Goal: Information Seeking & Learning: Learn about a topic

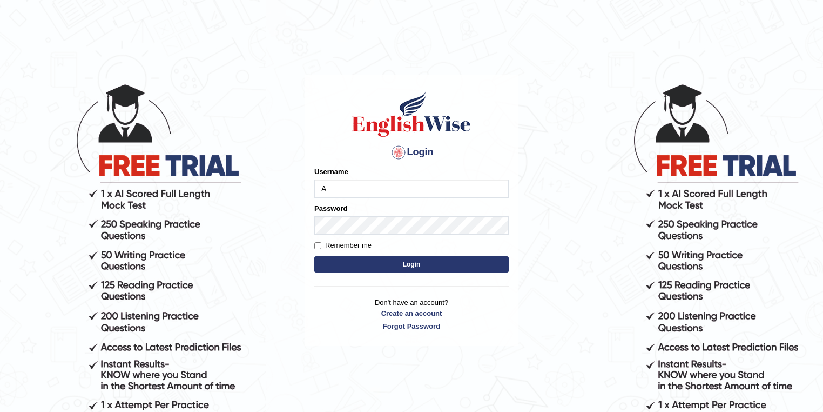
type input "Arshk"
click at [314, 256] on button "Login" at bounding box center [411, 264] width 194 height 16
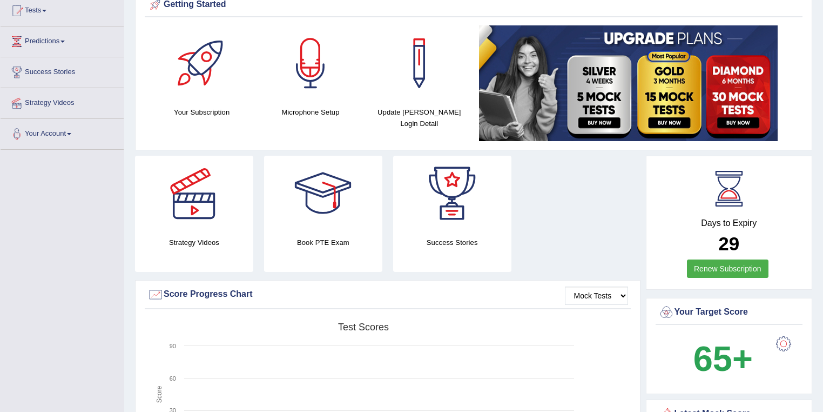
scroll to position [86, 0]
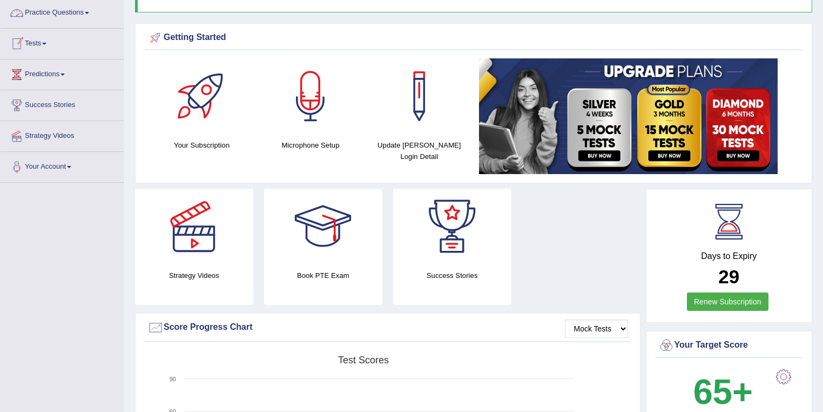
click at [86, 13] on link "Practice Questions" at bounding box center [62, 11] width 123 height 27
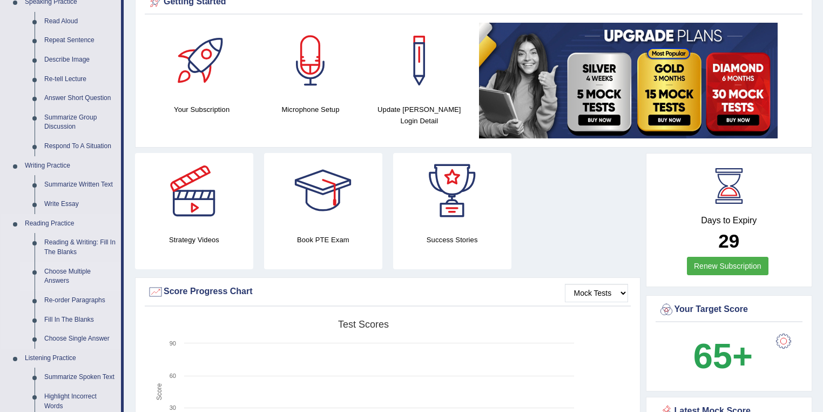
scroll to position [216, 0]
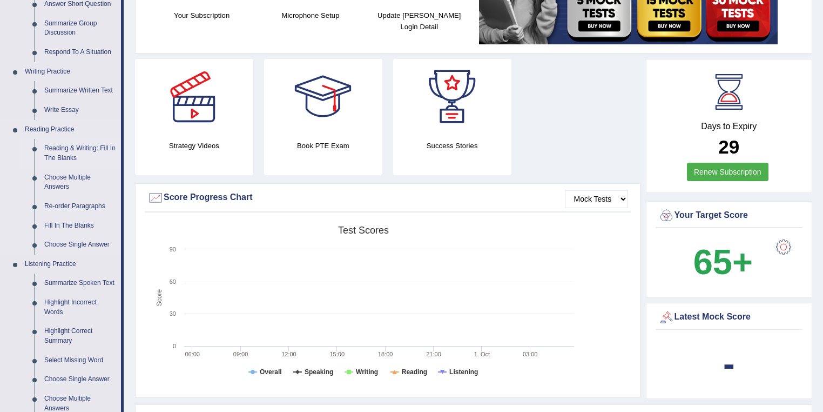
click at [56, 150] on link "Reading & Writing: Fill In The Blanks" at bounding box center [80, 153] width 82 height 29
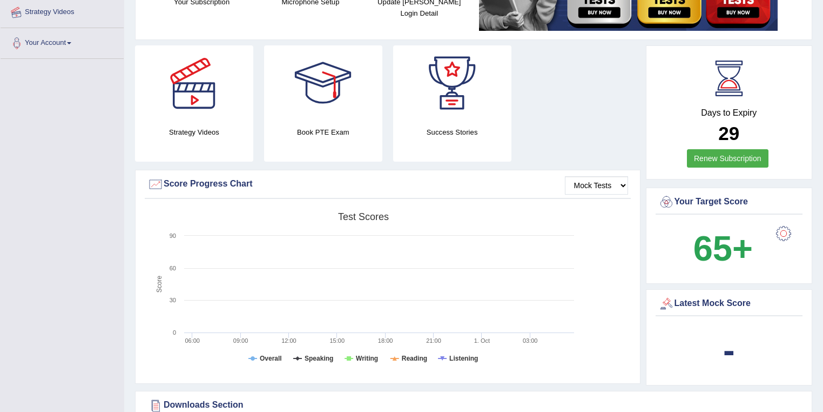
scroll to position [253, 0]
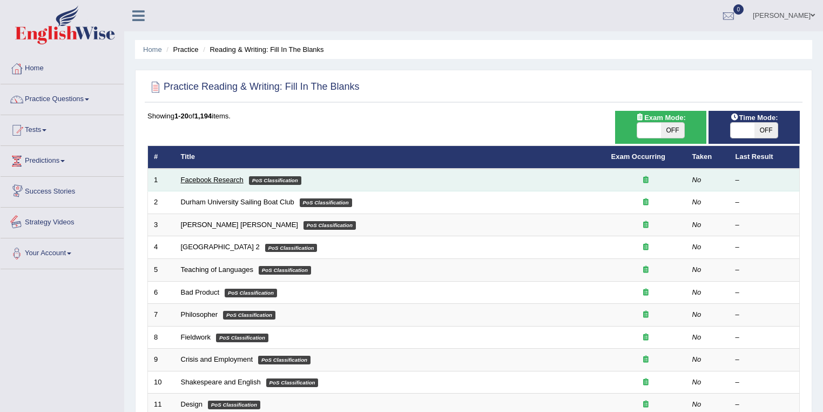
click at [213, 180] on link "Facebook Research" at bounding box center [212, 180] width 63 height 8
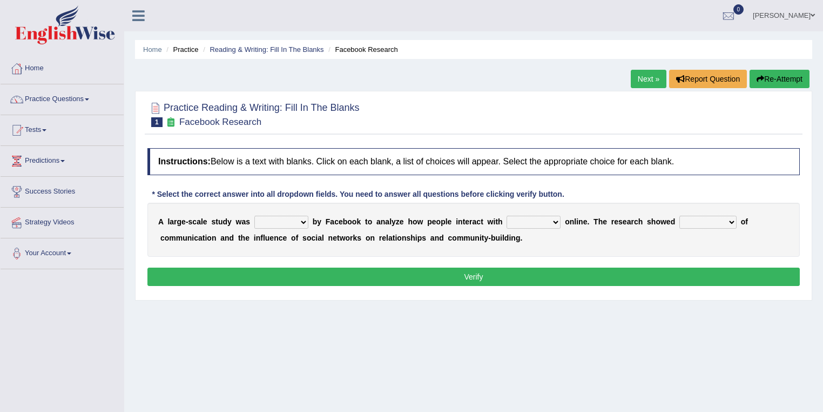
click at [286, 225] on select "surveyed had asked made" at bounding box center [281, 222] width 54 height 13
select select "surveyed"
click at [254, 216] on select "surveyed had asked made" at bounding box center [281, 222] width 54 height 13
click at [523, 216] on select "together all each other another" at bounding box center [534, 222] width 54 height 13
select select "each other"
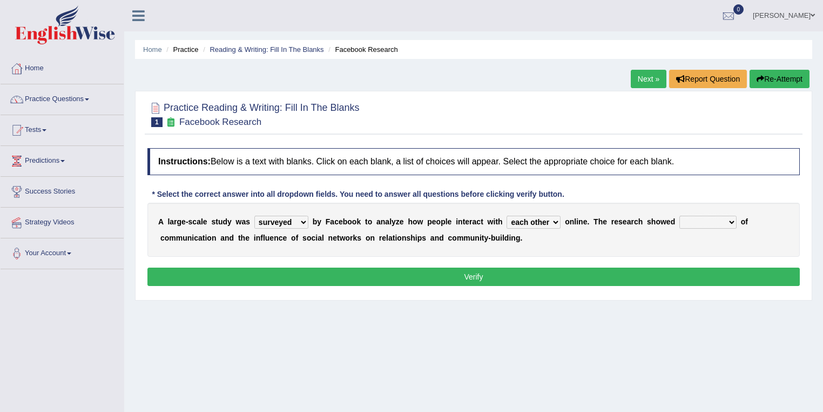
click at [507, 216] on select "together all each other another" at bounding box center [534, 222] width 54 height 13
click at [700, 221] on select "advantages standards fellowships patterns" at bounding box center [708, 222] width 57 height 13
select select "advantages"
click at [680, 216] on select "advantages standards fellowships patterns" at bounding box center [708, 222] width 57 height 13
click at [710, 219] on select "advantages standards fellowships patterns" at bounding box center [708, 222] width 57 height 13
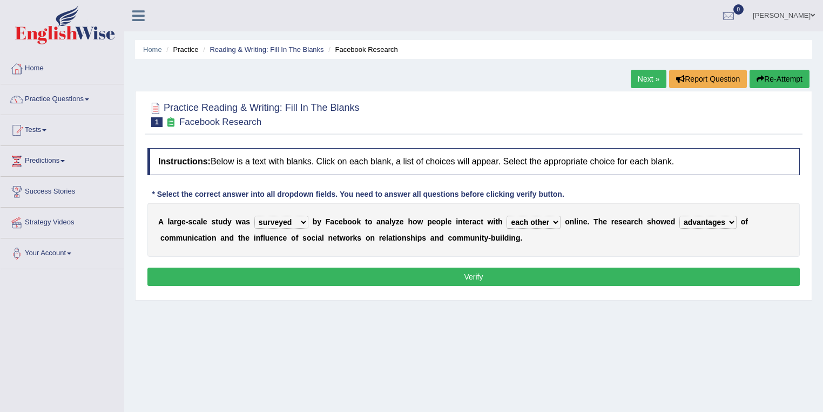
click at [601, 237] on div "A l a r g e - s c a l e s t u d y w a s surveyed had asked made b y F a c e b o…" at bounding box center [473, 230] width 653 height 54
click at [570, 273] on button "Verify" at bounding box center [473, 276] width 653 height 18
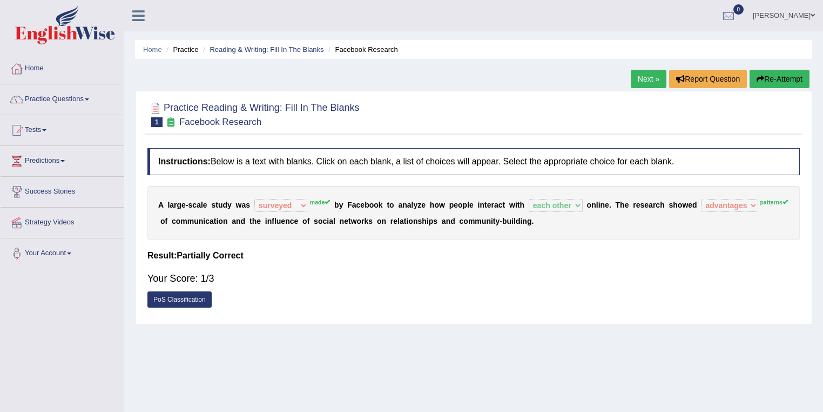
click at [651, 79] on link "Next »" at bounding box center [649, 79] width 36 height 18
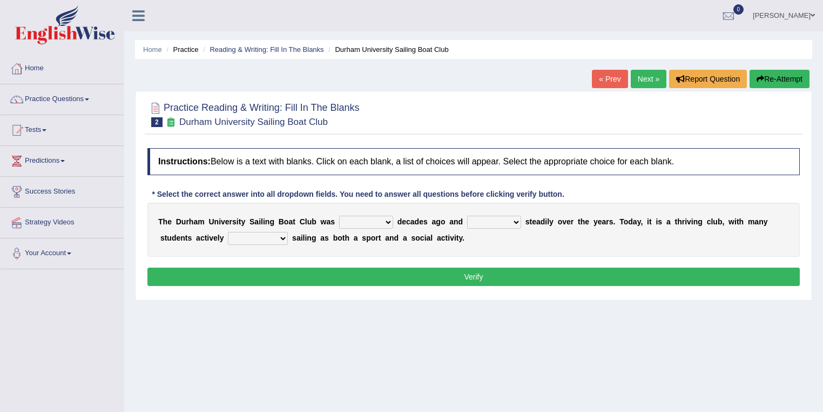
click at [362, 216] on select "found fund founded find" at bounding box center [366, 222] width 54 height 13
select select "found"
click at [339, 216] on select "found fund founded find" at bounding box center [366, 222] width 54 height 13
click at [500, 220] on select "grow growing has grown grown" at bounding box center [494, 222] width 54 height 13
select select "has grown"
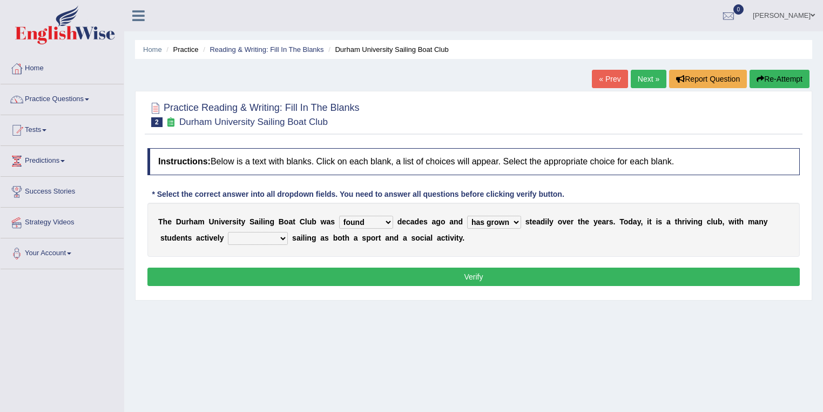
click at [467, 216] on select "grow growing has grown grown" at bounding box center [494, 222] width 54 height 13
click at [267, 234] on select "enjoy enjoyed are enjoying enjoying" at bounding box center [258, 238] width 60 height 13
select select "enjoy"
click at [228, 232] on select "enjoy enjoyed are enjoying enjoying" at bounding box center [258, 238] width 60 height 13
click at [308, 270] on button "Verify" at bounding box center [473, 276] width 653 height 18
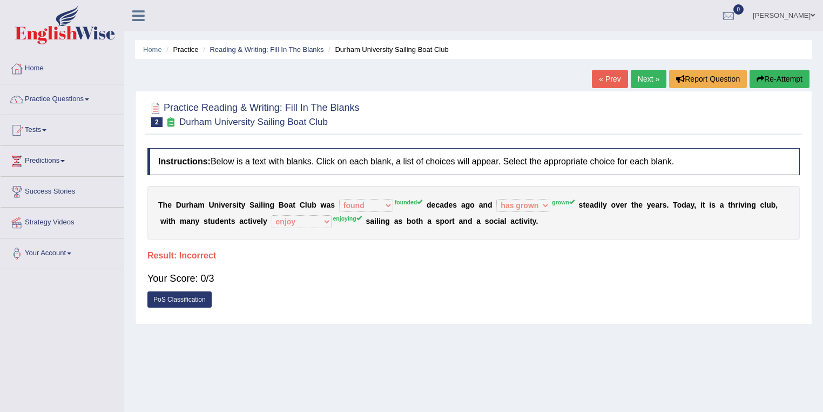
click at [647, 78] on link "Next »" at bounding box center [649, 79] width 36 height 18
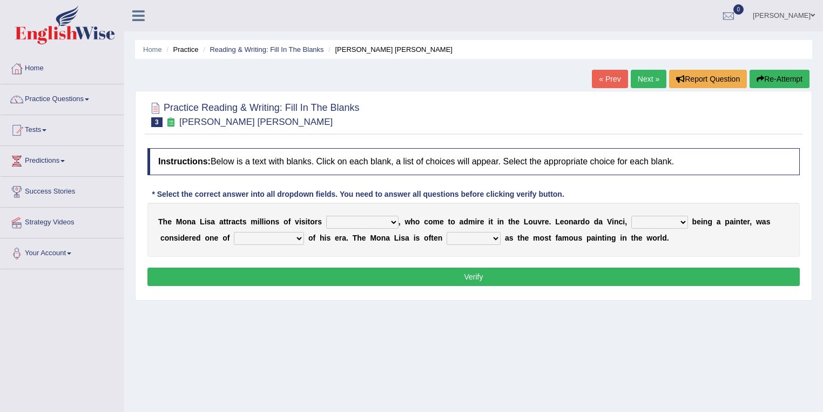
click at [372, 224] on select "around the year the all year all year round per year" at bounding box center [362, 222] width 72 height 13
click at [326, 216] on select "around the year the all year all year round per year" at bounding box center [362, 222] width 72 height 13
click at [637, 224] on select "rather than as much as as well as as long as" at bounding box center [660, 222] width 57 height 13
click at [375, 218] on select "around the year the all year all year round per year" at bounding box center [362, 222] width 72 height 13
select select "per year"
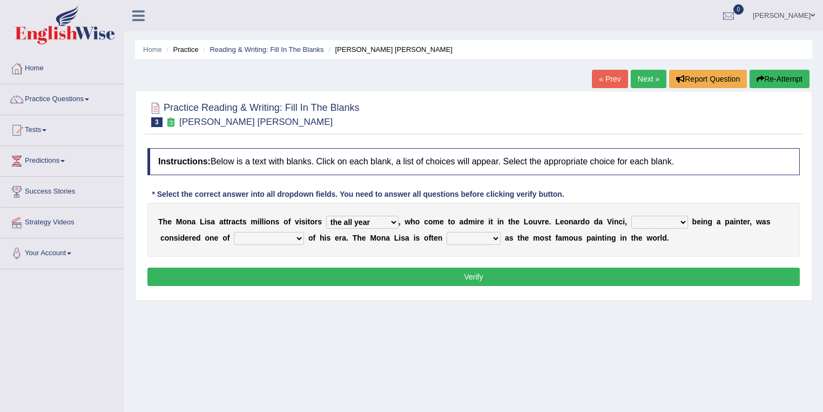
click at [326, 216] on select "around the year the all year all year round per year" at bounding box center [362, 222] width 72 height 13
click at [644, 219] on select "rather than as much as as well as as long as" at bounding box center [660, 222] width 57 height 13
click at [254, 237] on select "better artists artist the better artist the best artists" at bounding box center [269, 238] width 70 height 13
click at [668, 216] on select "rather than as much as as well as as long as" at bounding box center [660, 222] width 57 height 13
click at [632, 216] on select "rather than as much as as well as as long as" at bounding box center [660, 222] width 57 height 13
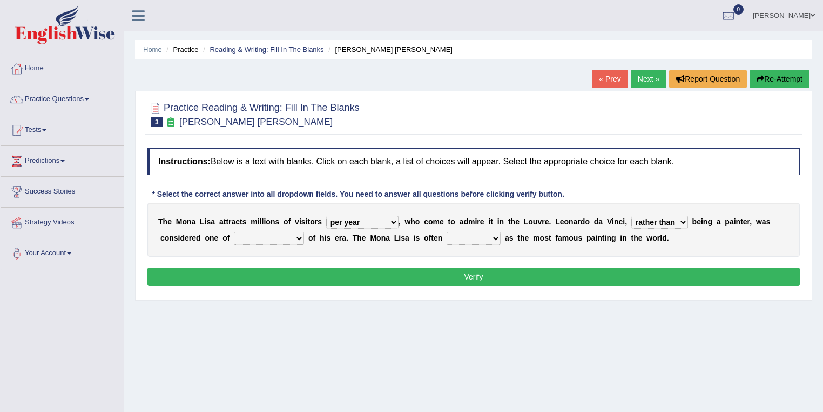
click at [660, 216] on select "rather than as much as as well as as long as" at bounding box center [660, 222] width 57 height 13
select select "as well as"
click at [632, 216] on select "rather than as much as as well as as long as" at bounding box center [660, 222] width 57 height 13
click at [263, 237] on select "better artists artist the better artist the best artists" at bounding box center [269, 238] width 70 height 13
select select "the better artist"
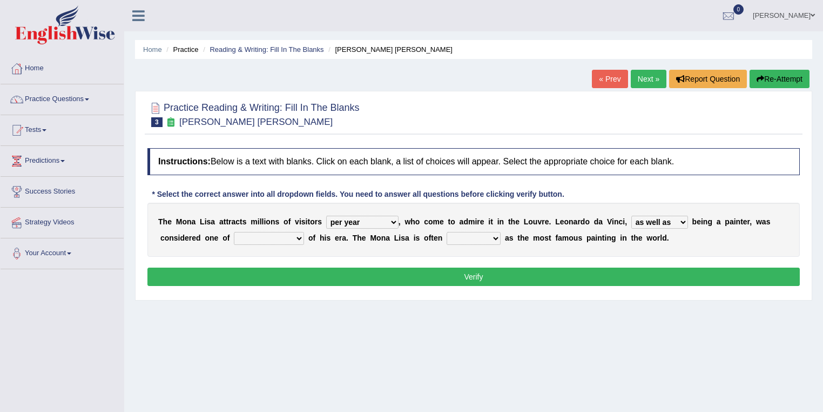
click at [234, 232] on select "better artists artist the better artist the best artists" at bounding box center [269, 238] width 70 height 13
click at [662, 220] on select "rather than as much as as well as as long as" at bounding box center [660, 222] width 57 height 13
select select "as long as"
click at [632, 216] on select "rather than as much as as well as as long as" at bounding box center [660, 222] width 57 height 13
click at [494, 237] on select "classified suggested predicted described" at bounding box center [474, 238] width 54 height 13
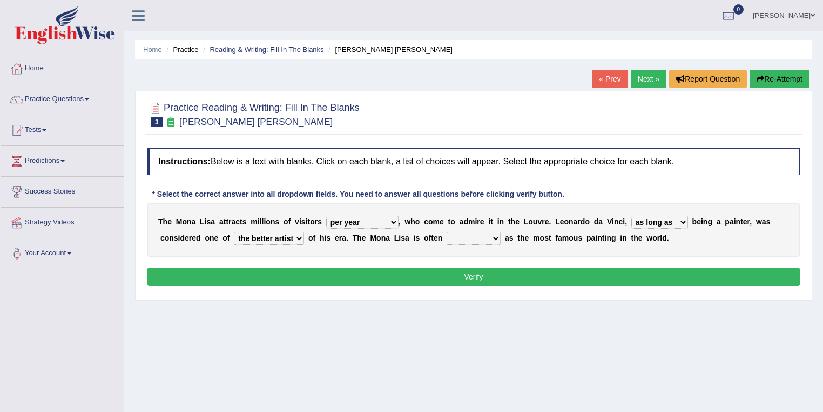
select select "described"
click at [447, 232] on select "classified suggested predicted described" at bounding box center [474, 238] width 54 height 13
click at [492, 236] on select "classified suggested predicted described" at bounding box center [474, 238] width 54 height 13
click at [447, 232] on select "classified suggested predicted described" at bounding box center [474, 238] width 54 height 13
click at [482, 277] on button "Verify" at bounding box center [473, 276] width 653 height 18
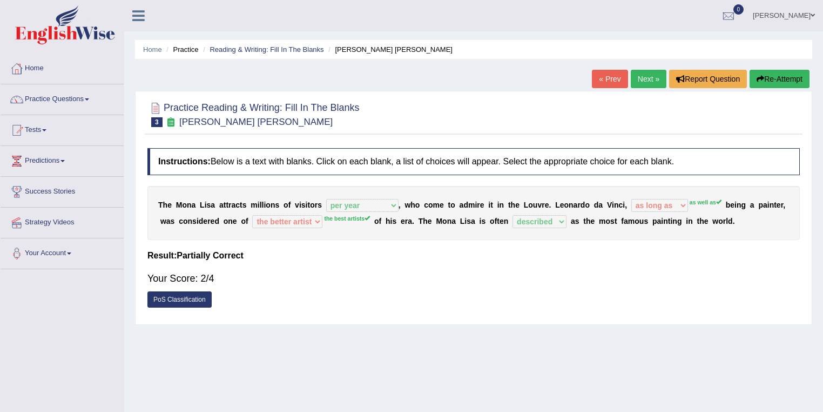
click at [644, 76] on link "Next »" at bounding box center [649, 79] width 36 height 18
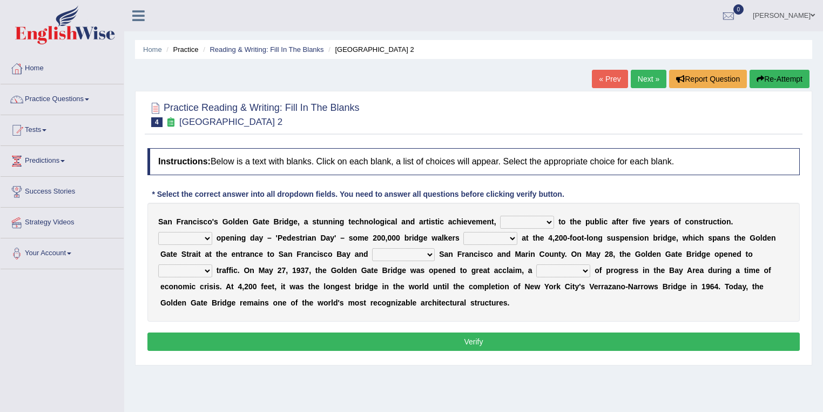
click at [505, 218] on select "opens closes appears equals" at bounding box center [527, 222] width 54 height 13
select select "opens"
click at [500, 216] on select "opens closes appears equals" at bounding box center [527, 222] width 54 height 13
click at [189, 232] on select "On During Since When" at bounding box center [185, 238] width 54 height 13
select select "During"
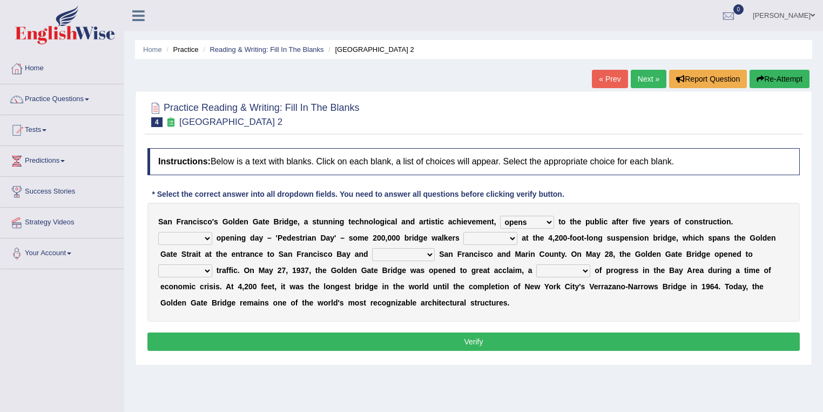
click at [158, 232] on select "On During Since When" at bounding box center [185, 238] width 54 height 13
click at [465, 236] on select "stationed looked marveled laughed" at bounding box center [491, 238] width 54 height 13
select select "looked"
click at [464, 232] on select "stationed looked marveled laughed" at bounding box center [491, 238] width 54 height 13
click at [413, 251] on select "separates connects channels differentiates" at bounding box center [403, 254] width 63 height 13
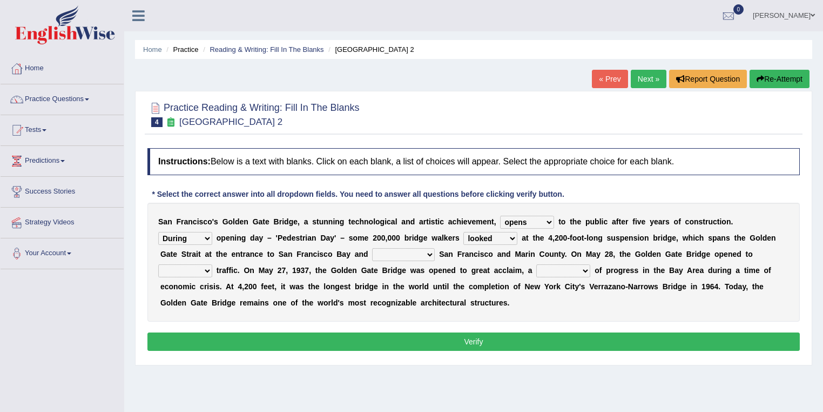
select select "connects"
click at [372, 248] on select "separates connects channels differentiates" at bounding box center [403, 254] width 63 height 13
click at [205, 235] on select "On During Since When" at bounding box center [185, 238] width 54 height 13
select select "On"
click at [158, 232] on select "On During Since When" at bounding box center [185, 238] width 54 height 13
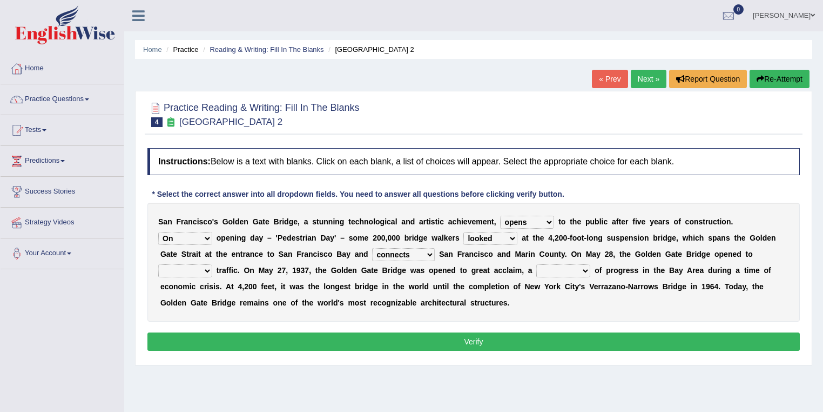
click at [208, 270] on select "aquatic vehicular airborne watertight" at bounding box center [185, 270] width 54 height 13
select select "aquatic"
click at [158, 264] on select "aquatic vehicular airborne watertight" at bounding box center [185, 270] width 54 height 13
click at [547, 264] on select "denial symbol technique yield" at bounding box center [563, 270] width 54 height 13
select select "symbol"
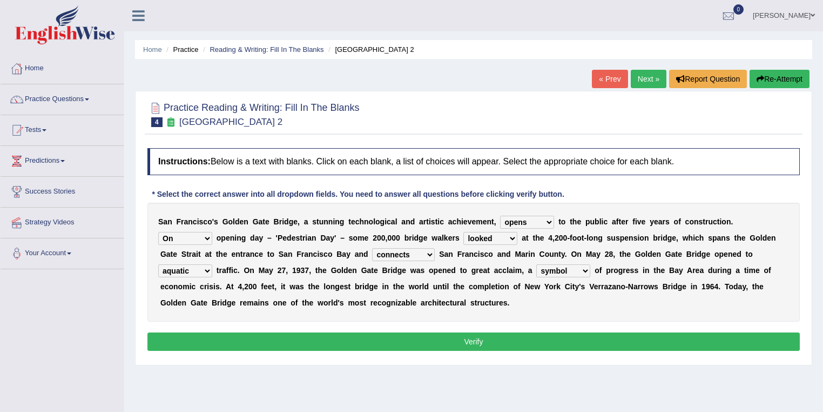
click at [536, 264] on select "denial symbol technique yield" at bounding box center [563, 270] width 54 height 13
click at [566, 266] on select "denial symbol technique yield" at bounding box center [563, 270] width 54 height 13
click at [536, 264] on select "denial symbol technique yield" at bounding box center [563, 270] width 54 height 13
click at [576, 328] on div "Instructions: Below is a text with blanks. Click on each blank, a list of choic…" at bounding box center [474, 251] width 658 height 217
click at [578, 337] on button "Verify" at bounding box center [473, 341] width 653 height 18
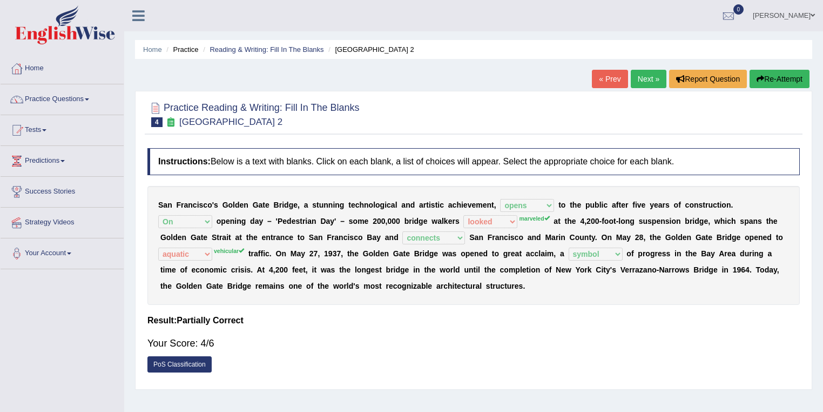
click at [640, 76] on link "Next »" at bounding box center [649, 79] width 36 height 18
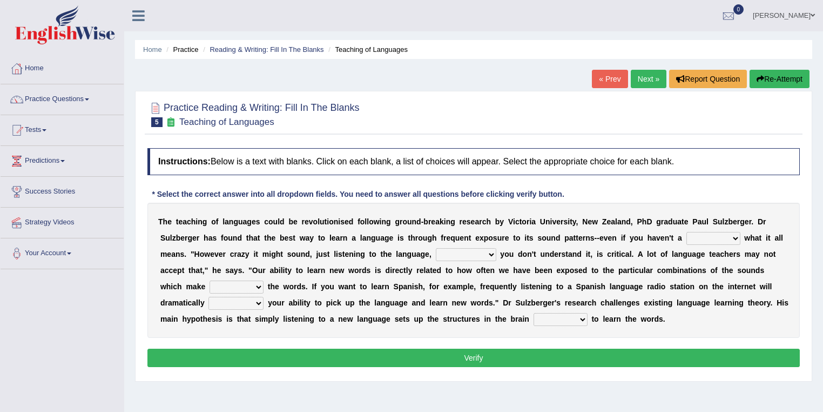
click at [714, 243] on select "dew claw clue due" at bounding box center [714, 238] width 54 height 13
select select "clue"
click at [687, 232] on select "dew claw clue due" at bounding box center [714, 238] width 54 height 13
click at [479, 254] on select "but also all together even though if so" at bounding box center [466, 254] width 61 height 13
select select "even though"
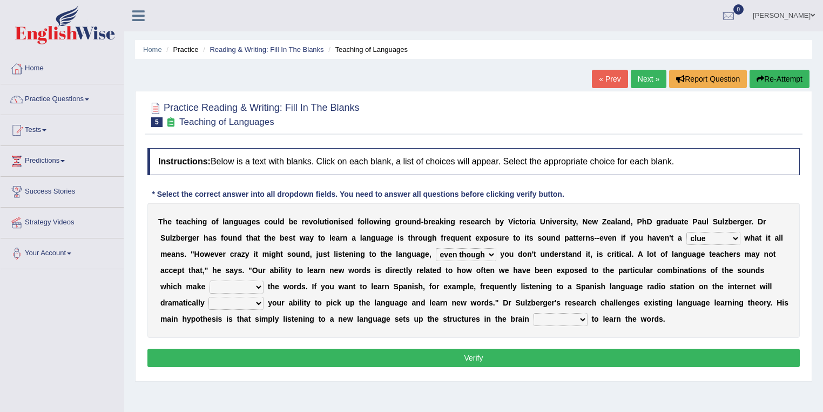
click at [436, 248] on select "but also all together even though if so" at bounding box center [466, 254] width 61 height 13
click at [249, 285] on select "down up of on" at bounding box center [237, 286] width 54 height 13
select select "up"
click at [210, 280] on select "down up of on" at bounding box center [237, 286] width 54 height 13
click at [226, 297] on select "evaluate exaggerate describe boost" at bounding box center [236, 303] width 55 height 13
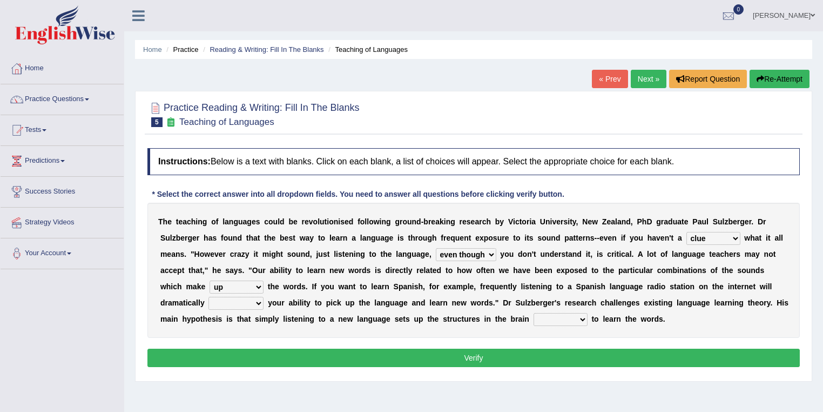
select select "exaggerate"
click at [209, 297] on select "evaluate exaggerate describe boost" at bounding box center [236, 303] width 55 height 13
click at [271, 351] on button "Verify" at bounding box center [473, 357] width 653 height 18
click at [562, 313] on select "requiring required directed to require" at bounding box center [561, 319] width 54 height 13
select select "directed"
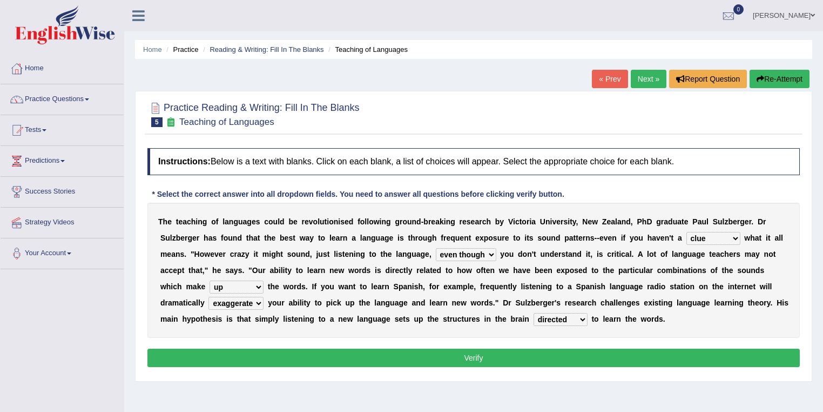
click at [534, 313] on select "requiring required directed to require" at bounding box center [561, 319] width 54 height 13
click at [560, 362] on button "Verify" at bounding box center [473, 357] width 653 height 18
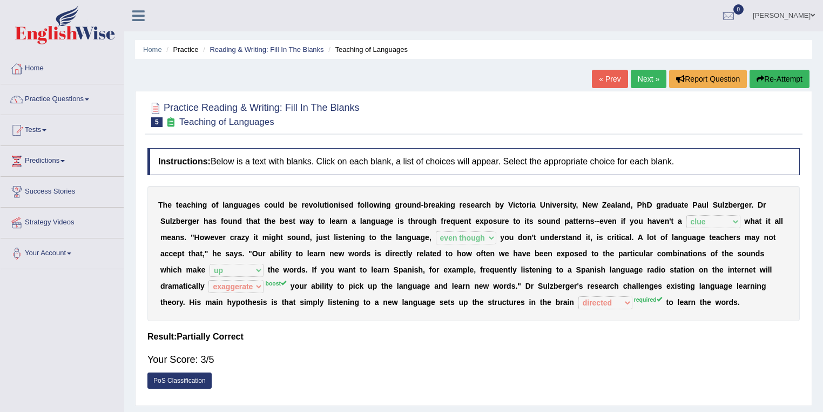
click at [635, 80] on link "Next »" at bounding box center [649, 79] width 36 height 18
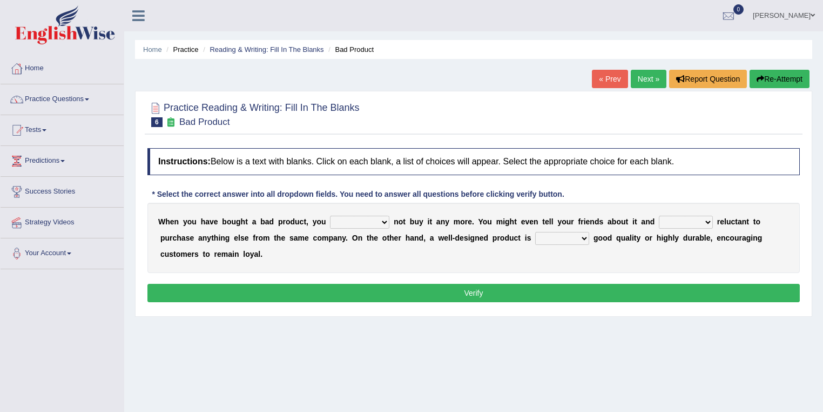
click at [372, 222] on select "would have should have should" at bounding box center [359, 222] width 59 height 13
select select "should"
click at [330, 216] on select "would have should have should" at bounding box center [359, 222] width 59 height 13
click at [688, 218] on select "is are be being" at bounding box center [686, 222] width 54 height 13
select select "be"
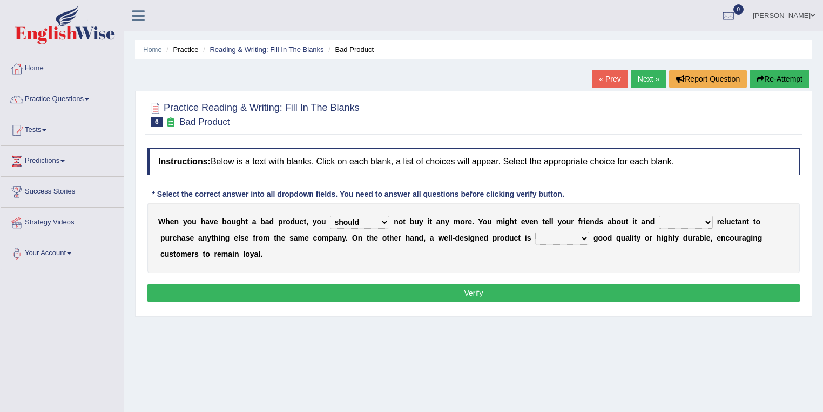
click at [659, 216] on select "is are be being" at bounding box center [686, 222] width 54 height 13
click at [558, 234] on select "both also neither either" at bounding box center [562, 238] width 54 height 13
select select "either"
click at [535, 232] on select "both also neither either" at bounding box center [562, 238] width 54 height 13
click at [563, 294] on button "Verify" at bounding box center [473, 293] width 653 height 18
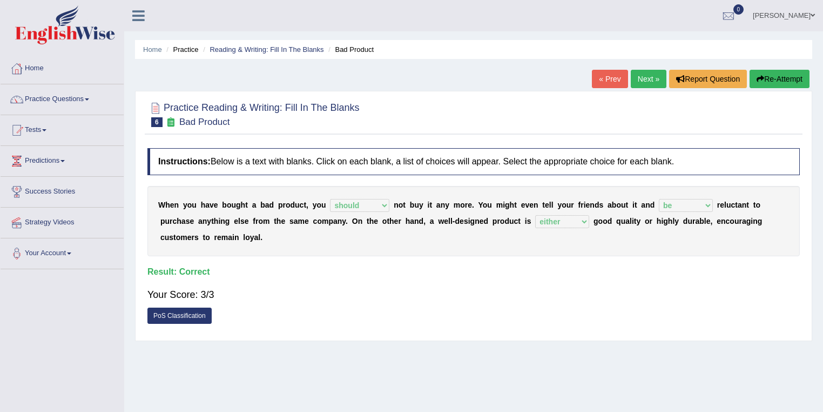
click at [640, 69] on div "Home Practice Reading & Writing: Fill In The Blanks Bad Product « Prev Next » R…" at bounding box center [473, 270] width 699 height 540
click at [640, 91] on div "Practice Reading & Writing: Fill In The Blanks 6 Bad Product Instructions: Belo…" at bounding box center [473, 216] width 677 height 250
click at [640, 80] on link "Next »" at bounding box center [649, 79] width 36 height 18
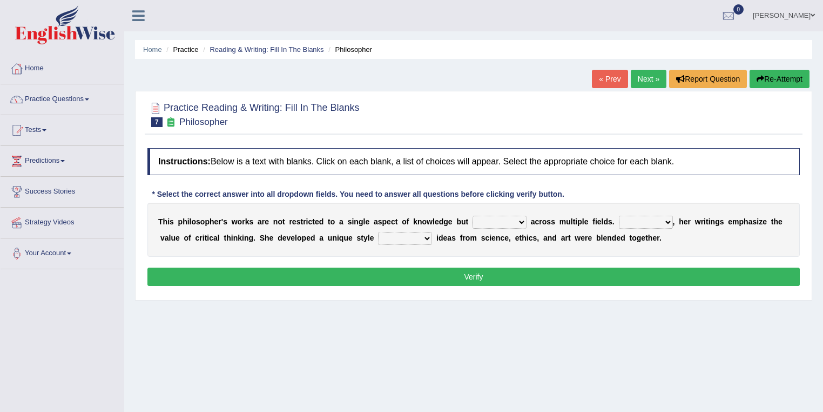
click at [501, 225] on select "constrain contain assemble extend" at bounding box center [500, 222] width 54 height 13
click at [473, 216] on select "constrain contain assemble extend" at bounding box center [500, 222] width 54 height 13
click at [505, 223] on select "constrain contain assemble extend" at bounding box center [500, 222] width 54 height 13
select select "extend"
click at [473, 216] on select "constrain contain assemble extend" at bounding box center [500, 222] width 54 height 13
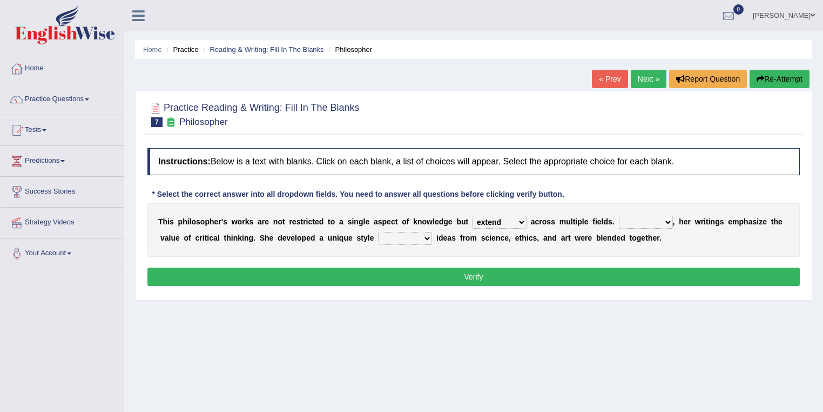
click at [621, 222] on select "Rather So Moreover Likely" at bounding box center [646, 222] width 54 height 13
select select "So"
click at [619, 216] on select "Rather So Moreover Likely" at bounding box center [646, 222] width 54 height 13
click at [406, 236] on select "in that that which in which" at bounding box center [405, 238] width 54 height 13
select select "in that"
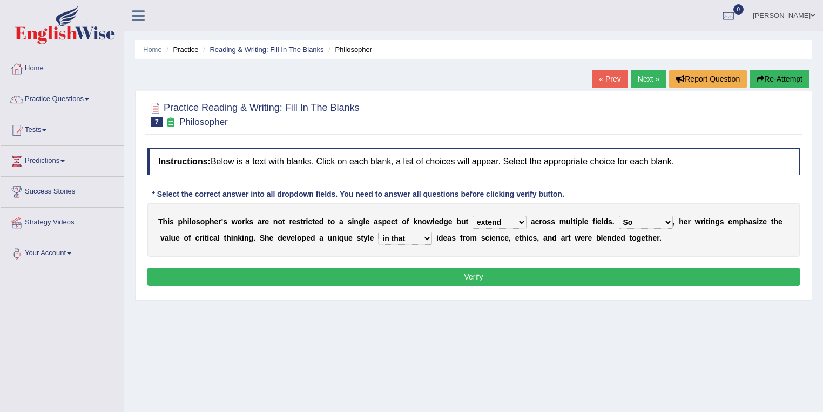
click at [378, 232] on select "in that that which in which" at bounding box center [405, 238] width 54 height 13
click at [401, 274] on button "Verify" at bounding box center [473, 276] width 653 height 18
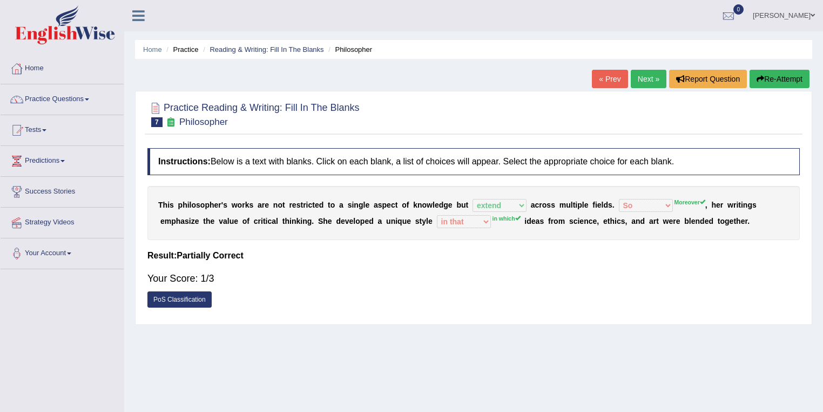
click at [637, 78] on link "Next »" at bounding box center [649, 79] width 36 height 18
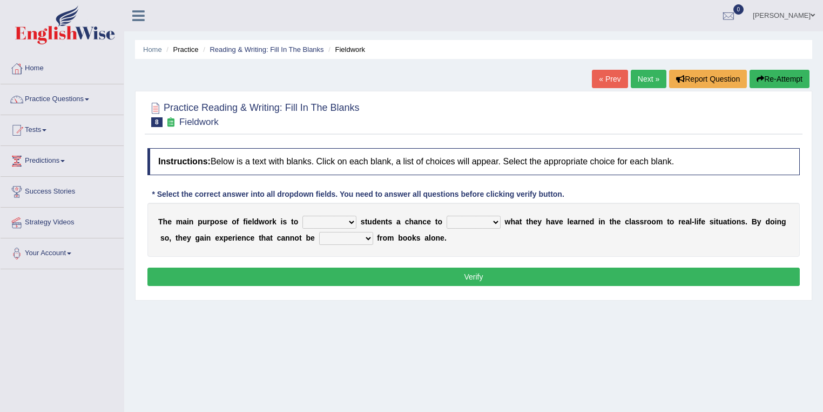
click at [341, 219] on select "resemble stow rave offer" at bounding box center [330, 222] width 54 height 13
select select "offer"
click at [303, 216] on select "resemble stow rave offer" at bounding box center [330, 222] width 54 height 13
click at [475, 222] on select "compare align apply dismount" at bounding box center [474, 222] width 54 height 13
select select "apply"
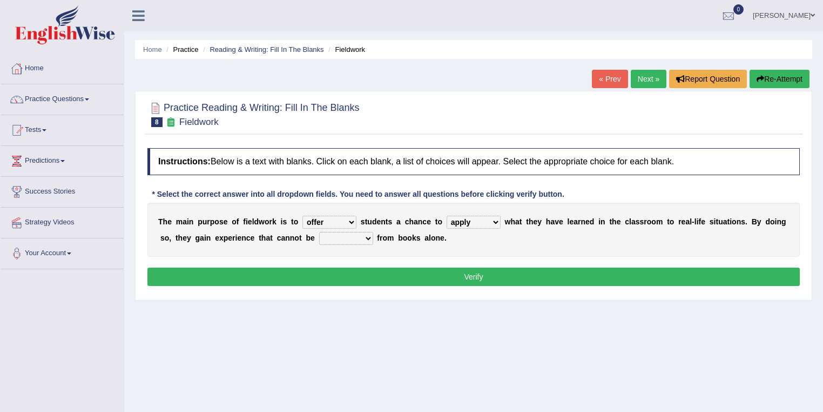
click at [447, 216] on select "compare align apply dismount" at bounding box center [474, 222] width 54 height 13
drag, startPoint x: 330, startPoint y: 236, endPoint x: 334, endPoint y: 238, distance: 5.6
click at [334, 238] on select "originated prepared obtained touted" at bounding box center [346, 238] width 54 height 13
select select "obtained"
click at [319, 232] on select "originated prepared obtained touted" at bounding box center [346, 238] width 54 height 13
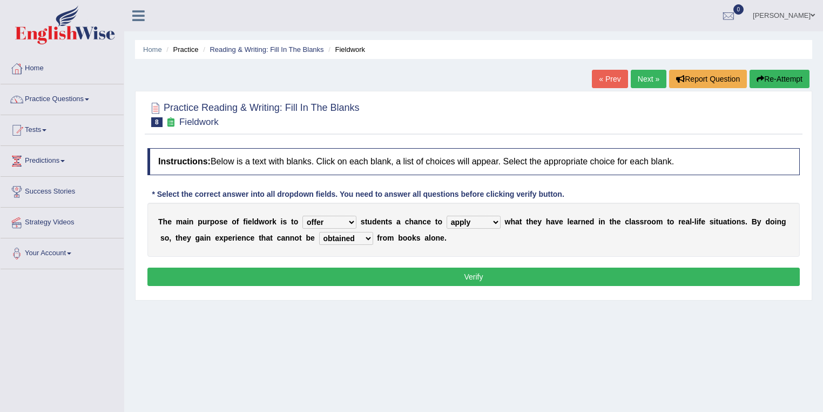
click at [350, 279] on button "Verify" at bounding box center [473, 276] width 653 height 18
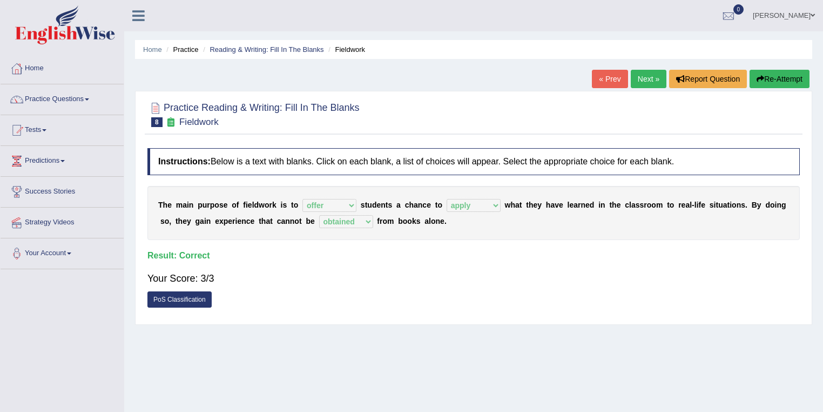
click at [646, 76] on link "Next »" at bounding box center [649, 79] width 36 height 18
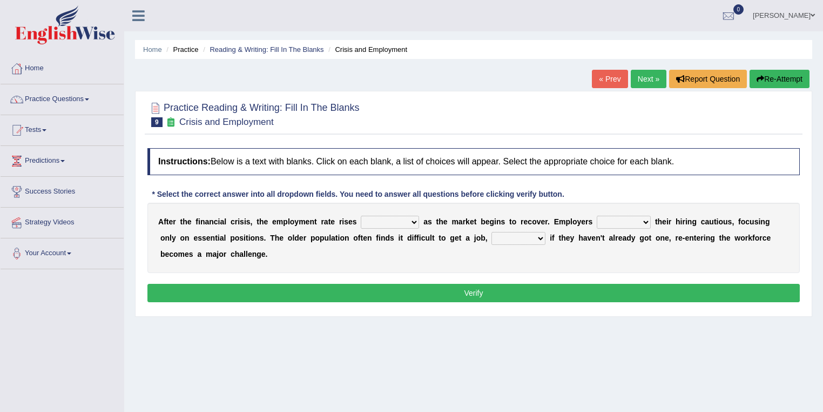
click at [89, 98] on span at bounding box center [87, 99] width 4 height 2
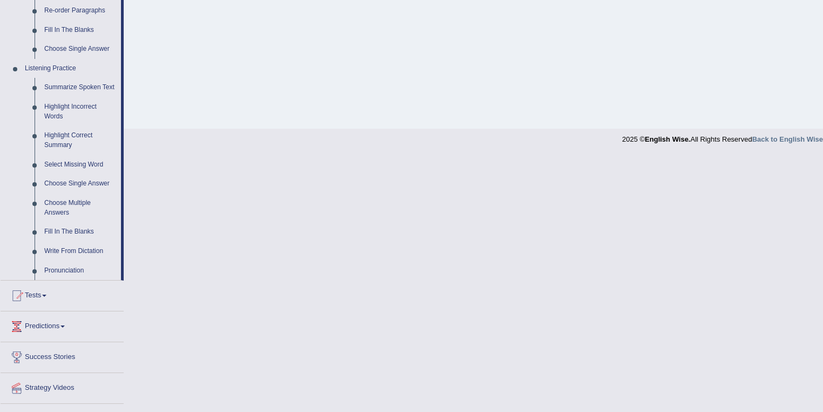
scroll to position [434, 0]
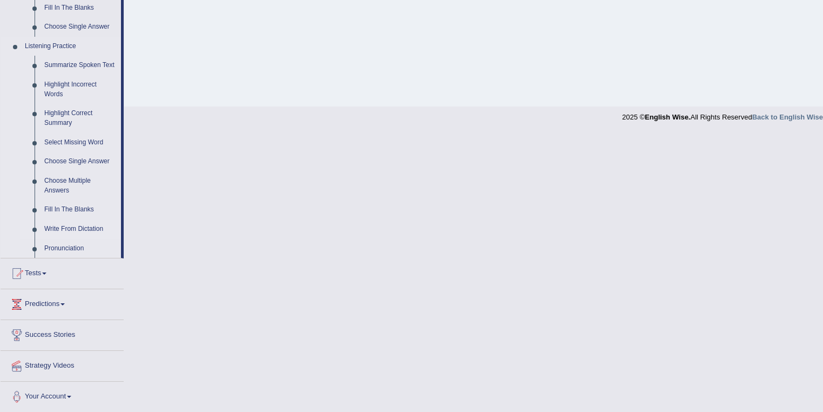
click at [92, 230] on link "Write From Dictation" at bounding box center [80, 228] width 82 height 19
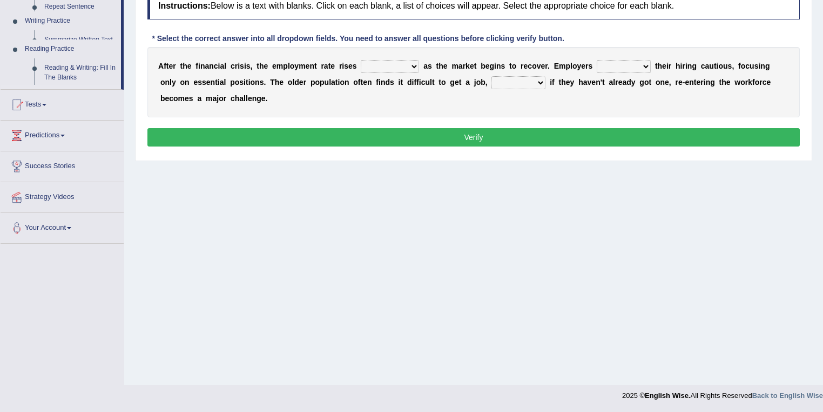
scroll to position [156, 0]
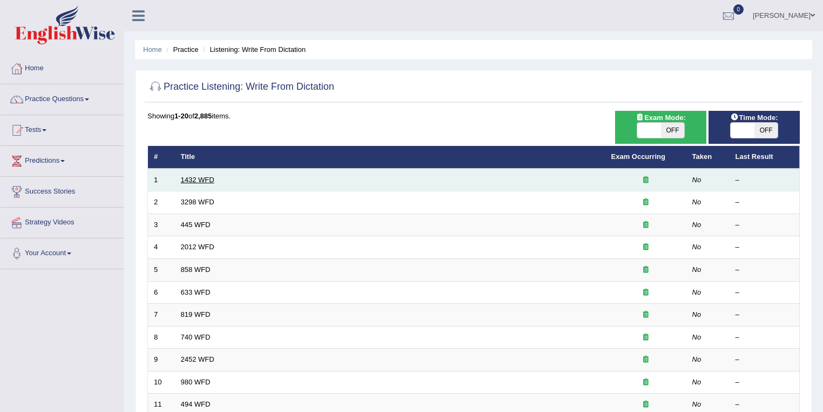
click at [202, 182] on link "1432 WFD" at bounding box center [197, 180] width 33 height 8
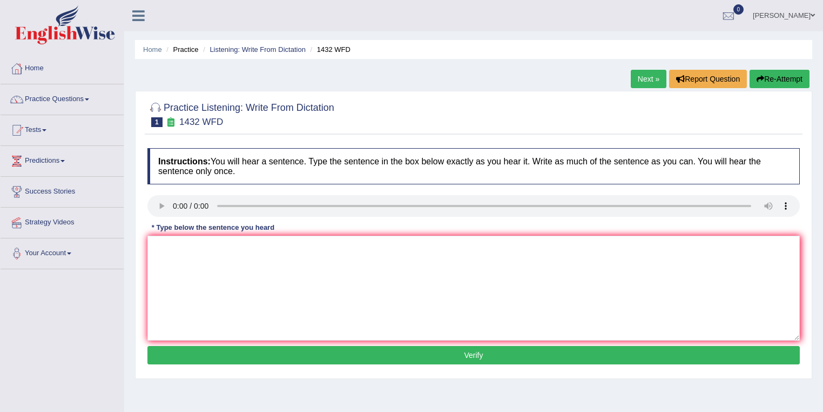
click at [146, 260] on div "Instructions: You will hear a sentence. Type the sentence in the box below exac…" at bounding box center [474, 258] width 658 height 230
click at [153, 250] on textarea at bounding box center [473, 288] width 653 height 105
click at [156, 245] on textarea at bounding box center [473, 288] width 653 height 105
click at [156, 247] on textarea at bounding box center [473, 288] width 653 height 105
click at [225, 246] on textarea "more physical activity is beneficial for your health" at bounding box center [473, 288] width 653 height 105
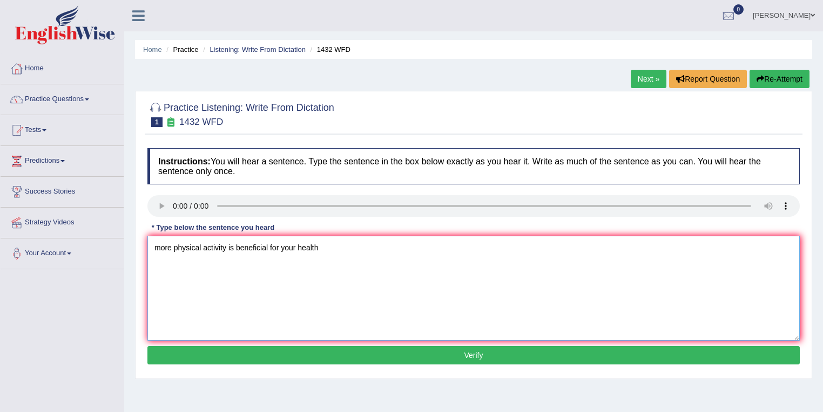
type textarea "more physical activity is beneficial for your health"
click at [367, 355] on button "Verify" at bounding box center [473, 355] width 653 height 18
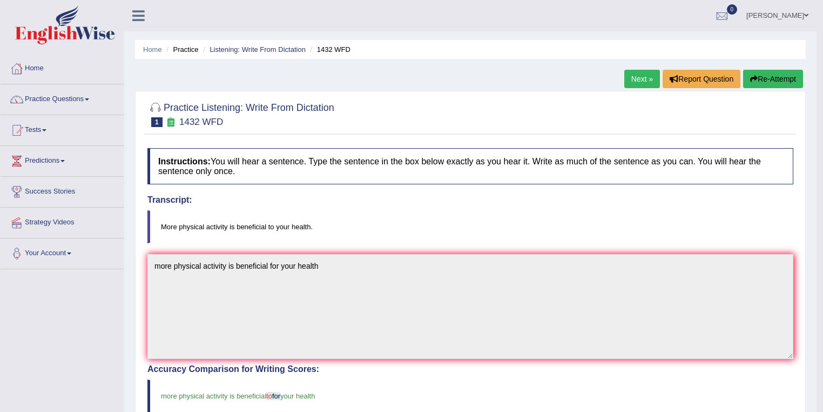
click at [644, 76] on link "Next »" at bounding box center [643, 79] width 36 height 18
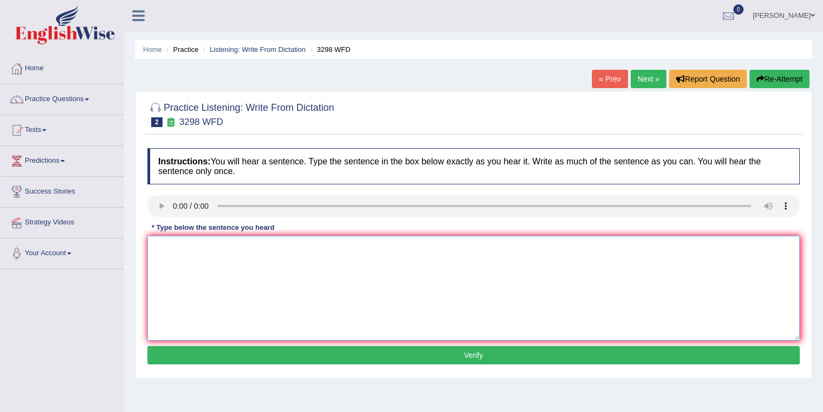
click at [149, 244] on textarea at bounding box center [473, 288] width 653 height 105
click at [158, 250] on textarea at bounding box center [473, 288] width 653 height 105
type textarea "animal behaviour is both distinct or and similar behaviour as humans"
click at [398, 350] on button "Verify" at bounding box center [473, 355] width 653 height 18
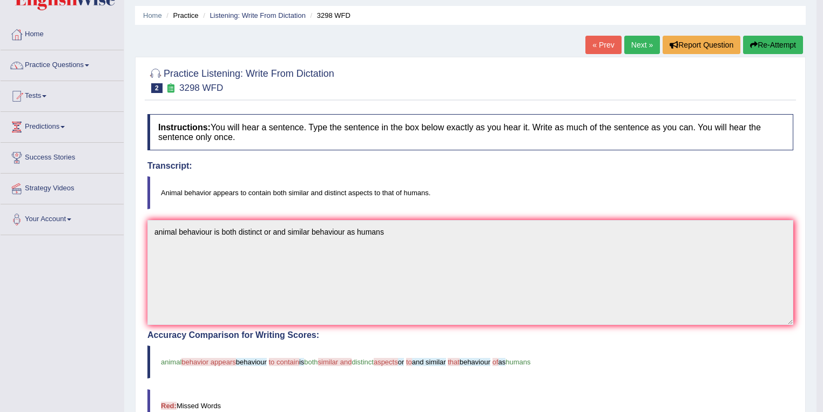
scroll to position [26, 0]
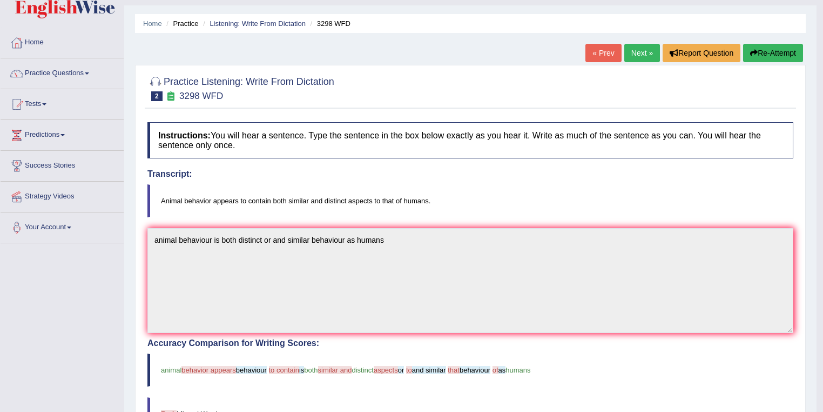
click at [639, 55] on link "Next »" at bounding box center [643, 53] width 36 height 18
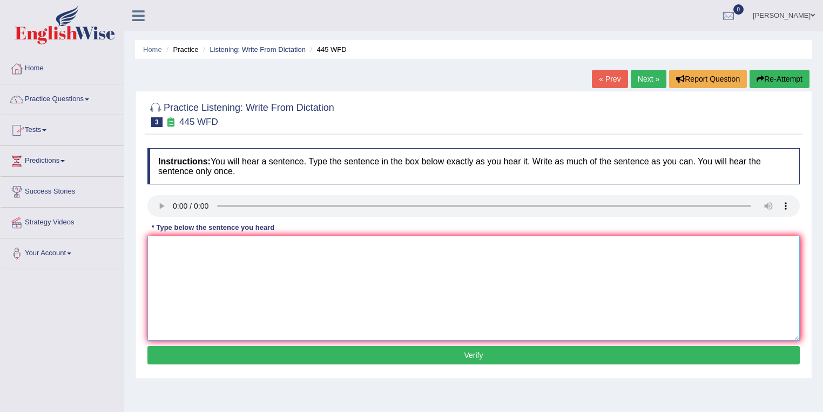
click at [156, 240] on textarea at bounding box center [473, 288] width 653 height 105
click at [155, 243] on textarea at bounding box center [473, 288] width 653 height 105
type textarea "the american astronars make a plan for landing a on land"
click at [304, 350] on button "Verify" at bounding box center [473, 355] width 653 height 18
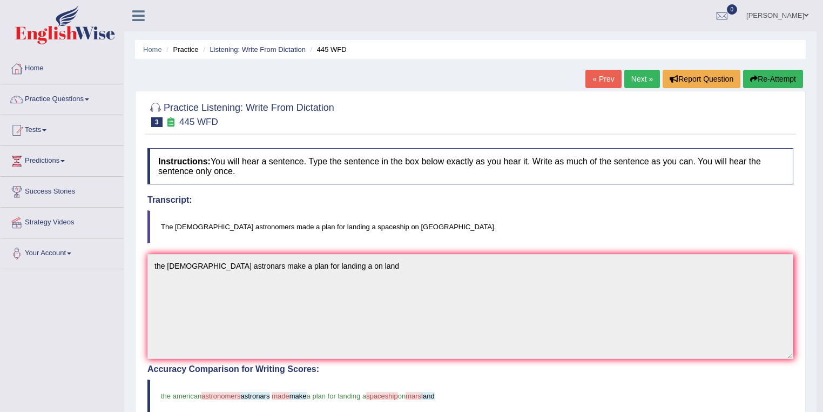
click at [639, 80] on link "Next »" at bounding box center [643, 79] width 36 height 18
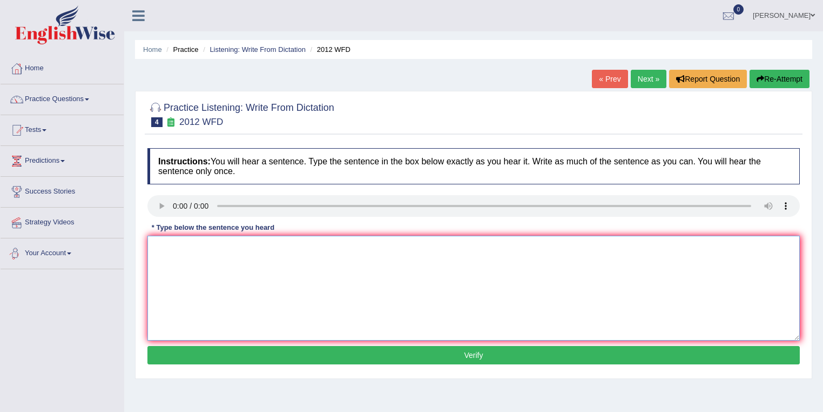
click at [160, 244] on textarea at bounding box center [473, 288] width 653 height 105
click at [164, 253] on textarea at bounding box center [473, 288] width 653 height 105
type textarea "there is a great deal on debate on this topic"
click at [387, 351] on button "Verify" at bounding box center [473, 355] width 653 height 18
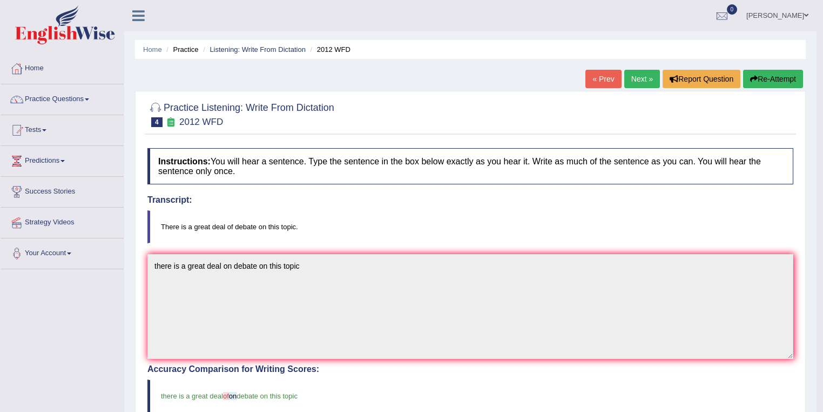
click at [637, 78] on link "Next »" at bounding box center [643, 79] width 36 height 18
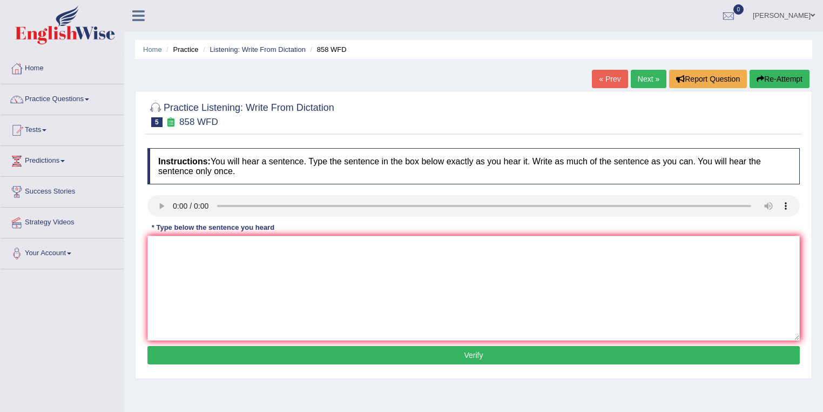
click at [651, 76] on link "Next »" at bounding box center [649, 79] width 36 height 18
click at [162, 245] on textarea at bounding box center [473, 288] width 653 height 105
type textarea "reserach shows that exercising make us feel better"
click at [337, 364] on div "Instructions: You will hear a sentence. Type the sentence in the box below exac…" at bounding box center [474, 258] width 658 height 230
click at [337, 355] on button "Verify" at bounding box center [473, 355] width 653 height 18
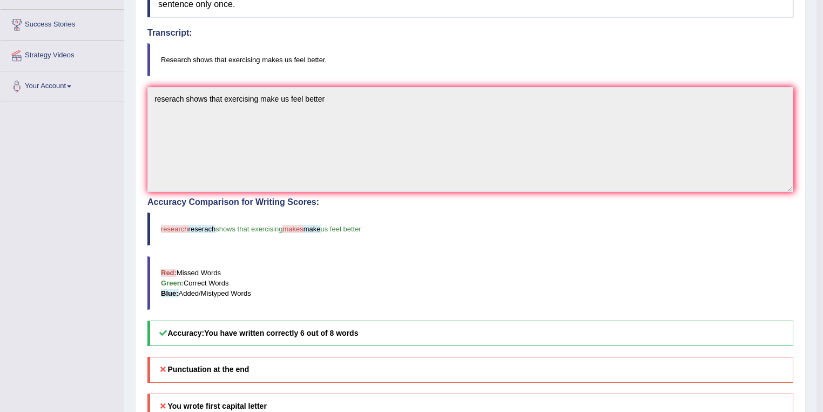
scroll to position [26, 0]
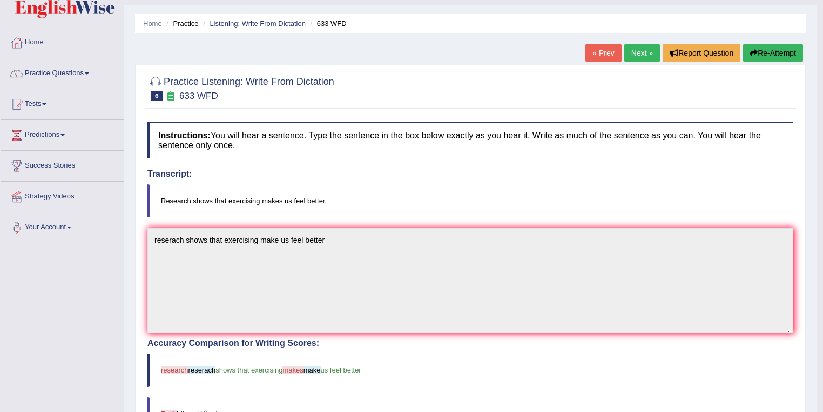
click at [636, 50] on link "Next »" at bounding box center [643, 53] width 36 height 18
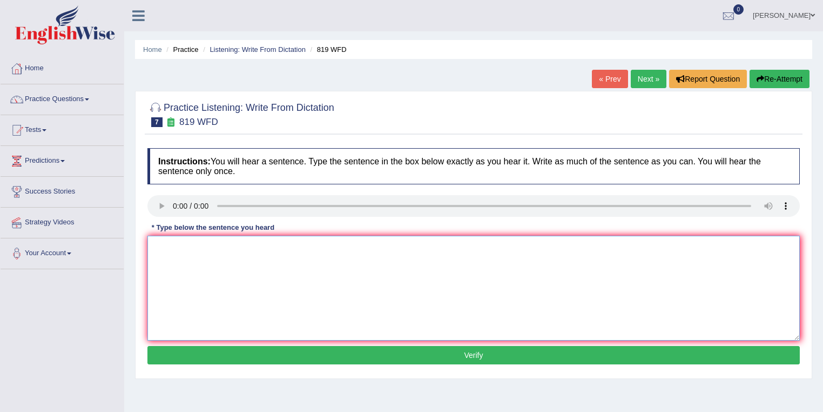
click at [159, 245] on textarea at bounding box center [473, 288] width 653 height 105
click at [163, 241] on textarea at bounding box center [473, 288] width 653 height 105
type textarea "plants are continue growing throughout their life"
click at [214, 350] on button "Verify" at bounding box center [473, 355] width 653 height 18
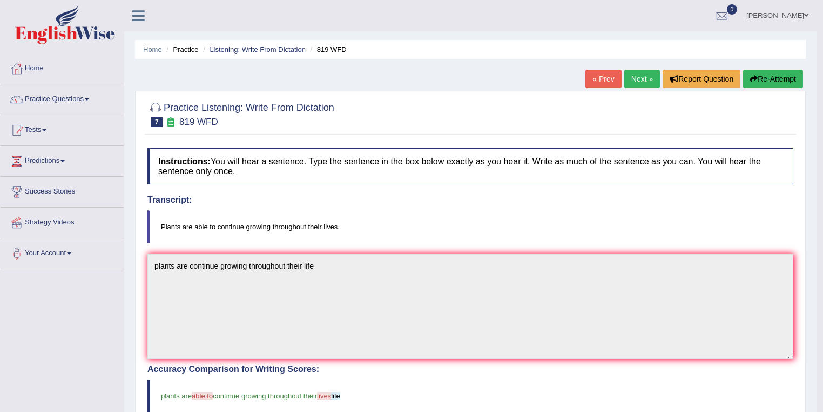
click at [649, 76] on link "Next »" at bounding box center [643, 79] width 36 height 18
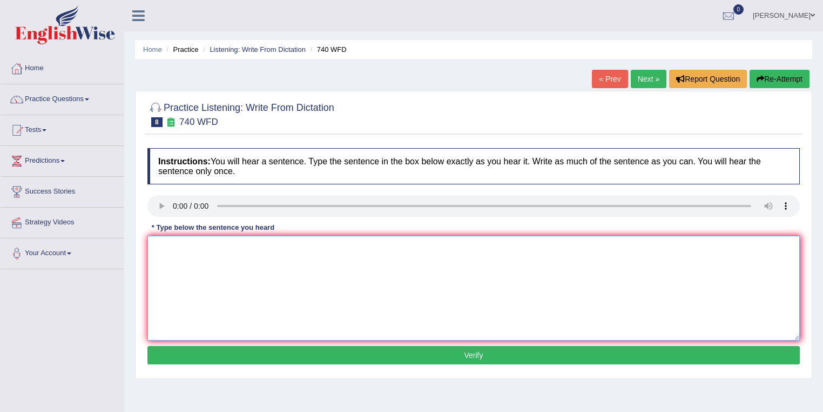
click at [153, 245] on textarea at bounding box center [473, 288] width 653 height 105
click at [303, 248] on textarea "the series of the observation will carryout the classroom" at bounding box center [473, 288] width 653 height 105
type textarea "the series of the observation will carryout the through classroom"
click at [340, 352] on button "Verify" at bounding box center [473, 355] width 653 height 18
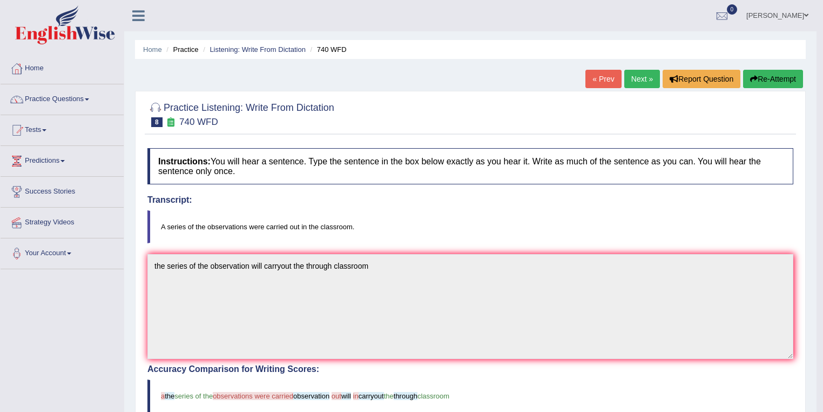
click at [641, 76] on link "Next »" at bounding box center [643, 79] width 36 height 18
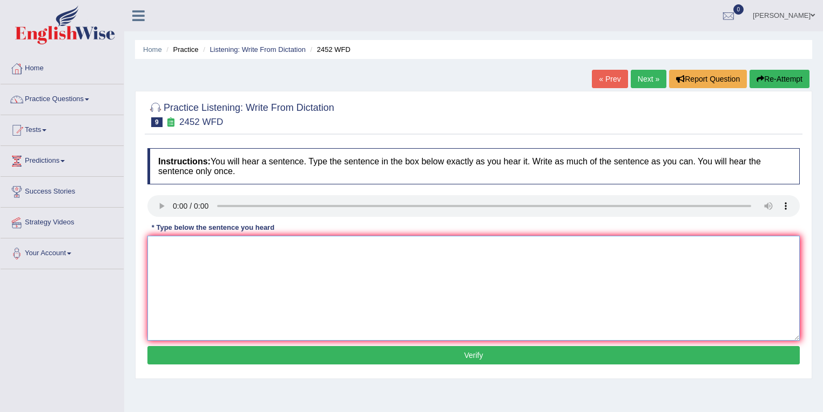
click at [173, 247] on textarea at bounding box center [473, 288] width 653 height 105
type textarea "its was the debate about the value of knowledge"
click at [279, 349] on button "Verify" at bounding box center [473, 355] width 653 height 18
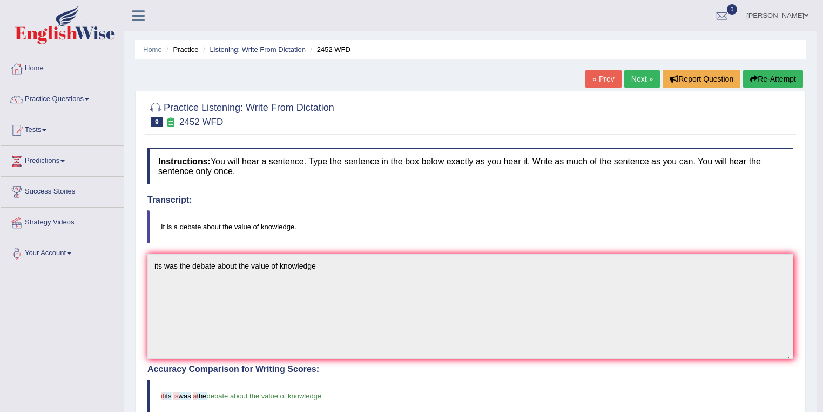
click at [635, 77] on link "Next »" at bounding box center [643, 79] width 36 height 18
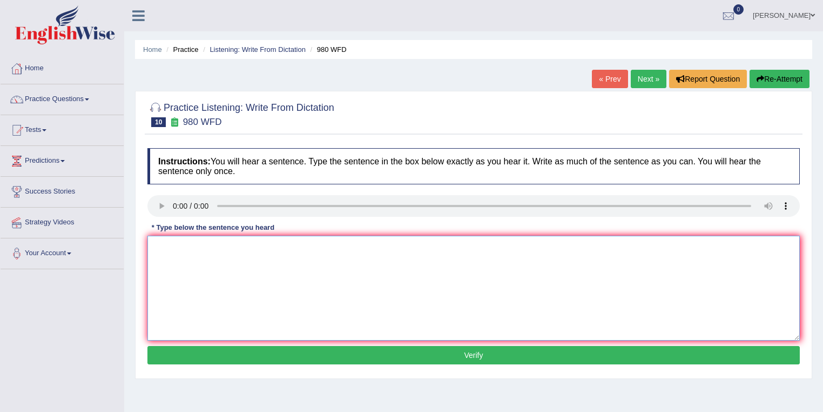
click at [156, 253] on textarea at bounding box center [473, 288] width 653 height 105
type textarea "your ideas has been discussed in seminars through tutorials"
drag, startPoint x: 225, startPoint y: 350, endPoint x: 219, endPoint y: 348, distance: 5.6
click at [224, 350] on button "Verify" at bounding box center [473, 355] width 653 height 18
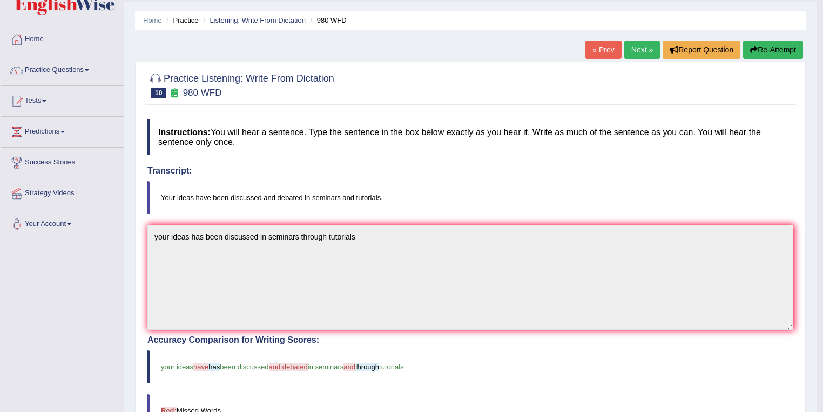
scroll to position [26, 0]
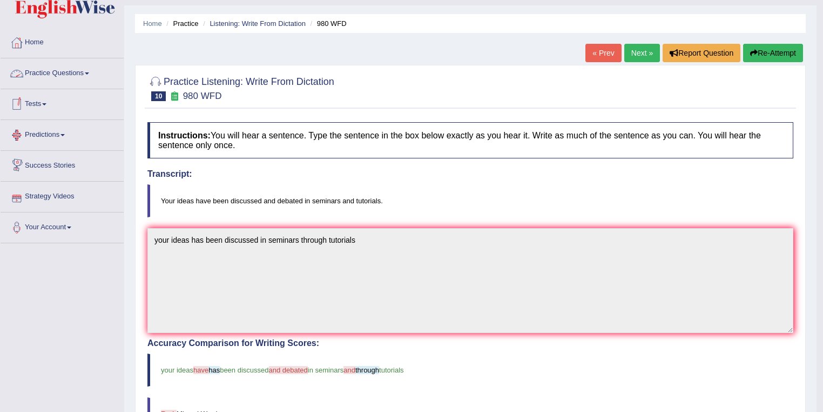
click at [89, 73] on span at bounding box center [87, 73] width 4 height 2
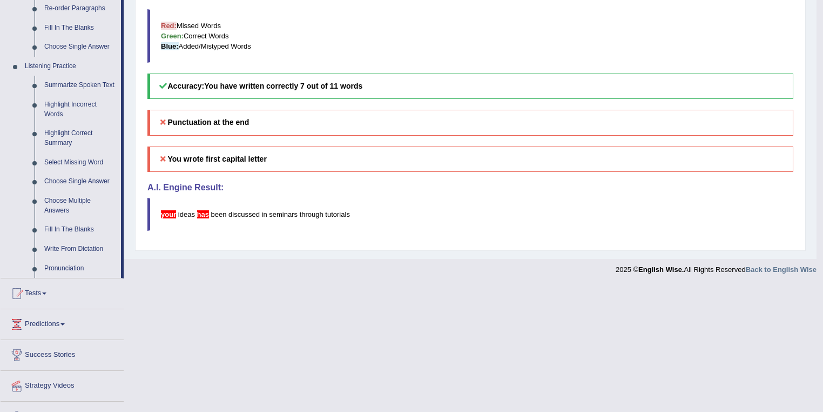
scroll to position [434, 0]
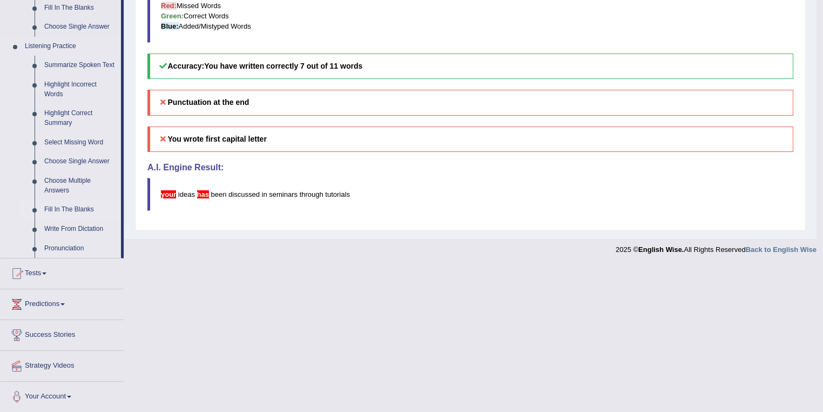
click at [75, 209] on link "Fill In The Blanks" at bounding box center [80, 209] width 82 height 19
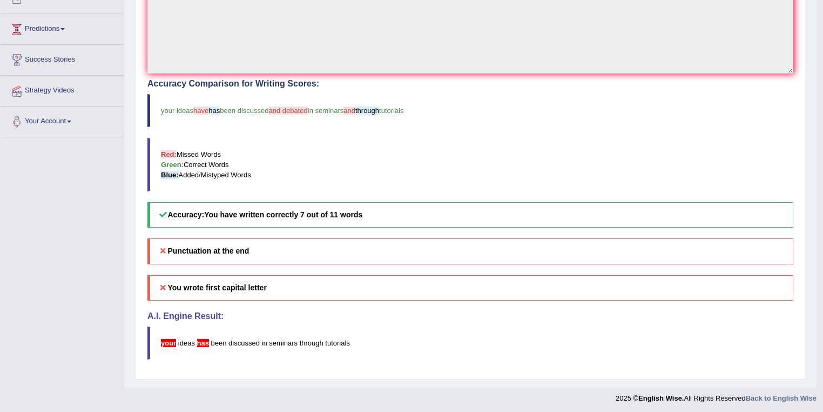
scroll to position [227, 0]
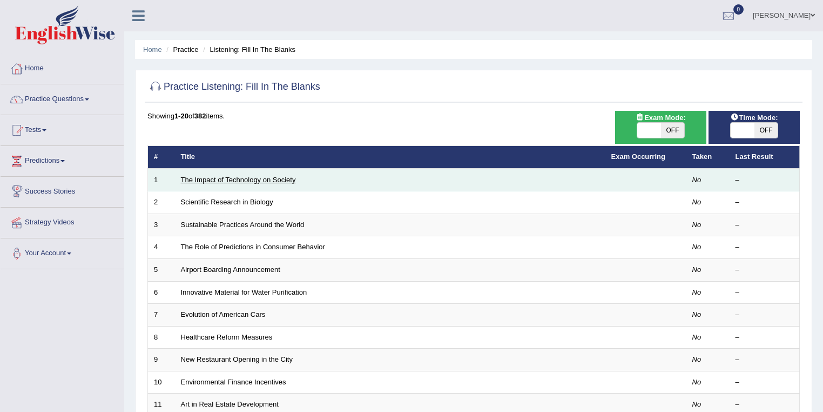
click at [192, 181] on link "The Impact of Technology on Society" at bounding box center [238, 180] width 115 height 8
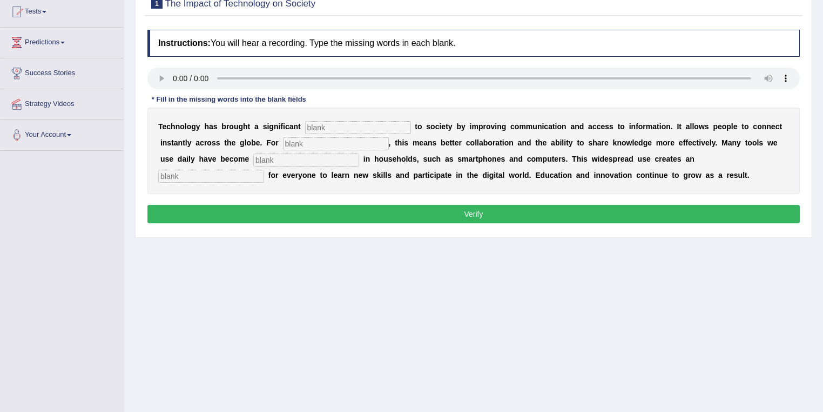
scroll to position [156, 0]
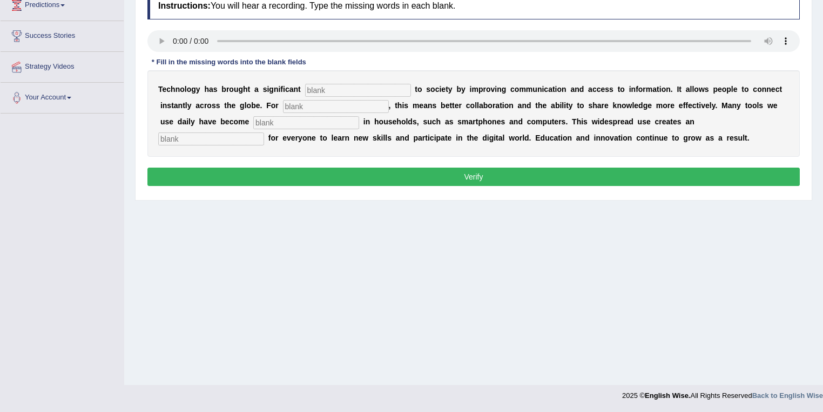
click at [343, 88] on input "text" at bounding box center [358, 90] width 106 height 13
click at [395, 91] on input "text" at bounding box center [358, 90] width 106 height 13
type input "benefit"
click at [372, 106] on input "text" at bounding box center [336, 106] width 106 height 13
type input "humans"
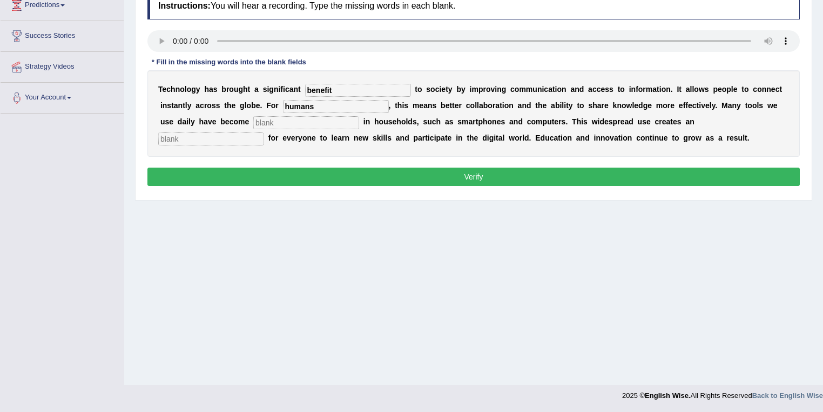
click at [305, 120] on input "text" at bounding box center [306, 122] width 106 height 13
type input "common"
drag, startPoint x: 218, startPoint y: 137, endPoint x: 228, endPoint y: 134, distance: 10.1
click at [220, 137] on input "text" at bounding box center [211, 138] width 106 height 13
type input "opportunity"
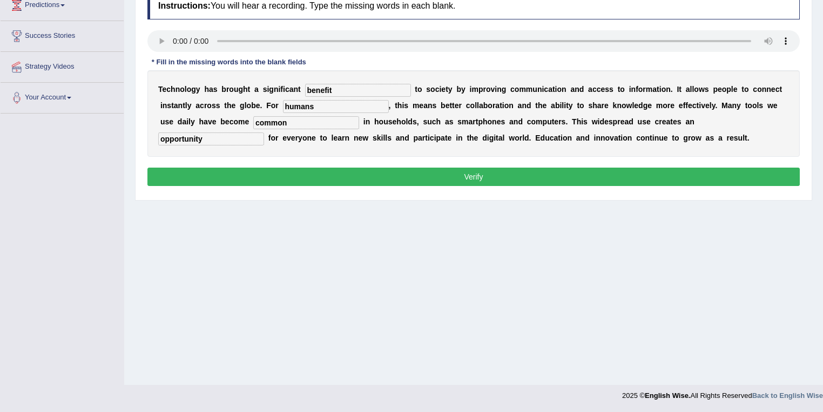
click at [313, 171] on button "Verify" at bounding box center [473, 176] width 653 height 18
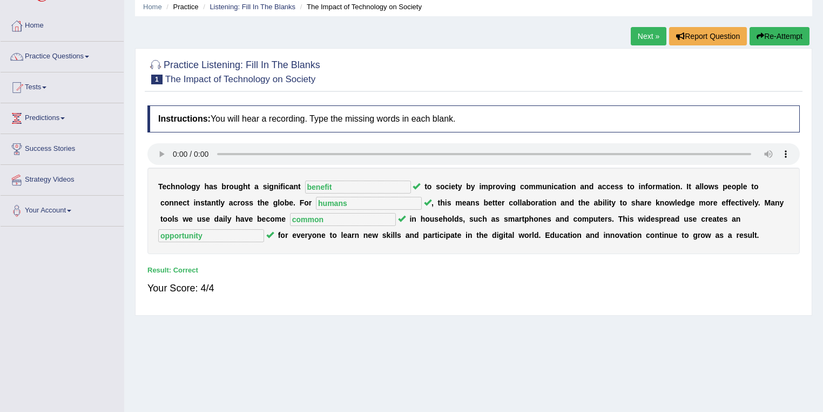
scroll to position [0, 0]
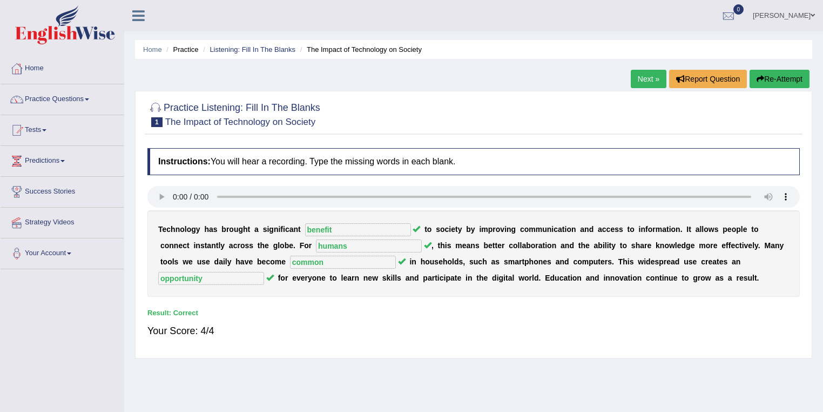
click at [642, 76] on link "Next »" at bounding box center [649, 79] width 36 height 18
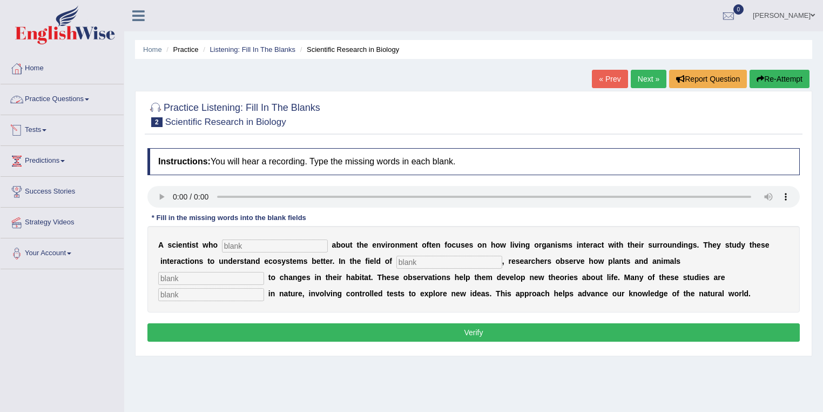
click at [89, 100] on link "Practice Questions" at bounding box center [62, 97] width 123 height 27
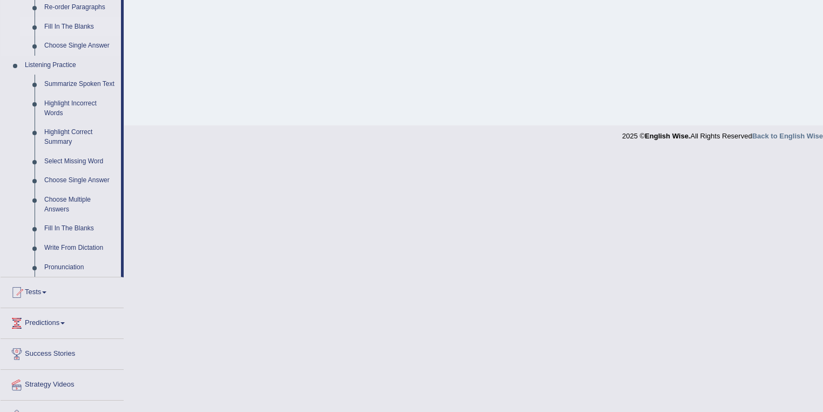
scroll to position [432, 0]
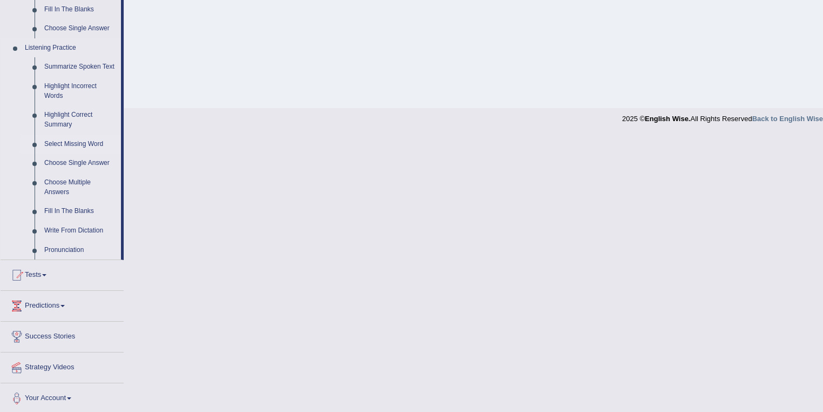
click at [99, 143] on link "Select Missing Word" at bounding box center [80, 144] width 82 height 19
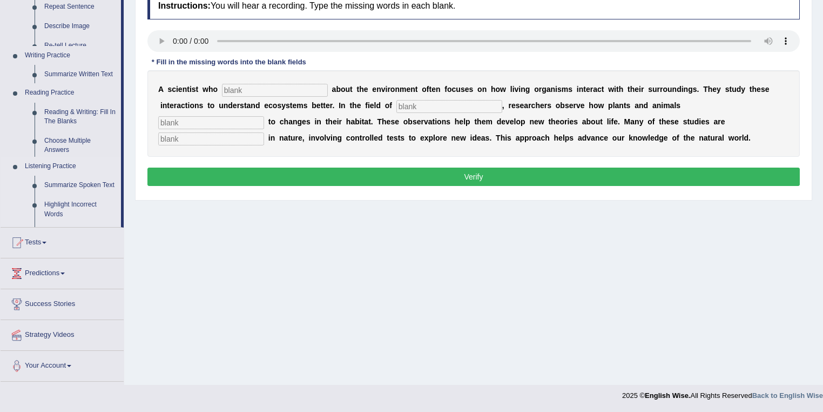
scroll to position [156, 0]
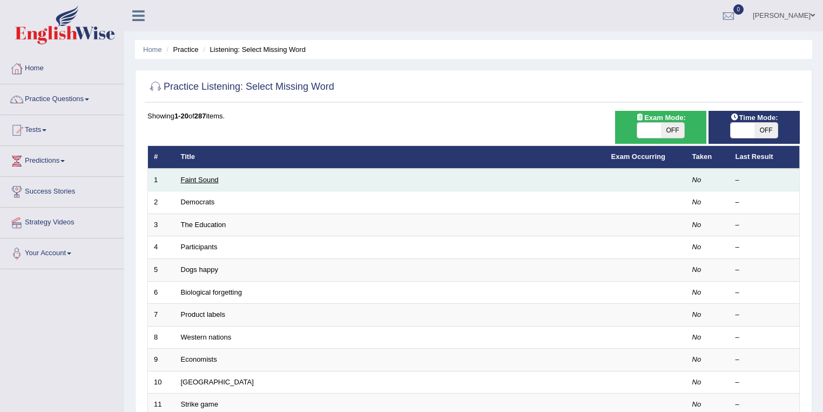
click at [205, 176] on link "Faint Sound" at bounding box center [200, 180] width 38 height 8
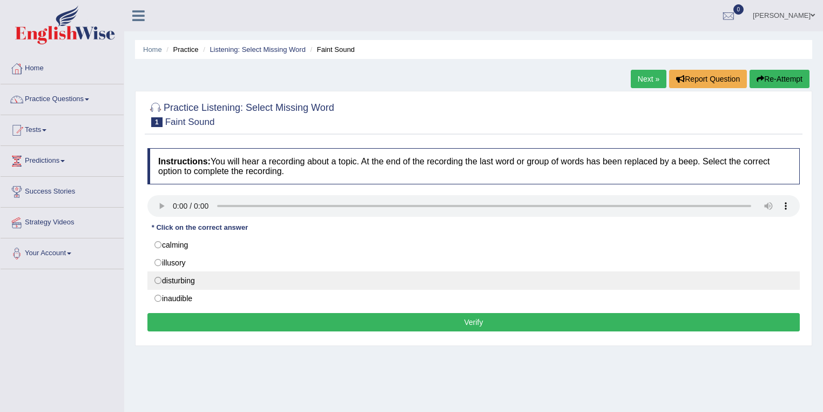
click at [158, 281] on label "disturbing" at bounding box center [473, 280] width 653 height 18
radio input "true"
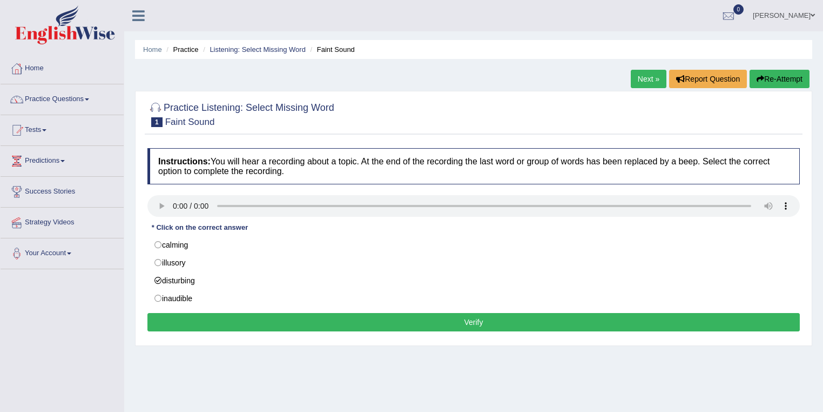
click at [211, 326] on button "Verify" at bounding box center [473, 322] width 653 height 18
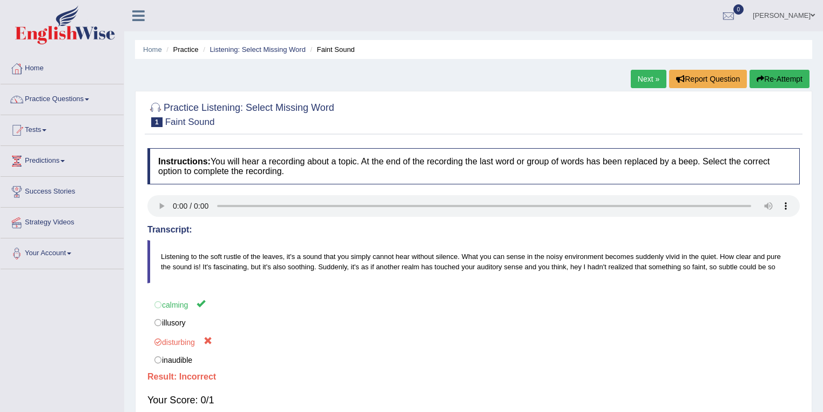
click at [642, 80] on link "Next »" at bounding box center [649, 79] width 36 height 18
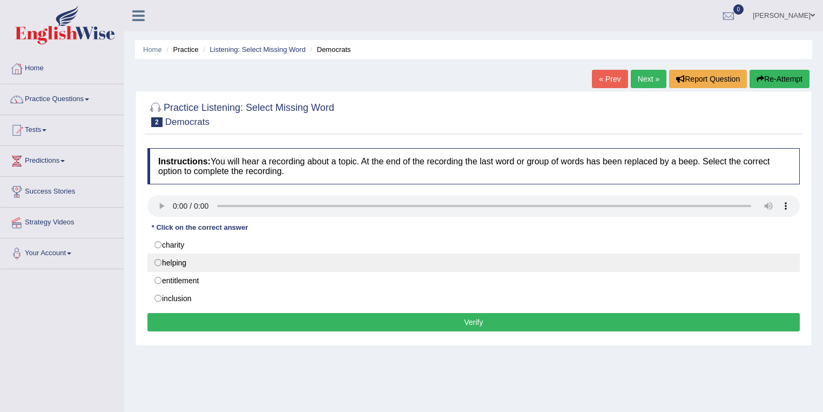
click at [159, 261] on label "helping" at bounding box center [473, 262] width 653 height 18
radio input "true"
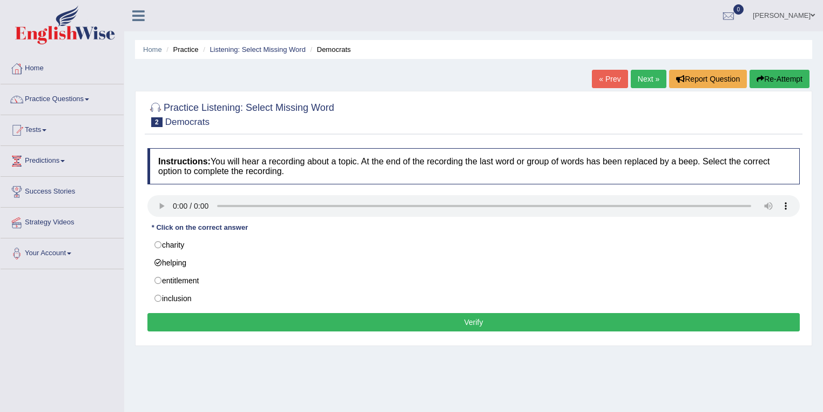
click at [186, 311] on div "Instructions: You will hear a recording about a topic. At the end of the record…" at bounding box center [474, 241] width 658 height 197
click at [194, 319] on button "Verify" at bounding box center [473, 322] width 653 height 18
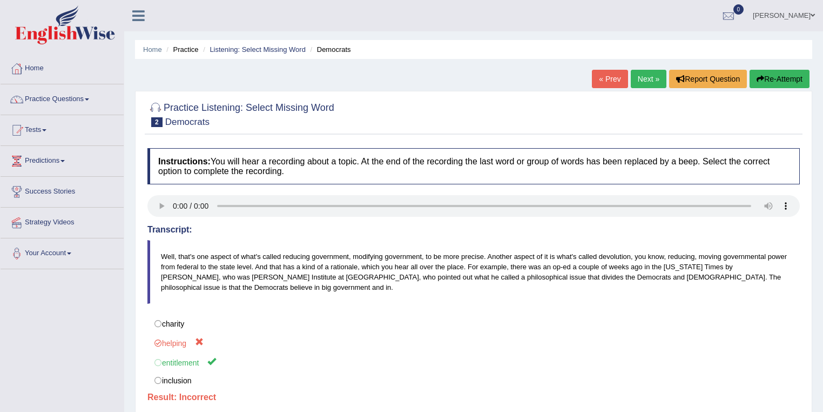
click at [652, 78] on link "Next »" at bounding box center [649, 79] width 36 height 18
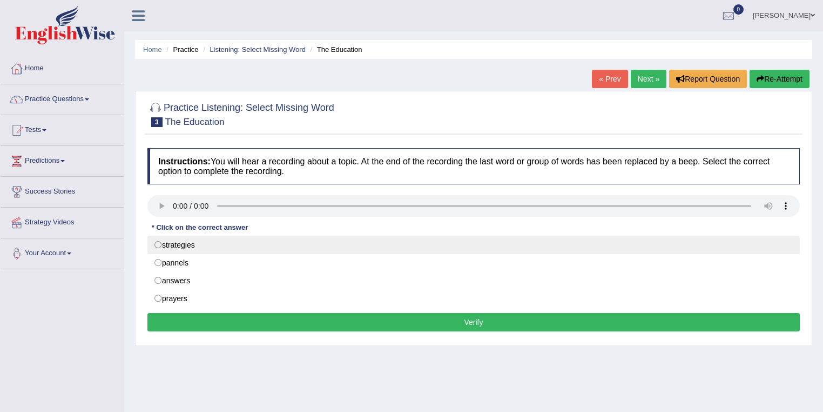
click at [158, 243] on label "strategies" at bounding box center [473, 245] width 653 height 18
radio input "true"
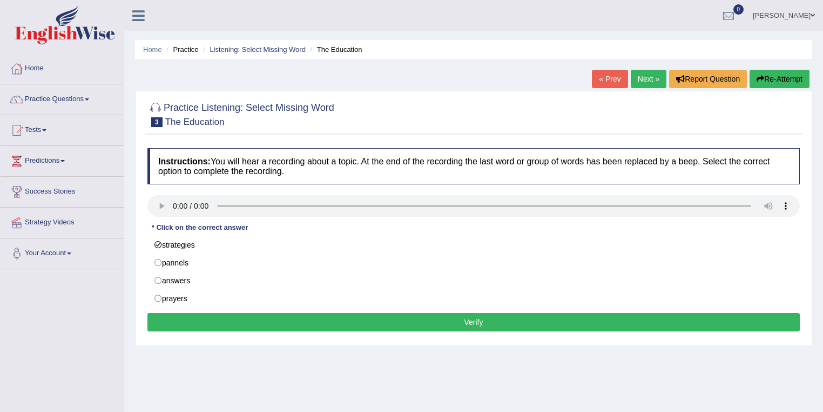
click at [214, 318] on button "Verify" at bounding box center [473, 322] width 653 height 18
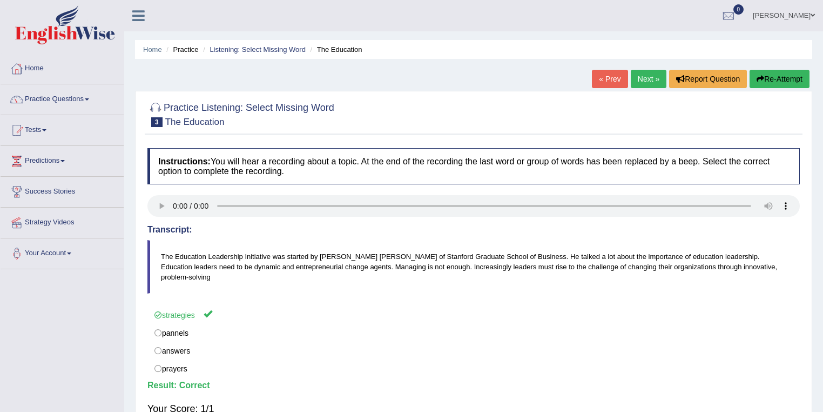
click at [640, 77] on link "Next »" at bounding box center [649, 79] width 36 height 18
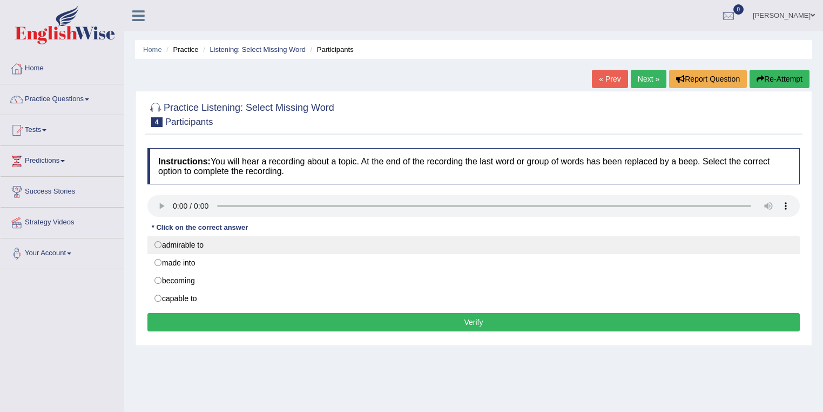
click at [157, 244] on label "admirable to" at bounding box center [473, 245] width 653 height 18
radio input "true"
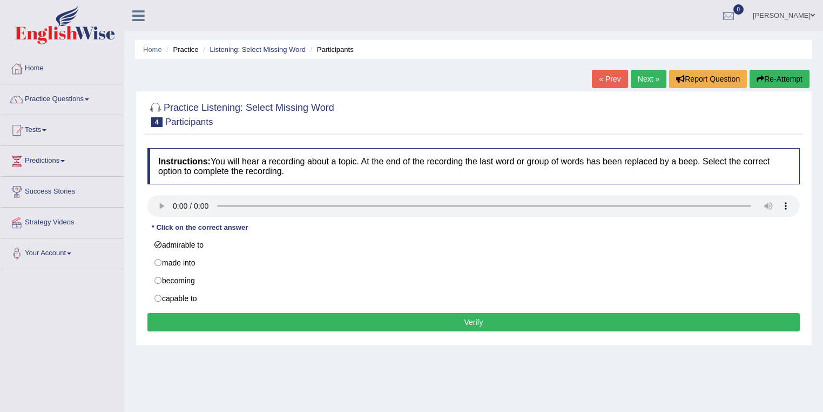
click at [212, 317] on button "Verify" at bounding box center [473, 322] width 653 height 18
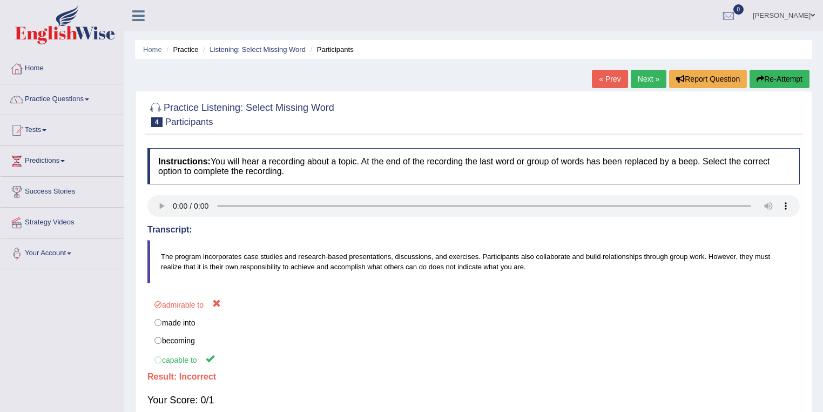
click at [634, 77] on link "Next »" at bounding box center [649, 79] width 36 height 18
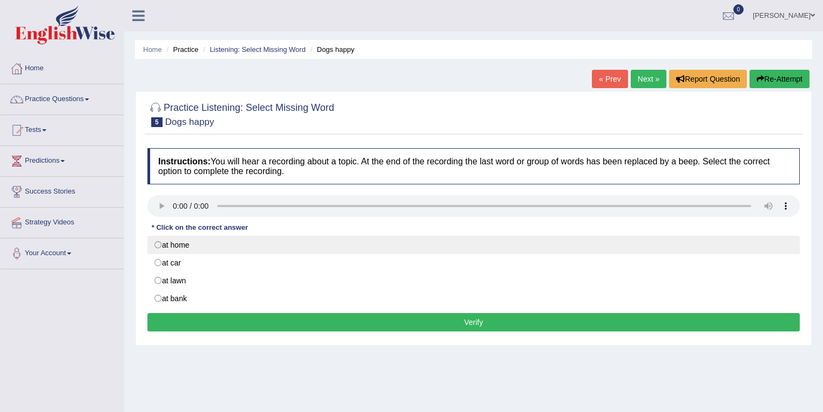
click at [157, 245] on label "at home" at bounding box center [473, 245] width 653 height 18
radio input "true"
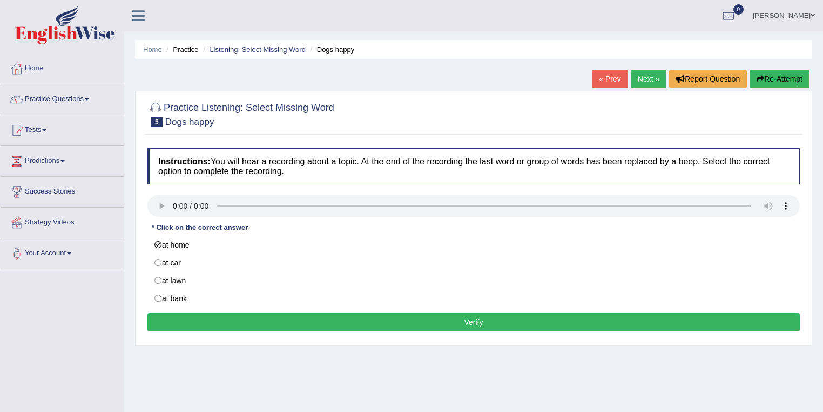
click at [187, 318] on button "Verify" at bounding box center [473, 322] width 653 height 18
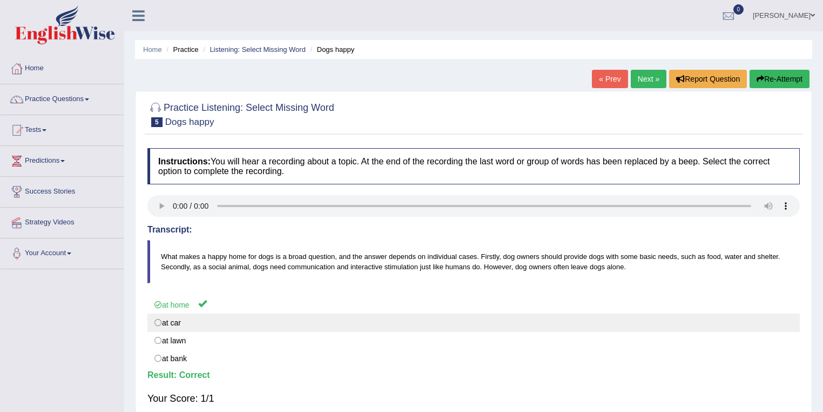
scroll to position [43, 0]
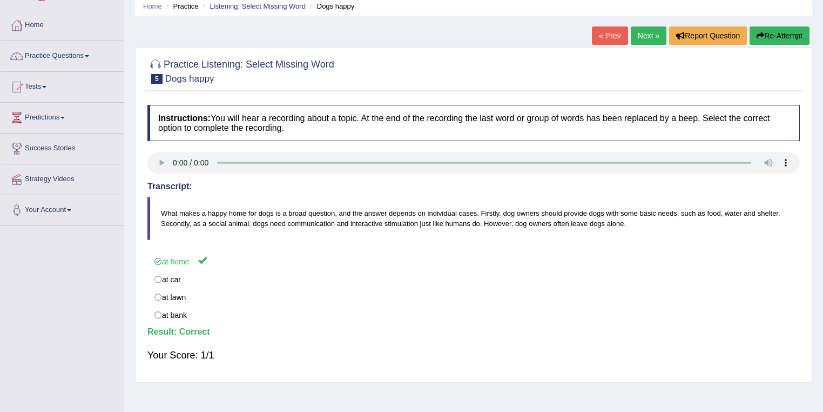
click at [648, 32] on link "Next »" at bounding box center [649, 35] width 36 height 18
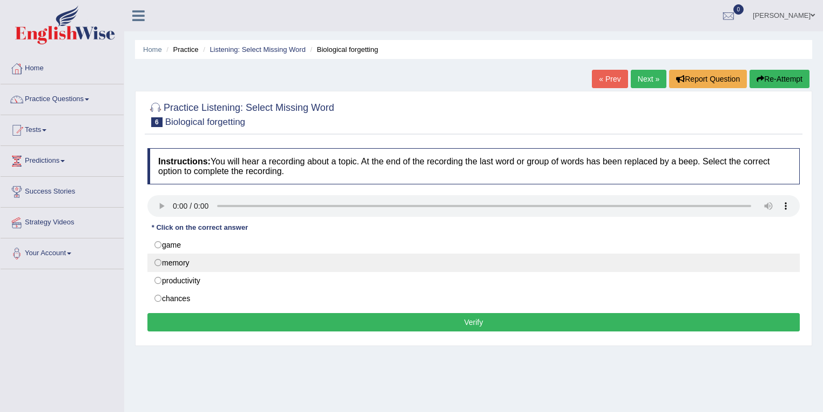
click at [159, 261] on label "memory" at bounding box center [473, 262] width 653 height 18
radio input "true"
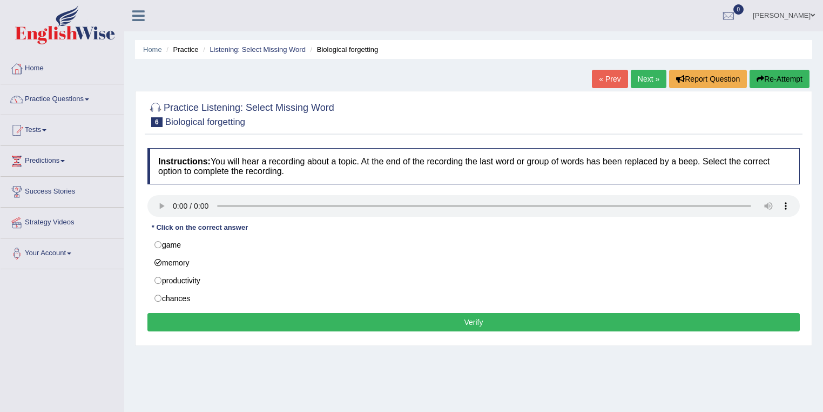
click at [202, 313] on button "Verify" at bounding box center [473, 322] width 653 height 18
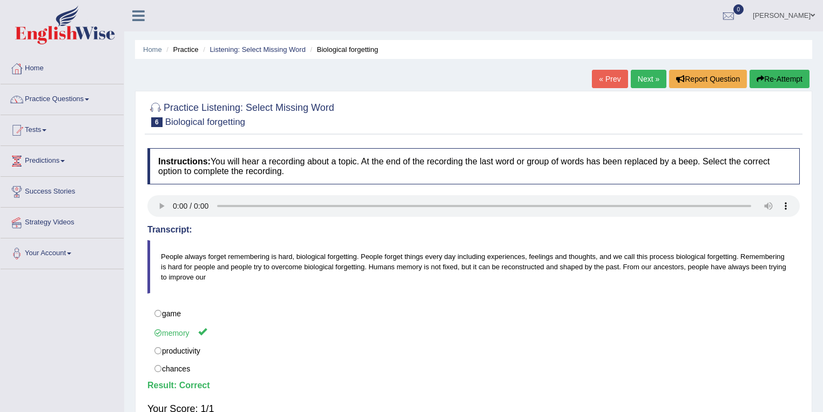
click at [644, 80] on link "Next »" at bounding box center [649, 79] width 36 height 18
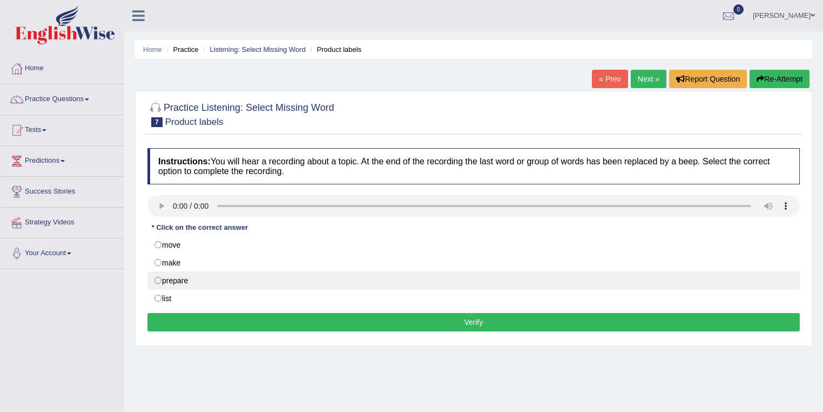
click at [160, 279] on label "prepare" at bounding box center [473, 280] width 653 height 18
radio input "true"
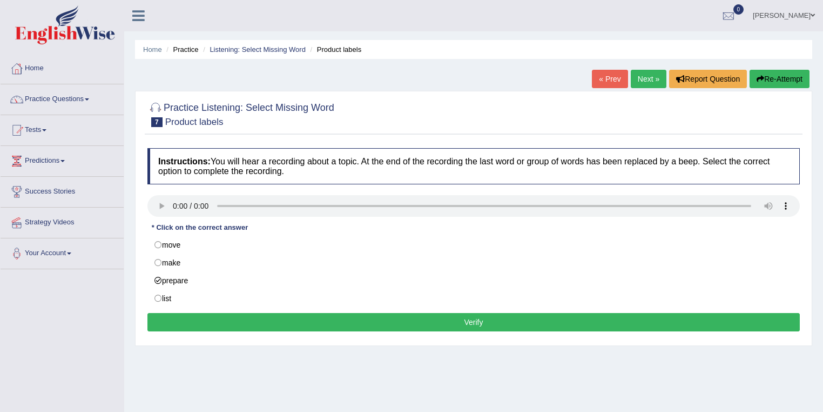
click at [205, 318] on button "Verify" at bounding box center [473, 322] width 653 height 18
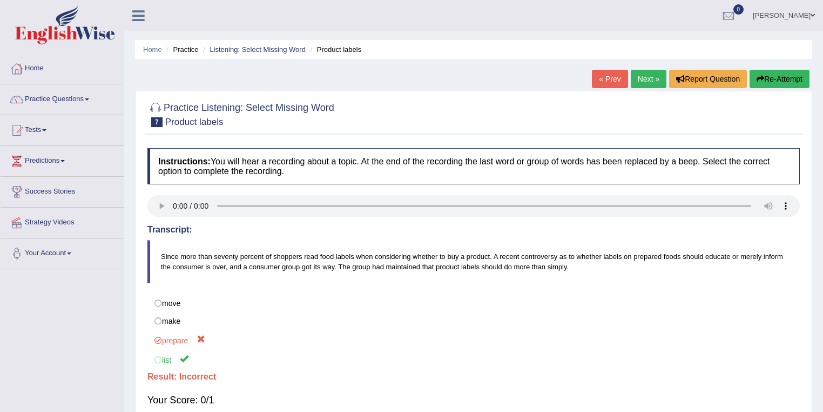
click at [642, 84] on link "Next »" at bounding box center [649, 79] width 36 height 18
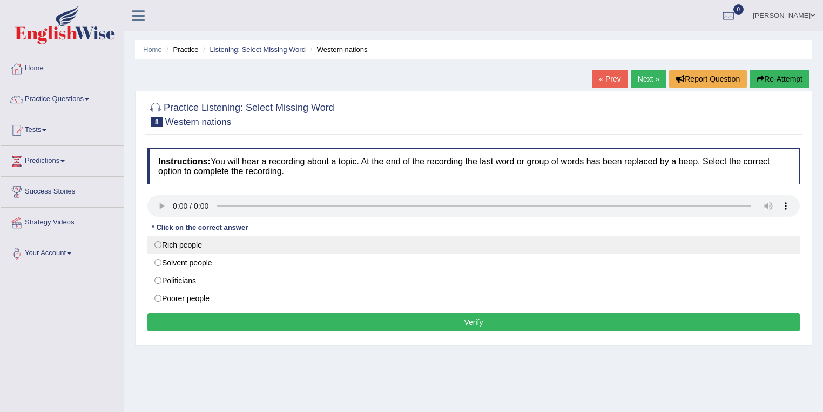
click at [157, 241] on label "Rich people" at bounding box center [473, 245] width 653 height 18
radio input "true"
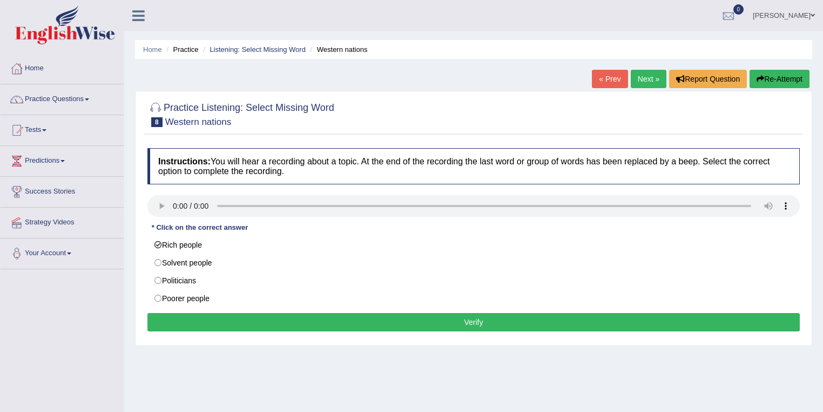
click at [224, 313] on button "Verify" at bounding box center [473, 322] width 653 height 18
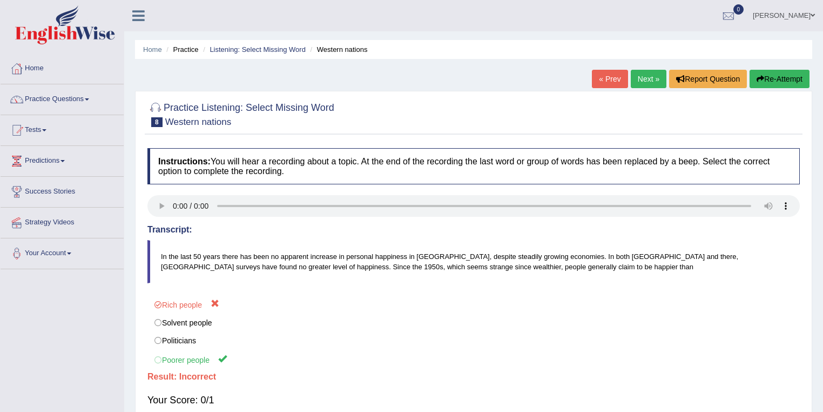
click at [652, 80] on link "Next »" at bounding box center [649, 79] width 36 height 18
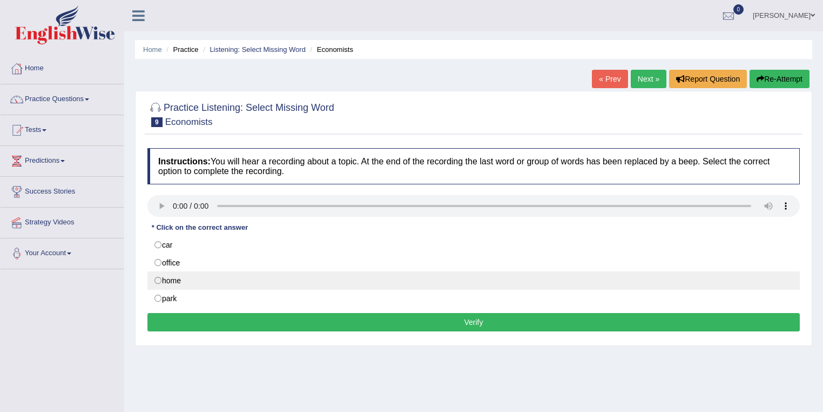
click at [157, 281] on label "home" at bounding box center [473, 280] width 653 height 18
radio input "true"
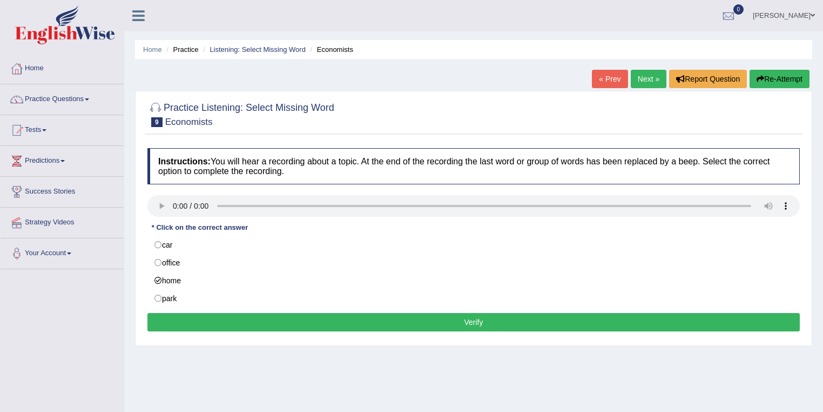
click at [195, 328] on button "Verify" at bounding box center [473, 322] width 653 height 18
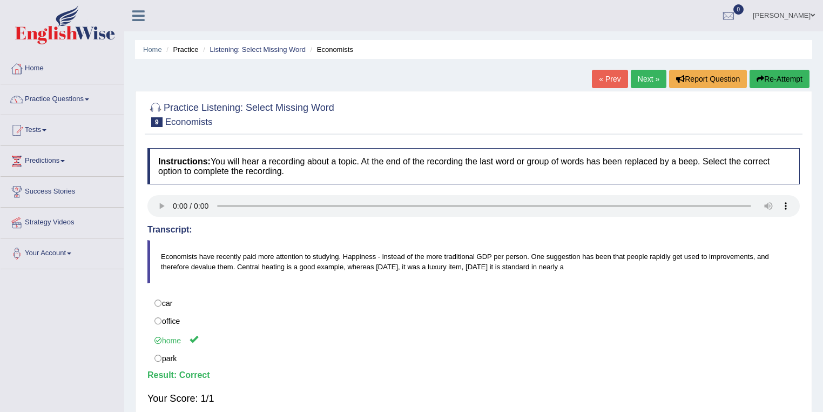
click at [637, 75] on link "Next »" at bounding box center [649, 79] width 36 height 18
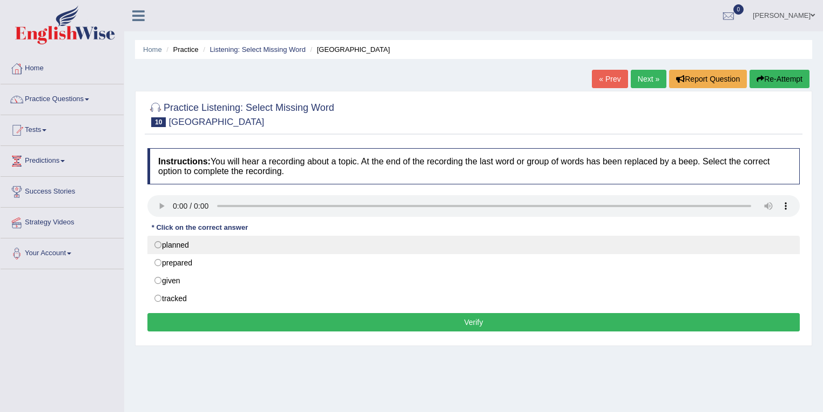
click at [160, 243] on label "planned" at bounding box center [473, 245] width 653 height 18
radio input "true"
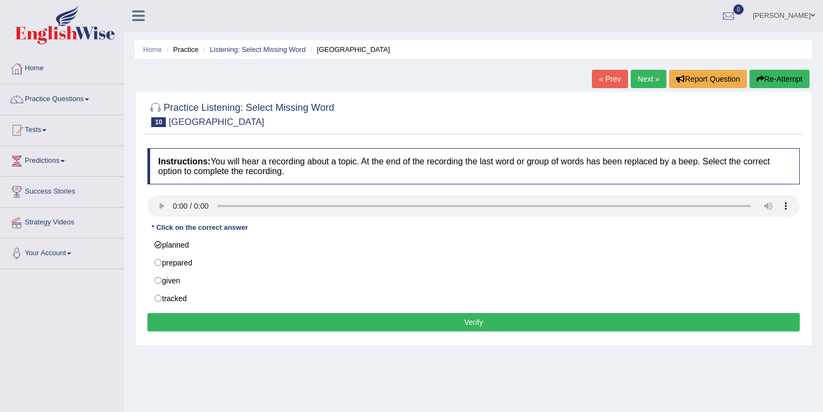
click at [205, 320] on button "Verify" at bounding box center [473, 322] width 653 height 18
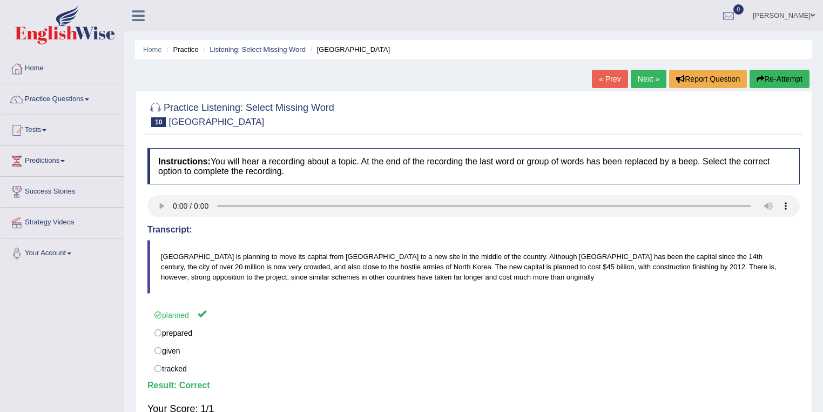
click at [659, 80] on link "Next »" at bounding box center [649, 79] width 36 height 18
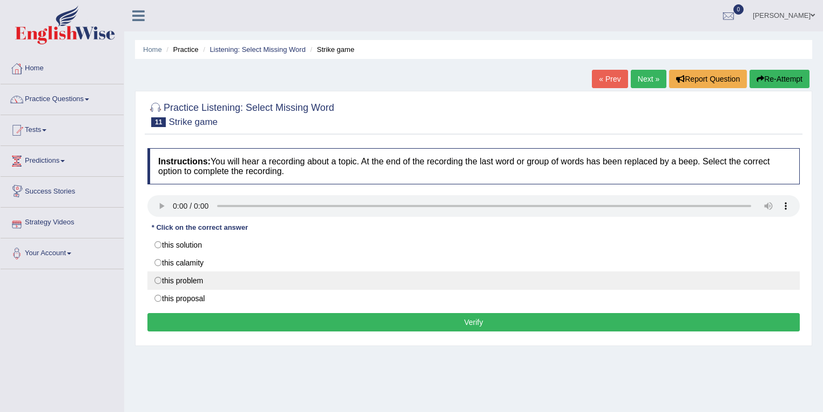
click at [157, 279] on label "this problem" at bounding box center [473, 280] width 653 height 18
radio input "true"
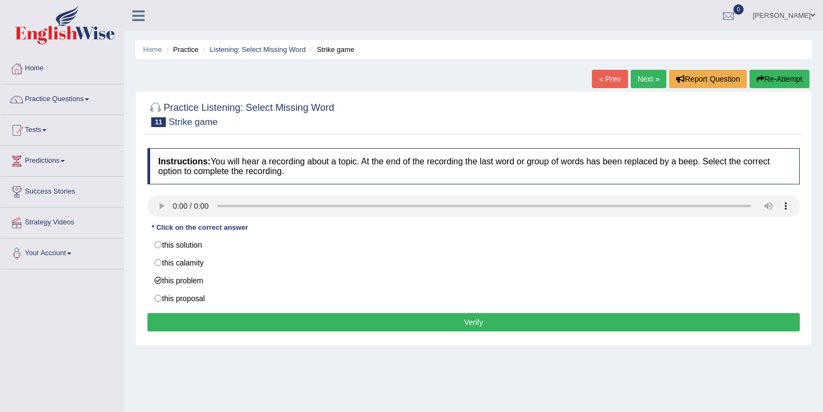
click at [192, 322] on button "Verify" at bounding box center [473, 322] width 653 height 18
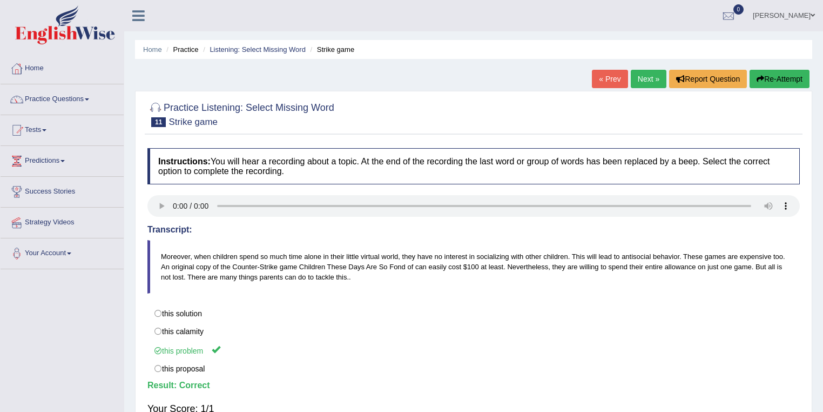
click at [634, 77] on link "Next »" at bounding box center [649, 79] width 36 height 18
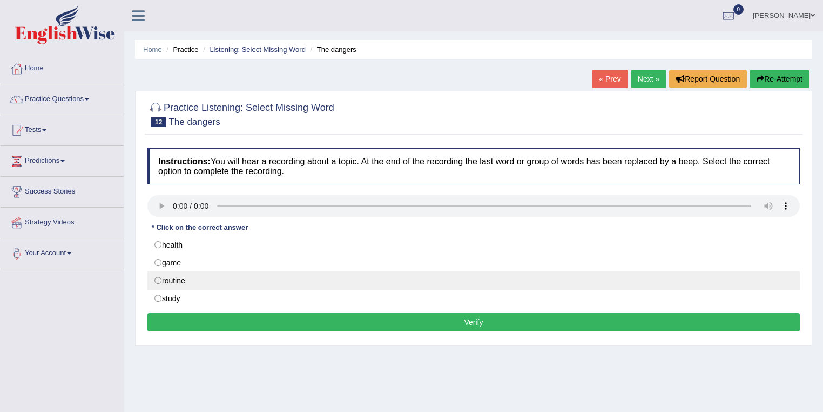
click at [154, 279] on label "routine" at bounding box center [473, 280] width 653 height 18
radio input "true"
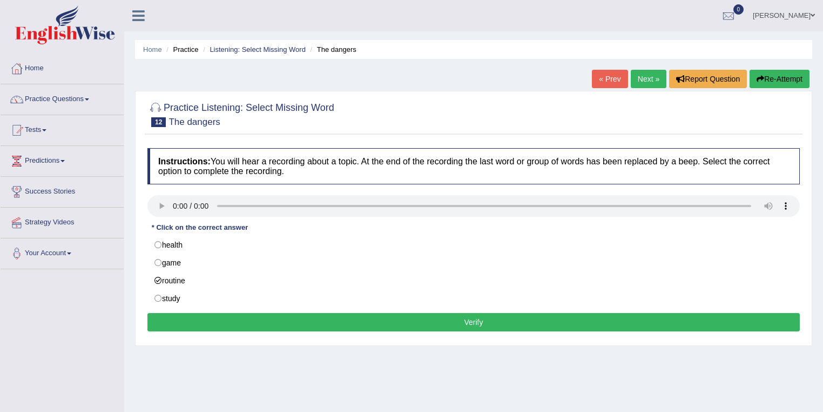
click at [175, 313] on button "Verify" at bounding box center [473, 322] width 653 height 18
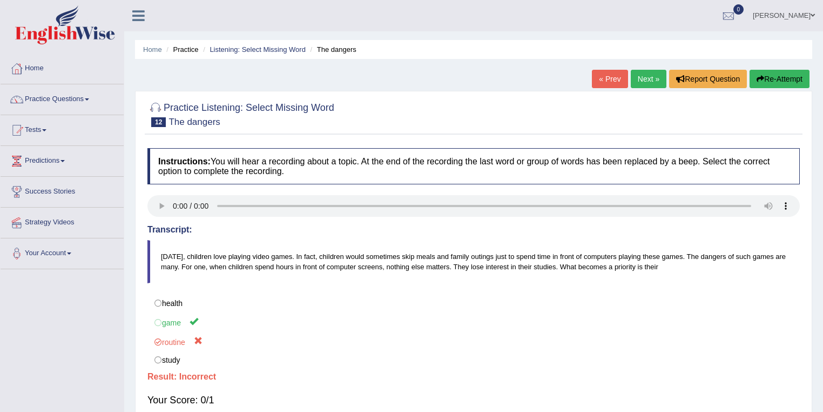
click at [647, 80] on link "Next »" at bounding box center [649, 79] width 36 height 18
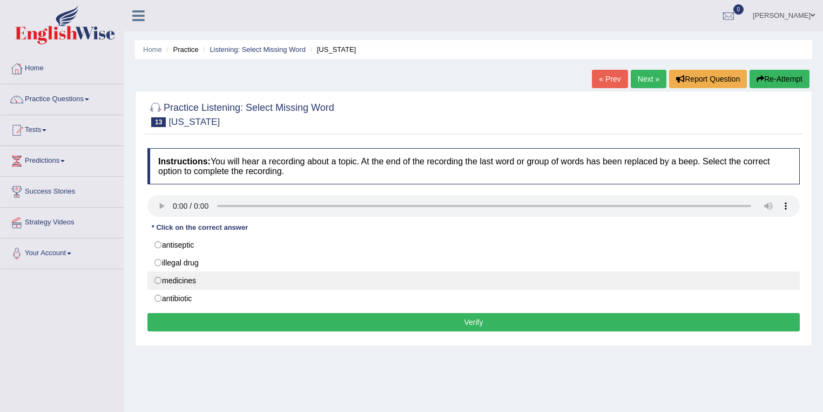
click at [156, 283] on label "medicines" at bounding box center [473, 280] width 653 height 18
radio input "true"
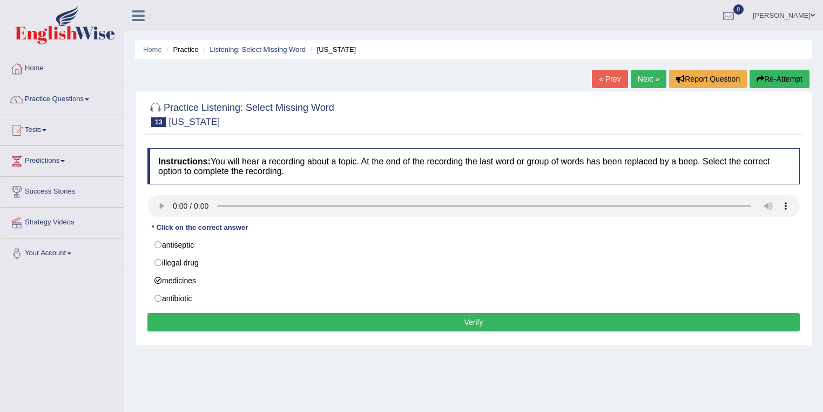
click at [173, 315] on button "Verify" at bounding box center [473, 322] width 653 height 18
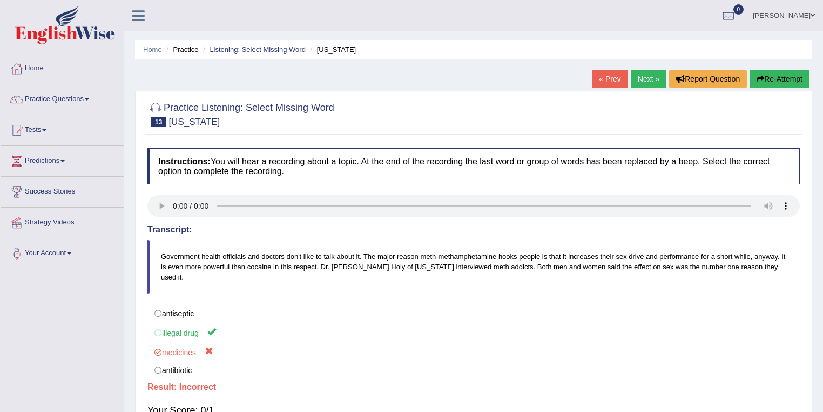
click at [656, 81] on link "Next »" at bounding box center [649, 79] width 36 height 18
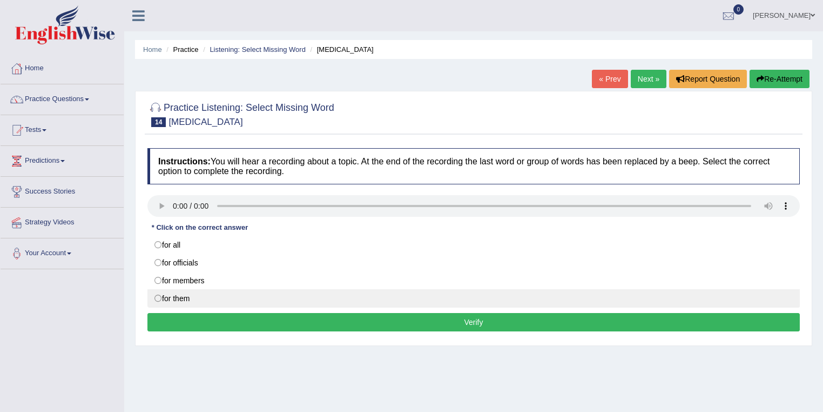
click at [158, 298] on label "for them" at bounding box center [473, 298] width 653 height 18
radio input "true"
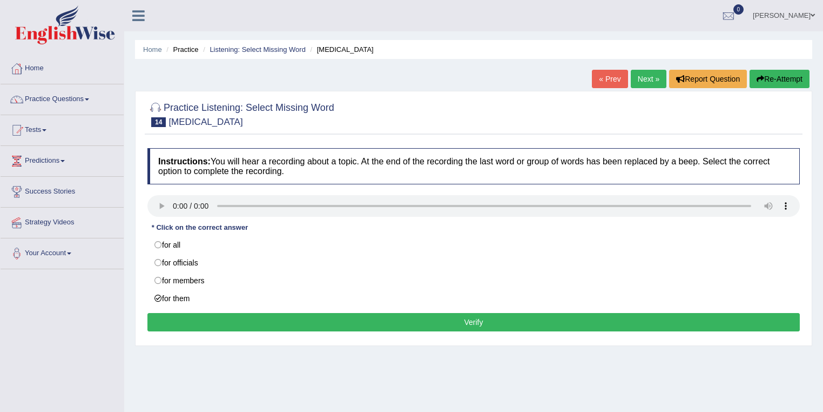
click at [167, 321] on button "Verify" at bounding box center [473, 322] width 653 height 18
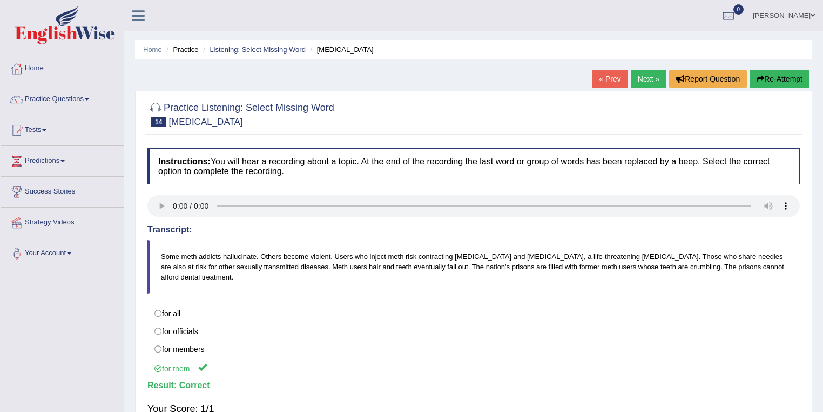
click at [648, 80] on link "Next »" at bounding box center [649, 79] width 36 height 18
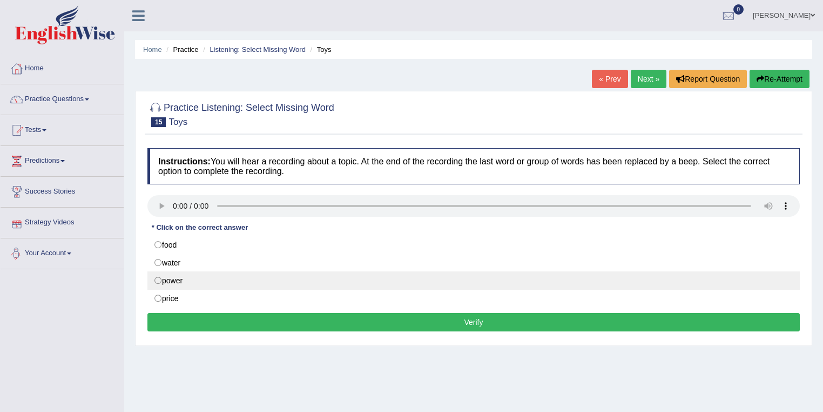
click at [160, 277] on label "power" at bounding box center [473, 280] width 653 height 18
radio input "true"
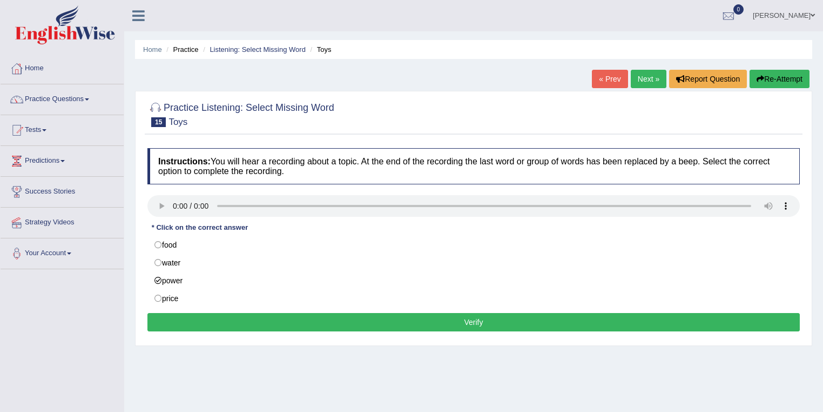
click at [218, 317] on button "Verify" at bounding box center [473, 322] width 653 height 18
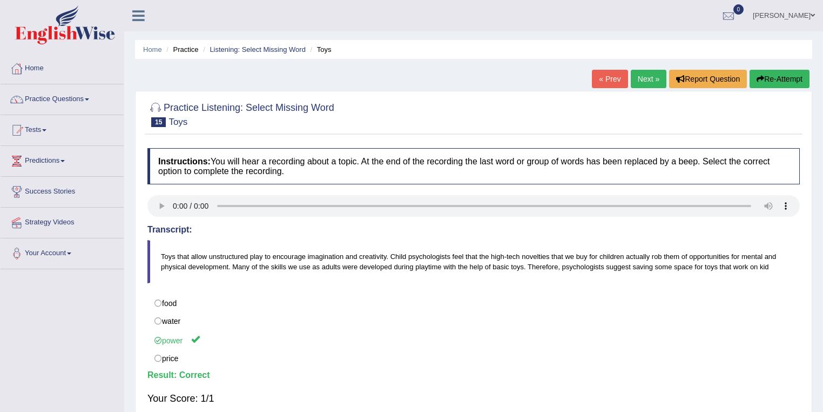
click at [652, 78] on link "Next »" at bounding box center [649, 79] width 36 height 18
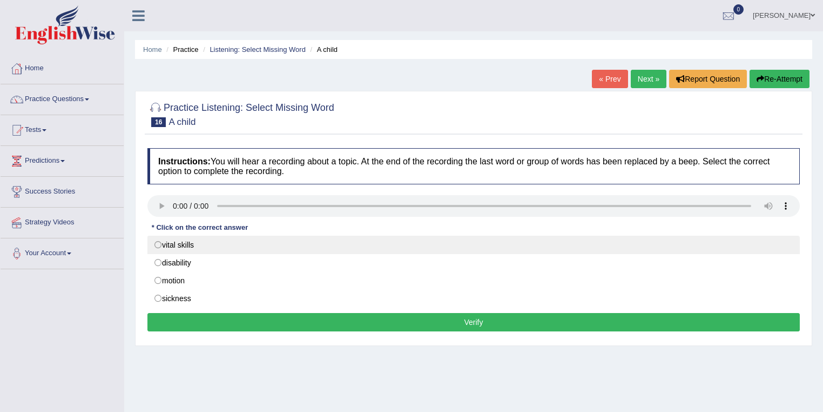
click at [156, 243] on label "vital skills" at bounding box center [473, 245] width 653 height 18
radio input "true"
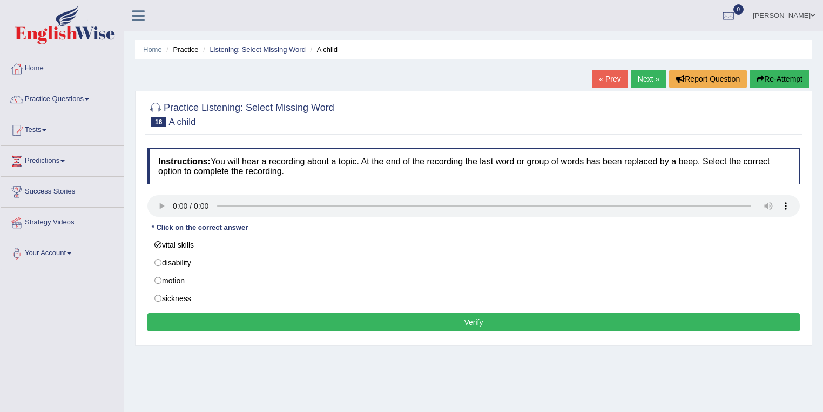
click at [201, 321] on button "Verify" at bounding box center [473, 322] width 653 height 18
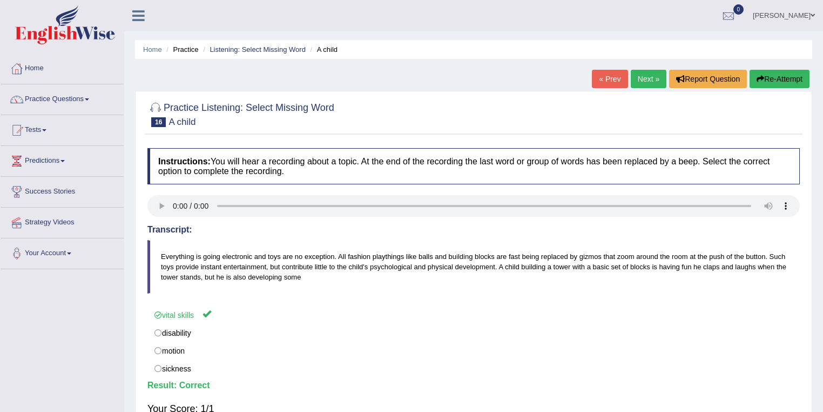
click at [639, 78] on link "Next »" at bounding box center [649, 79] width 36 height 18
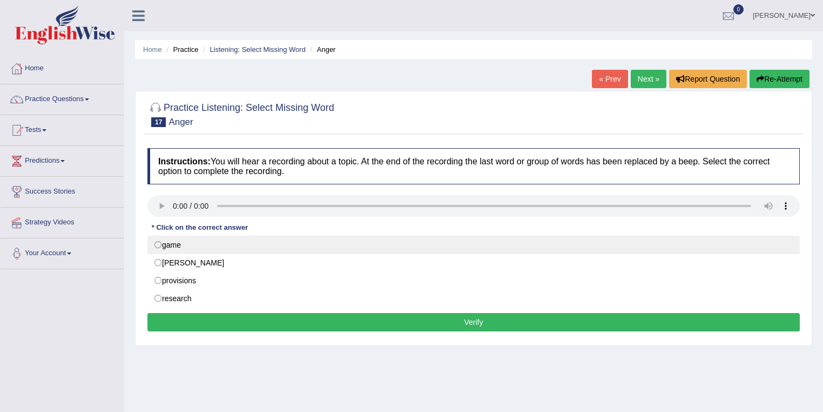
click at [157, 243] on label "game" at bounding box center [473, 245] width 653 height 18
radio input "true"
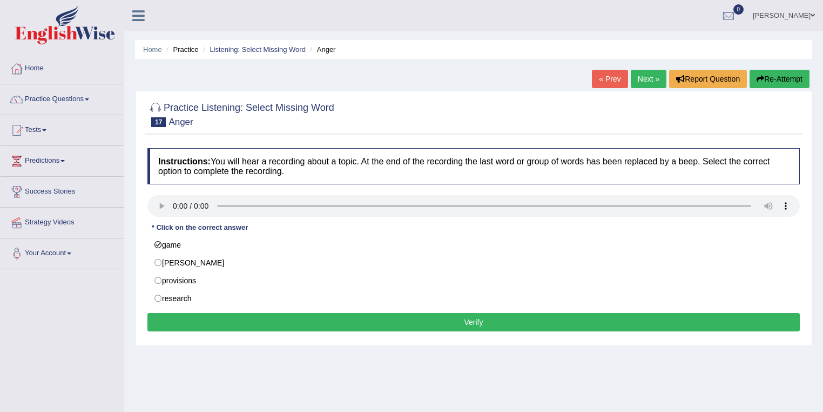
click at [177, 321] on button "Verify" at bounding box center [473, 322] width 653 height 18
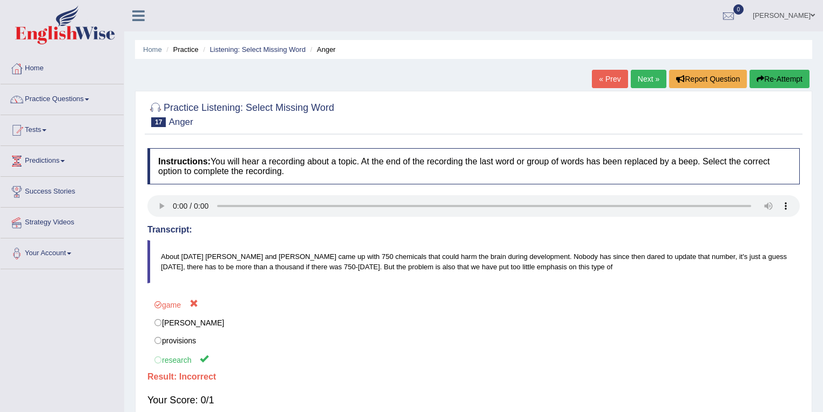
click at [641, 78] on link "Next »" at bounding box center [649, 79] width 36 height 18
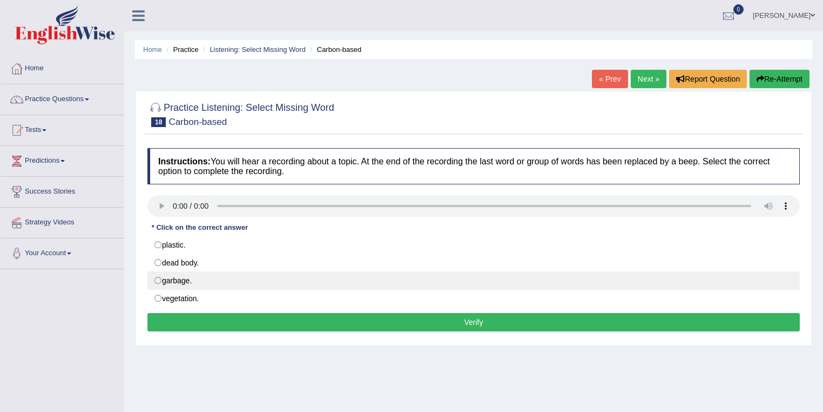
click at [158, 281] on label "garbage." at bounding box center [473, 280] width 653 height 18
radio input "true"
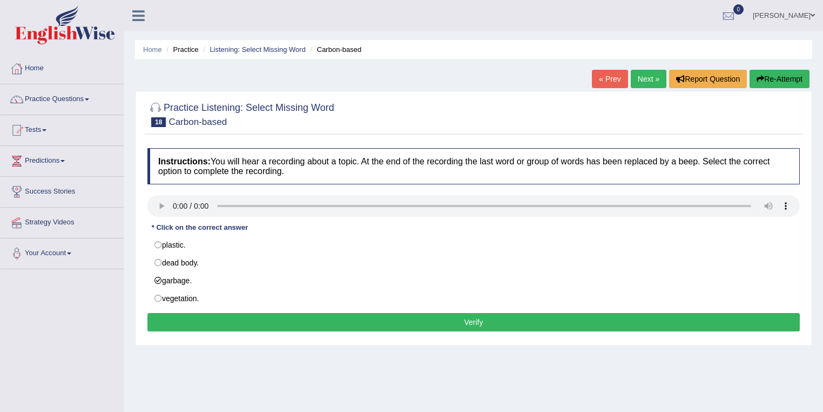
click at [179, 323] on button "Verify" at bounding box center [473, 322] width 653 height 18
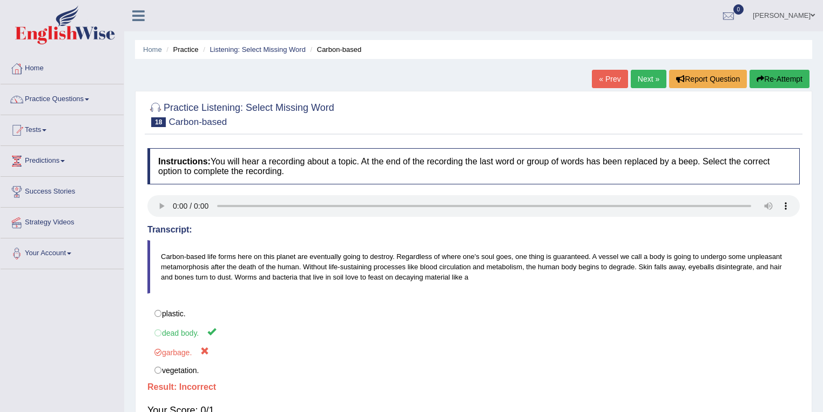
click at [644, 77] on link "Next »" at bounding box center [649, 79] width 36 height 18
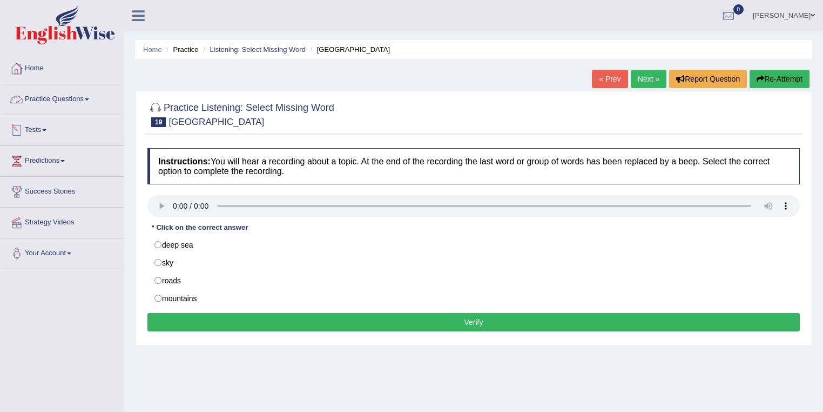
click at [89, 98] on span at bounding box center [87, 99] width 4 height 2
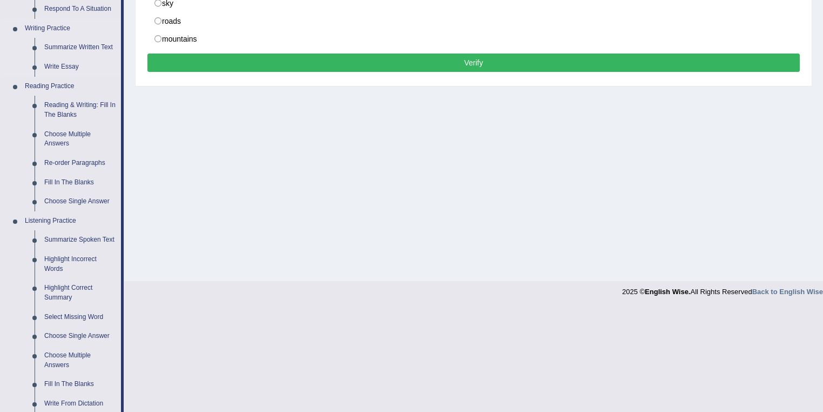
scroll to position [434, 0]
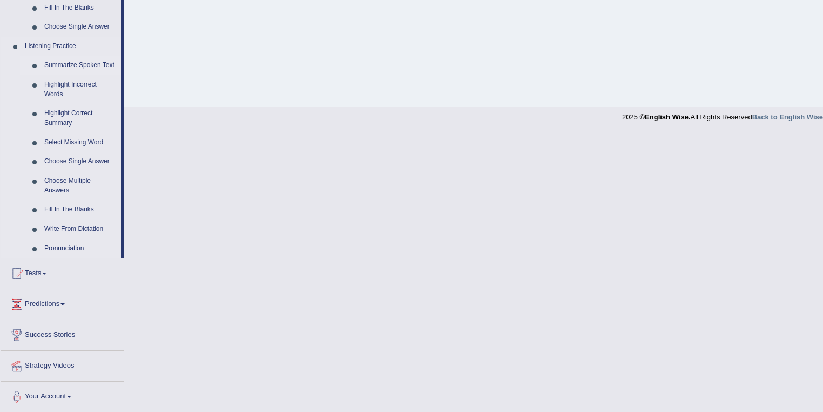
click at [64, 65] on link "Summarize Spoken Text" at bounding box center [80, 65] width 82 height 19
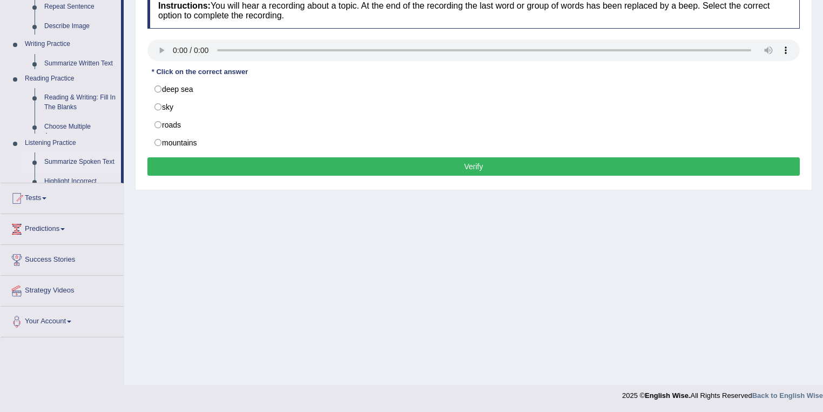
scroll to position [156, 0]
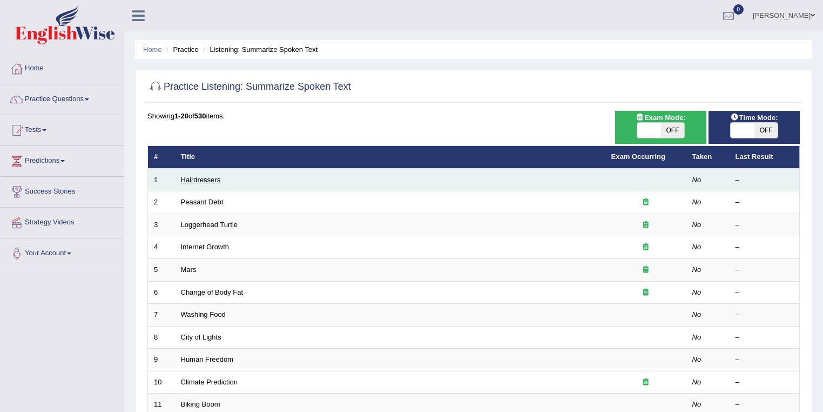
click at [202, 178] on link "Hairdressers" at bounding box center [201, 180] width 40 height 8
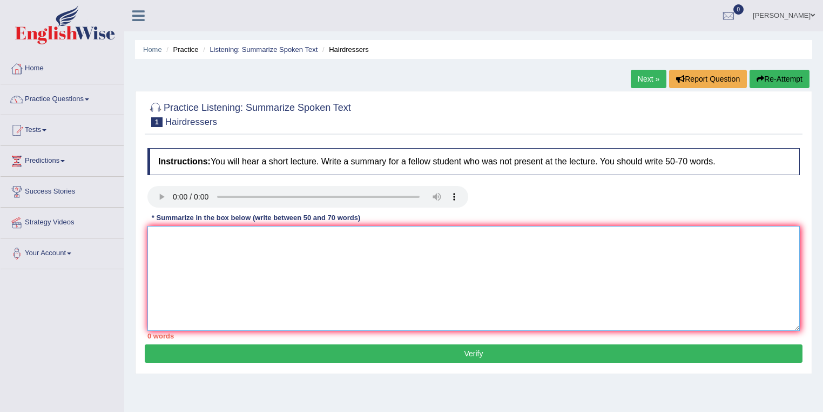
click at [156, 236] on textarea at bounding box center [473, 278] width 653 height 105
click at [168, 235] on textarea at bounding box center [473, 278] width 653 height 105
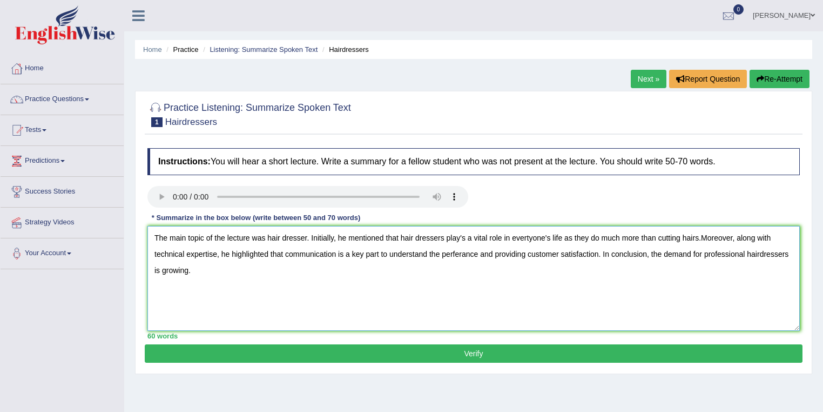
click at [267, 238] on textarea "The main topic of the lecture was hair dresser. Initially, he mentioned that ha…" at bounding box center [473, 278] width 653 height 105
type textarea "The main topic of the lecture was hair dresser. Initially, he mentioned that ha…"
click at [606, 352] on button "Verify" at bounding box center [474, 353] width 658 height 18
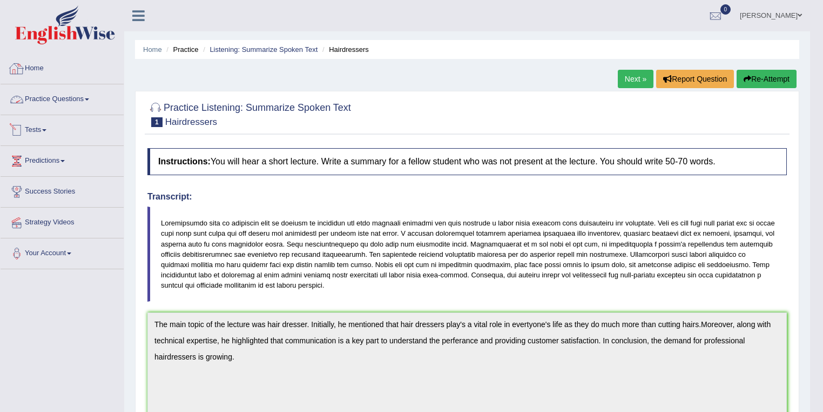
click at [91, 97] on link "Practice Questions" at bounding box center [62, 97] width 123 height 27
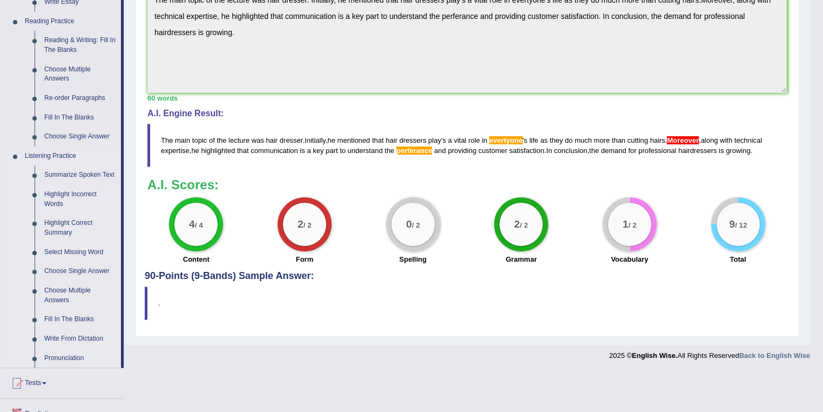
scroll to position [389, 0]
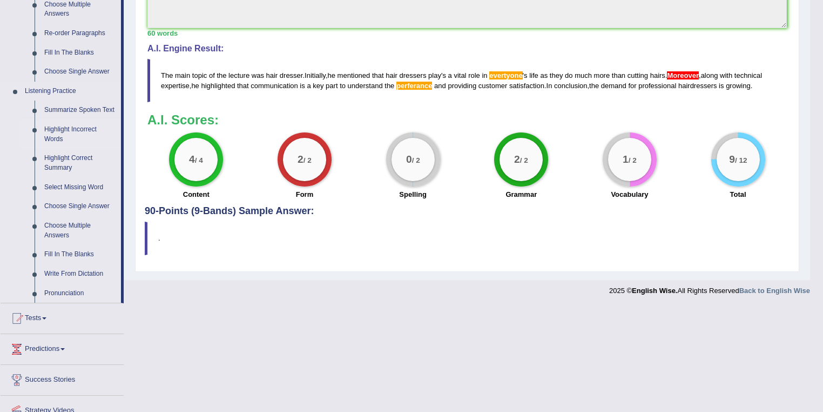
click at [61, 129] on link "Highlight Incorrect Words" at bounding box center [80, 134] width 82 height 29
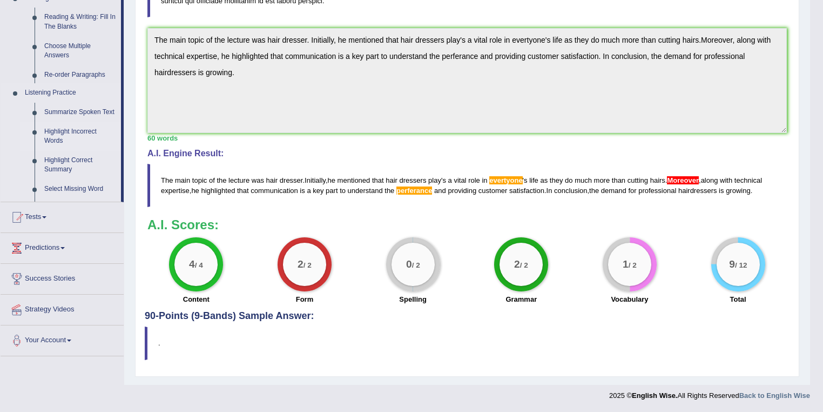
scroll to position [282, 0]
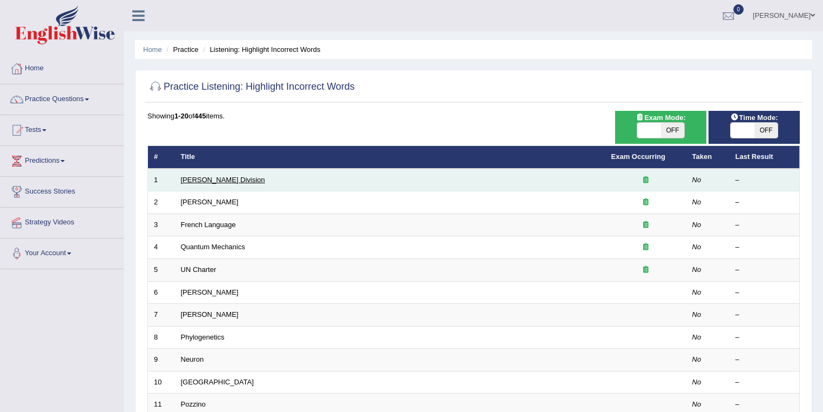
click at [220, 182] on link "[PERSON_NAME] Division" at bounding box center [223, 180] width 84 height 8
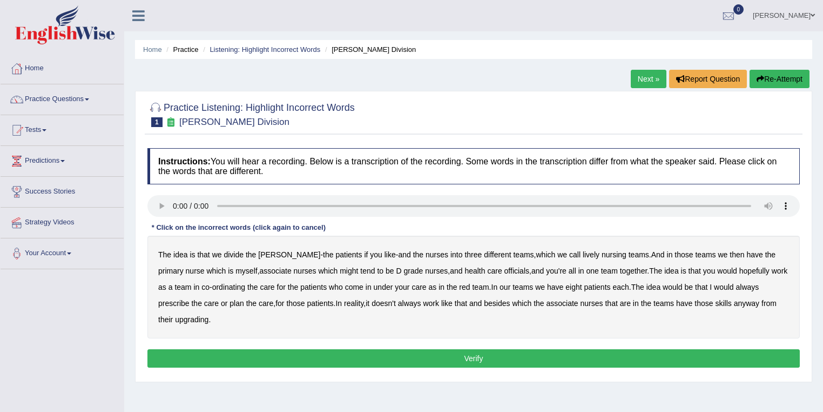
click at [583, 252] on b "lively" at bounding box center [591, 254] width 17 height 9
click at [602, 252] on b "nursing" at bounding box center [614, 254] width 25 height 9
click at [340, 270] on b "might" at bounding box center [349, 270] width 18 height 9
click at [505, 271] on b "officials" at bounding box center [517, 270] width 25 height 9
click at [212, 285] on b "ordinating" at bounding box center [228, 287] width 33 height 9
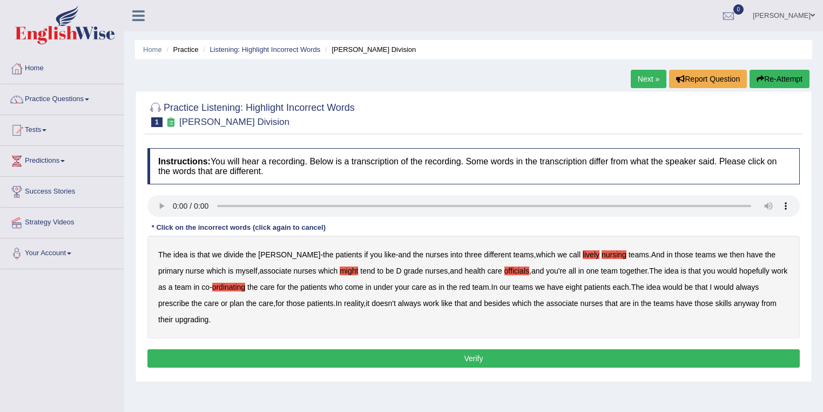
click at [736, 288] on b "always" at bounding box center [747, 287] width 23 height 9
click at [185, 321] on b "upgrading" at bounding box center [191, 319] width 33 height 9
click at [583, 253] on b "lively" at bounding box center [591, 254] width 17 height 9
click at [501, 356] on button "Verify" at bounding box center [473, 358] width 653 height 18
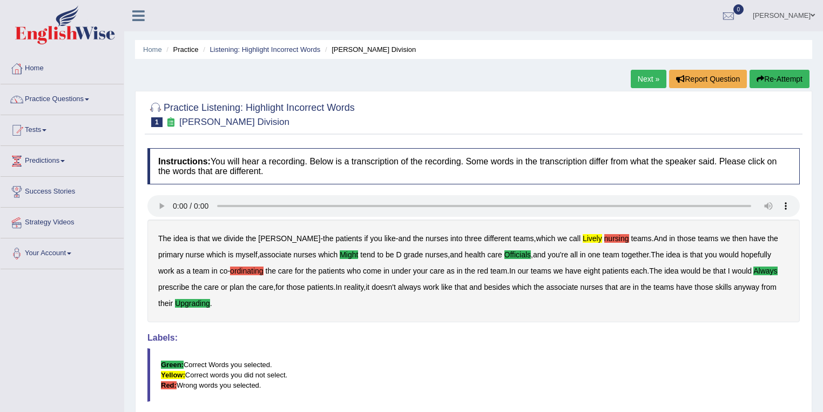
click at [642, 71] on link "Next »" at bounding box center [649, 79] width 36 height 18
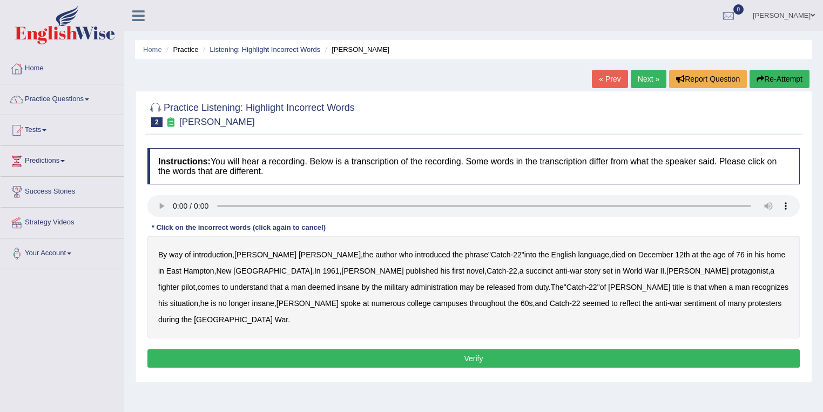
click at [411, 287] on b "administration" at bounding box center [434, 287] width 47 height 9
click at [198, 299] on b "situation" at bounding box center [184, 303] width 28 height 9
click at [620, 300] on b "reflect" at bounding box center [630, 303] width 21 height 9
click at [616, 349] on button "Verify" at bounding box center [473, 358] width 653 height 18
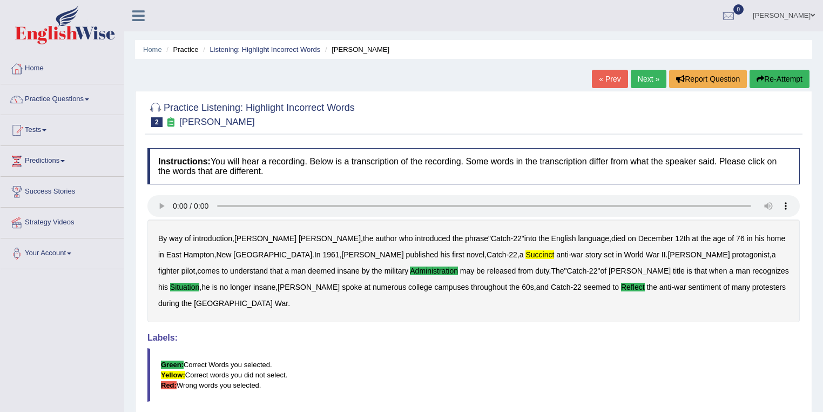
click at [639, 76] on link "Next »" at bounding box center [649, 79] width 36 height 18
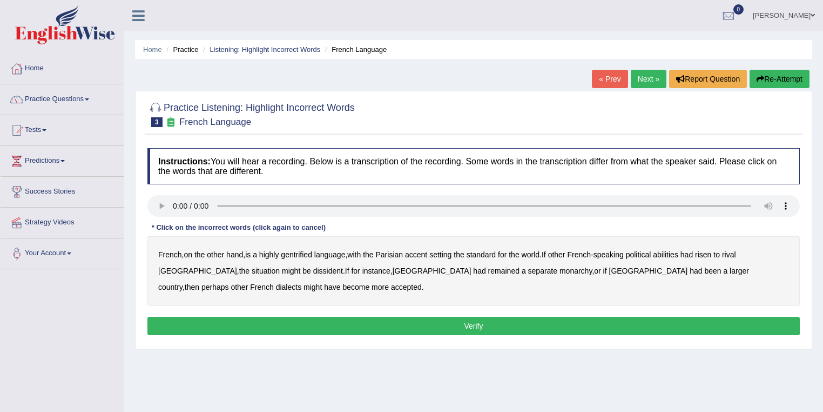
click at [165, 253] on b "French" at bounding box center [170, 254] width 24 height 9
click at [304, 254] on b "gentrified" at bounding box center [296, 254] width 31 height 9
click at [679, 252] on b "abilities" at bounding box center [665, 254] width 25 height 9
click at [313, 270] on b "dissident" at bounding box center [328, 270] width 30 height 9
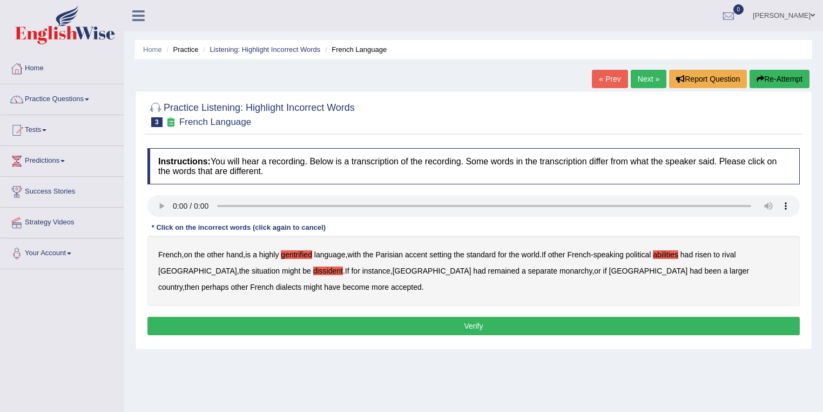
click at [560, 272] on b "monarchy" at bounding box center [576, 270] width 32 height 9
drag, startPoint x: 164, startPoint y: 344, endPoint x: 163, endPoint y: 328, distance: 15.8
click at [164, 341] on div "Practice Listening: Highlight Incorrect Words 3 French Language Instructions: Y…" at bounding box center [473, 220] width 677 height 259
click at [163, 330] on button "Verify" at bounding box center [473, 326] width 653 height 18
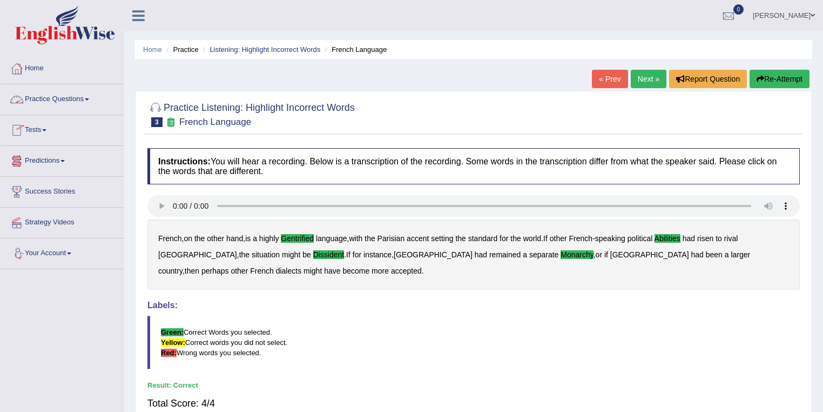
click at [77, 97] on link "Practice Questions" at bounding box center [62, 97] width 123 height 27
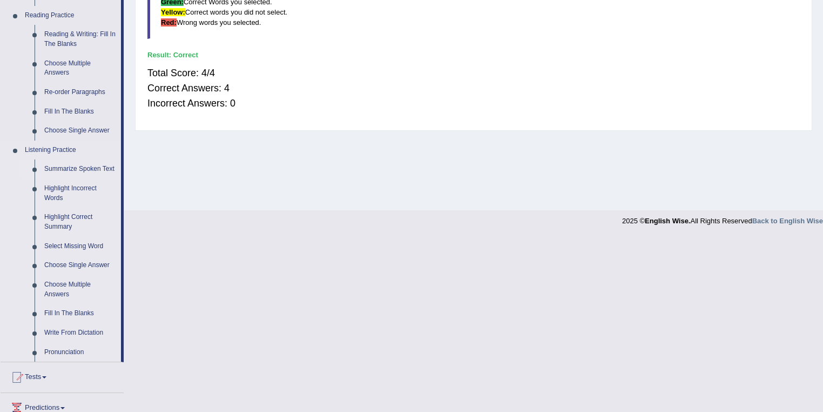
scroll to position [346, 0]
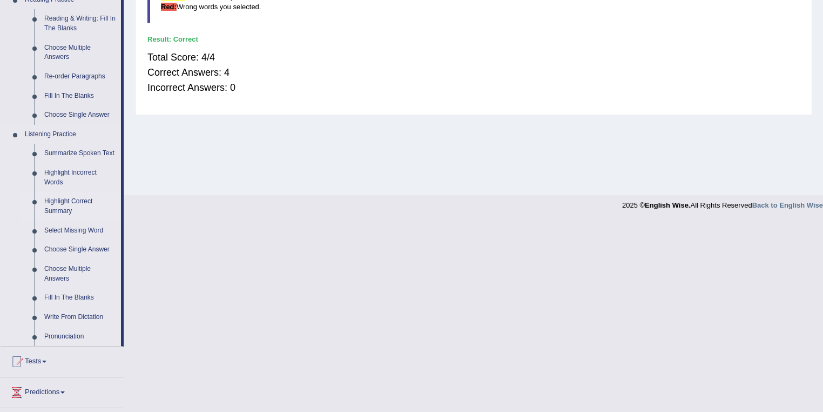
click at [87, 203] on link "Highlight Correct Summary" at bounding box center [80, 206] width 82 height 29
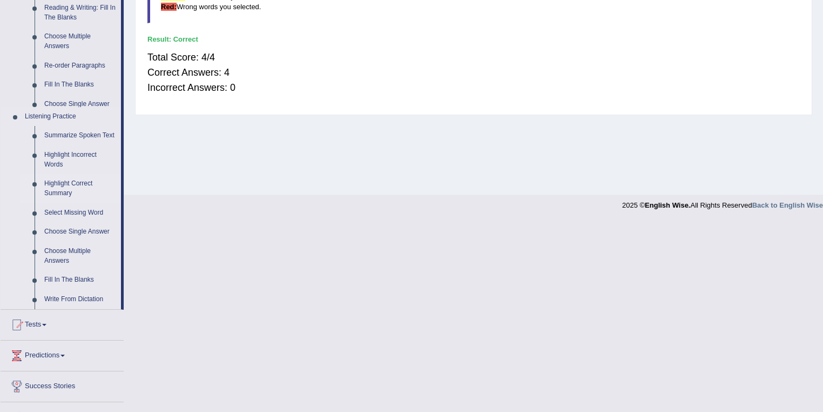
scroll to position [156, 0]
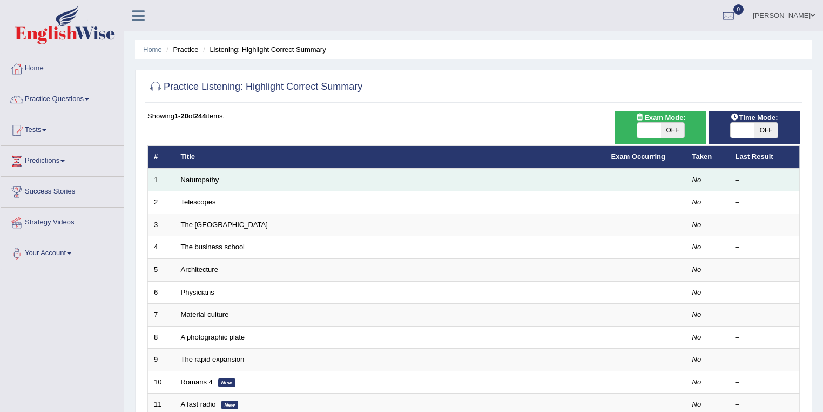
click at [188, 180] on link "Naturopathy" at bounding box center [200, 180] width 38 height 8
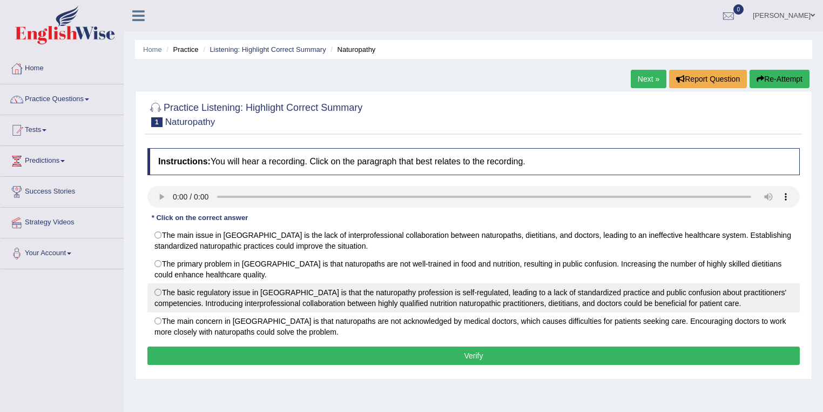
click at [159, 290] on label "The basic regulatory issue in [GEOGRAPHIC_DATA] is that the naturopathy profess…" at bounding box center [473, 297] width 653 height 29
radio input "true"
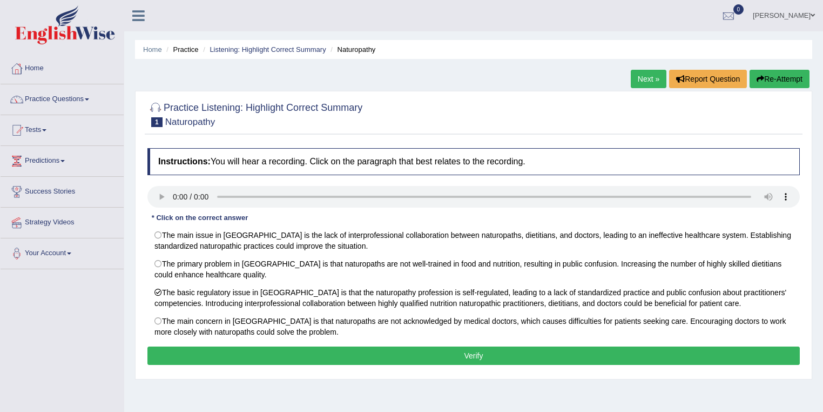
click at [190, 352] on button "Verify" at bounding box center [473, 355] width 653 height 18
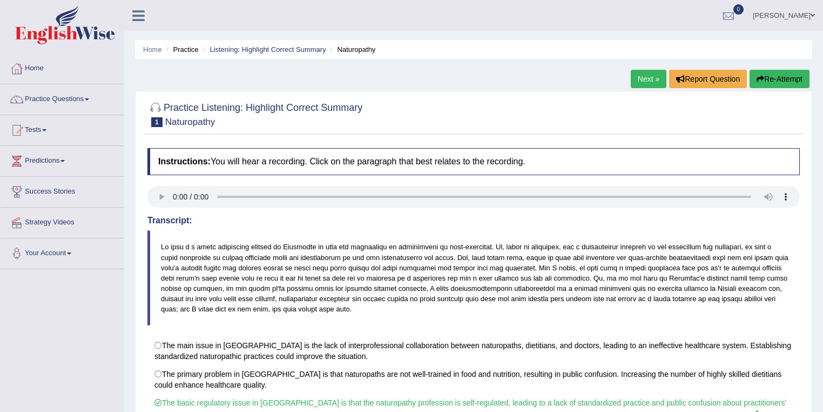
click at [639, 73] on link "Next »" at bounding box center [649, 79] width 36 height 18
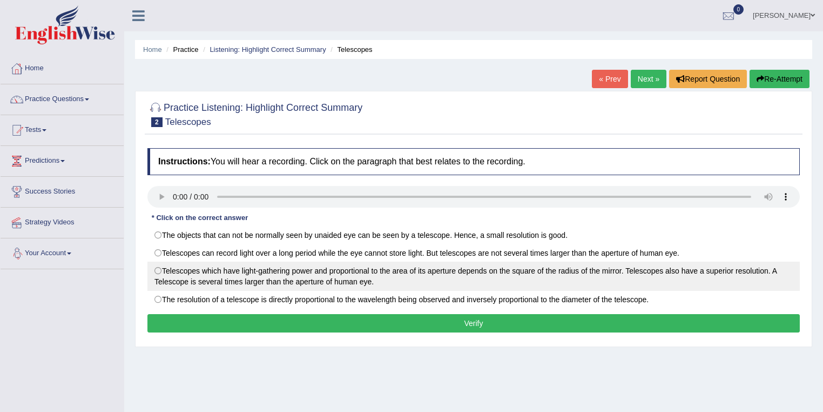
click at [158, 269] on label "Telescopes which have light-gathering power and proportional to the area of its…" at bounding box center [473, 275] width 653 height 29
radio input "true"
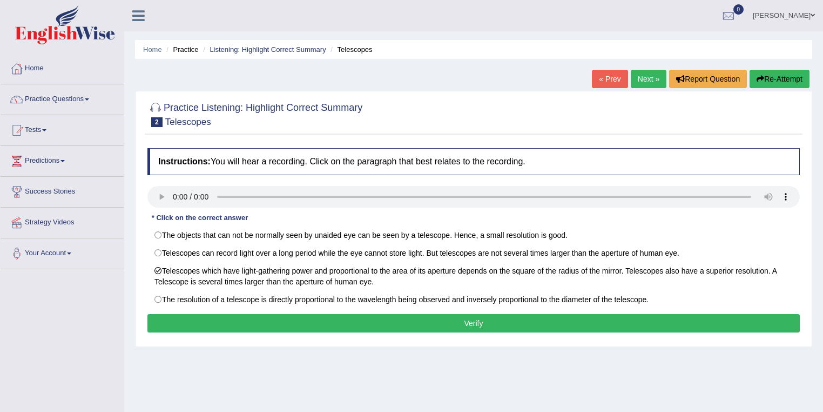
click at [210, 324] on button "Verify" at bounding box center [473, 323] width 653 height 18
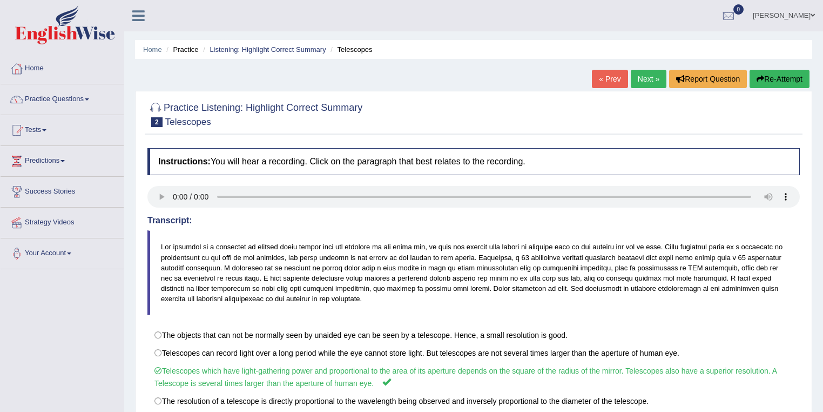
click at [648, 78] on link "Next »" at bounding box center [649, 79] width 36 height 18
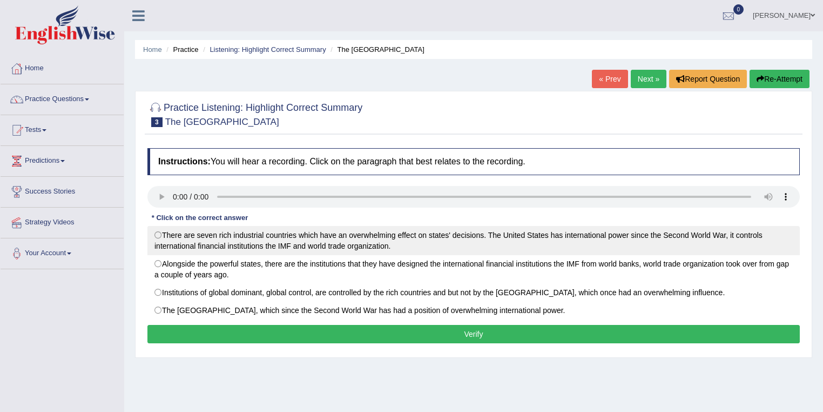
click at [156, 237] on label "There are seven rich industrial countries which have an overwhelming effect on …" at bounding box center [473, 240] width 653 height 29
radio input "true"
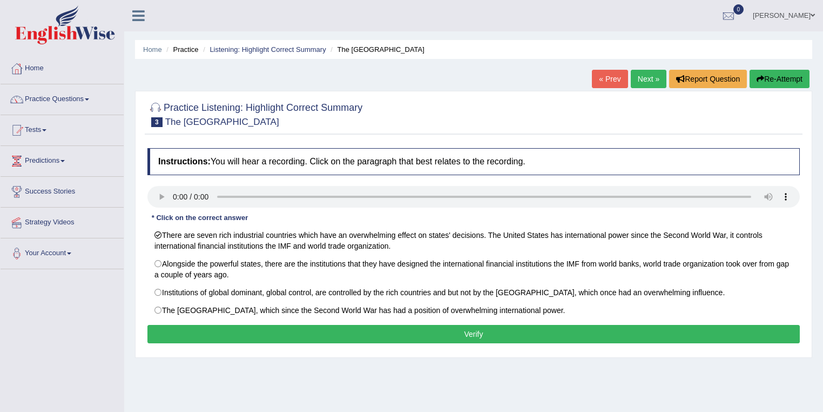
click at [179, 331] on button "Verify" at bounding box center [473, 334] width 653 height 18
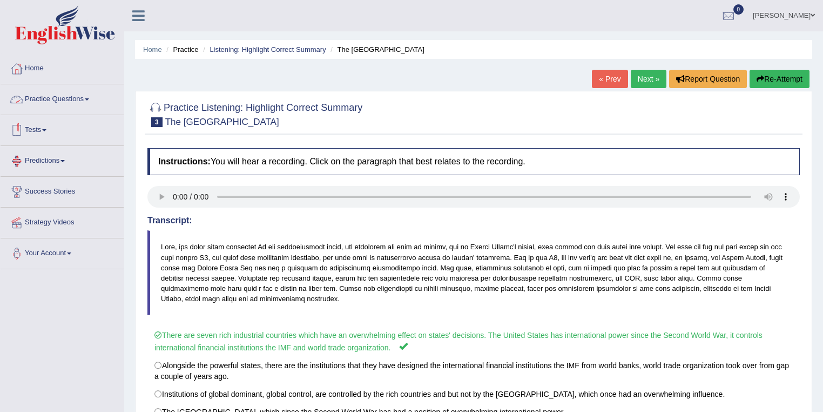
click at [89, 98] on span at bounding box center [87, 99] width 4 height 2
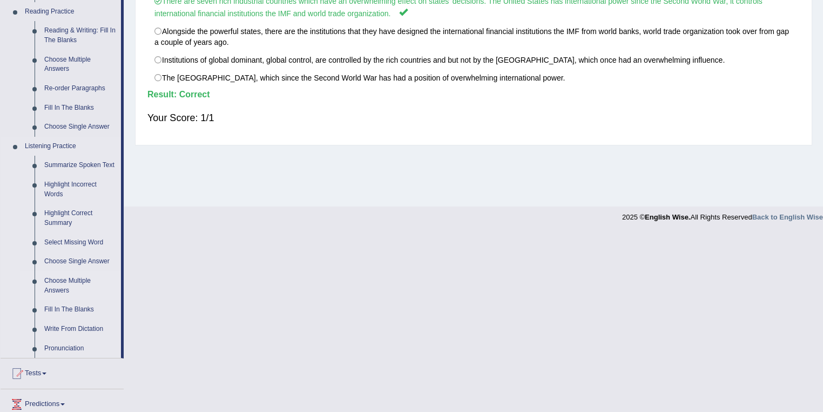
scroll to position [346, 0]
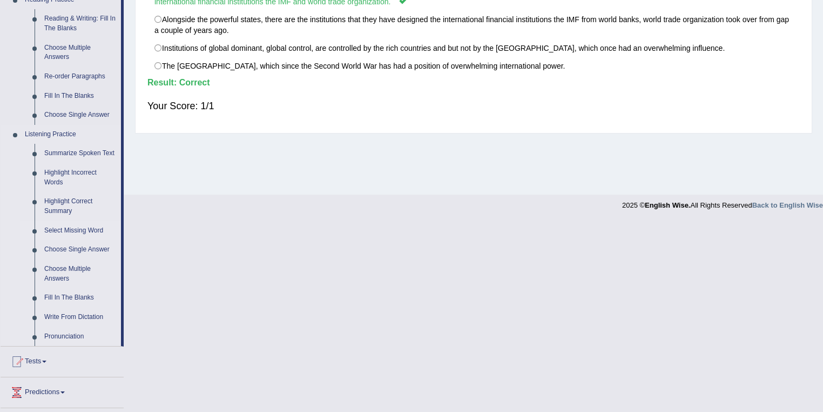
click at [93, 231] on link "Select Missing Word" at bounding box center [80, 230] width 82 height 19
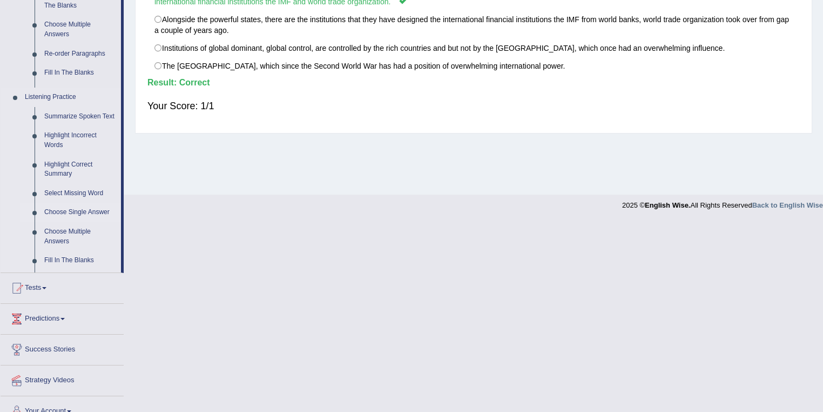
scroll to position [156, 0]
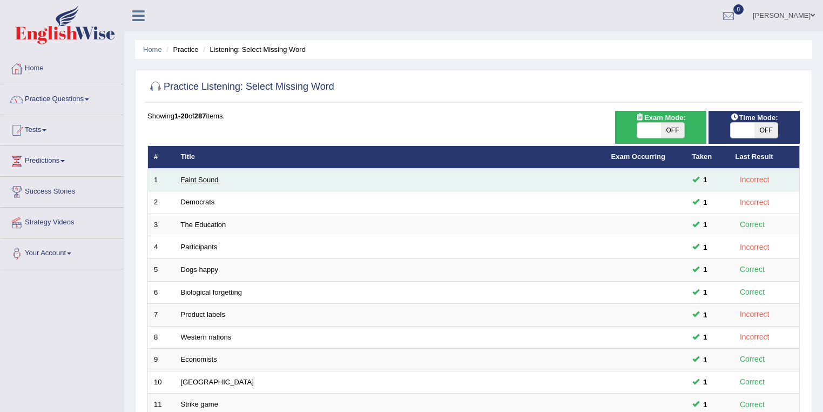
click at [199, 178] on link "Faint Sound" at bounding box center [200, 180] width 38 height 8
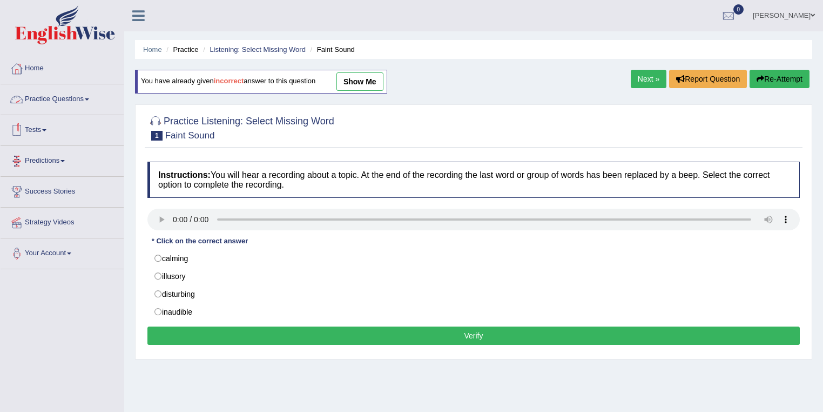
click at [78, 100] on link "Practice Questions" at bounding box center [62, 97] width 123 height 27
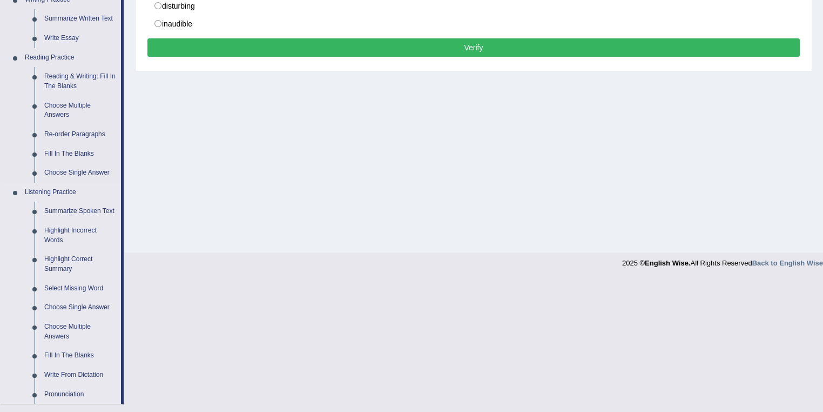
scroll to position [303, 0]
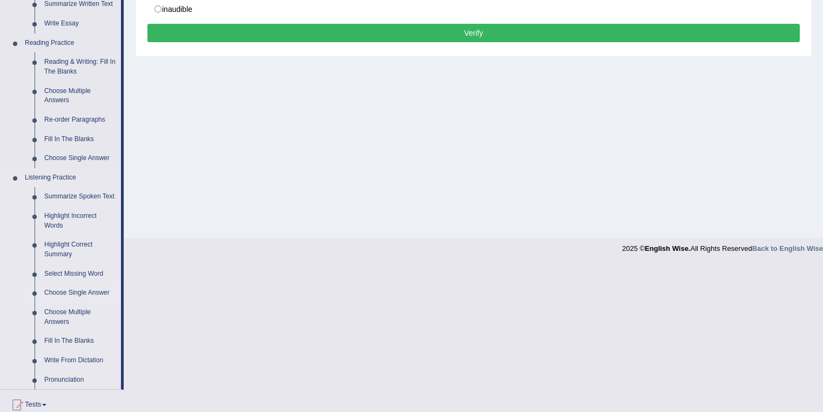
click at [80, 292] on link "Choose Single Answer" at bounding box center [80, 292] width 82 height 19
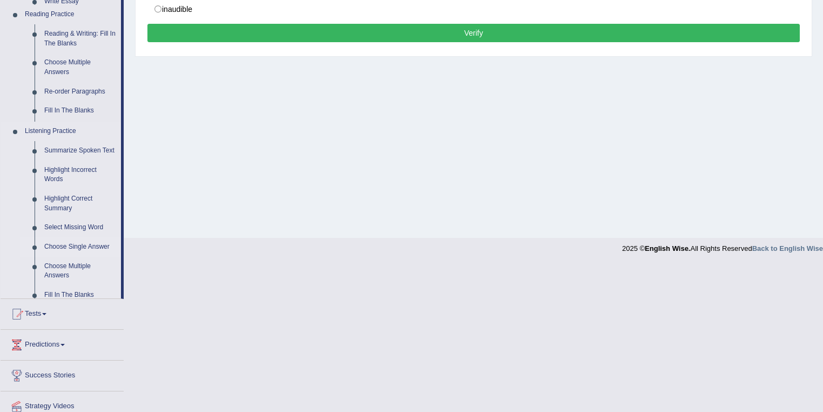
scroll to position [156, 0]
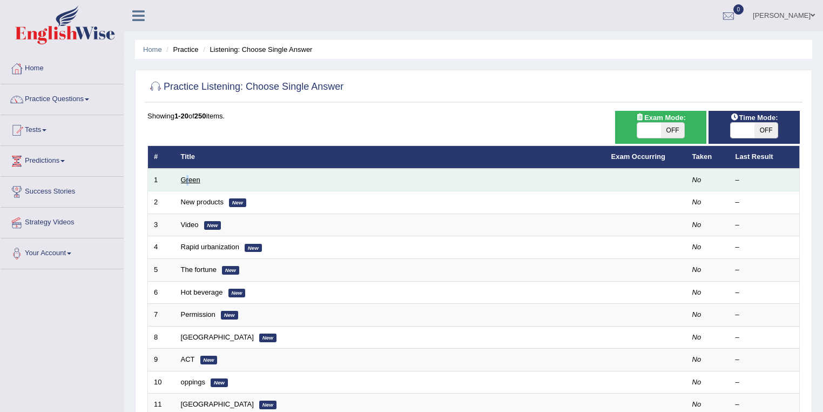
click at [187, 175] on td "Green" at bounding box center [390, 180] width 431 height 23
click at [189, 182] on link "Green" at bounding box center [190, 180] width 19 height 8
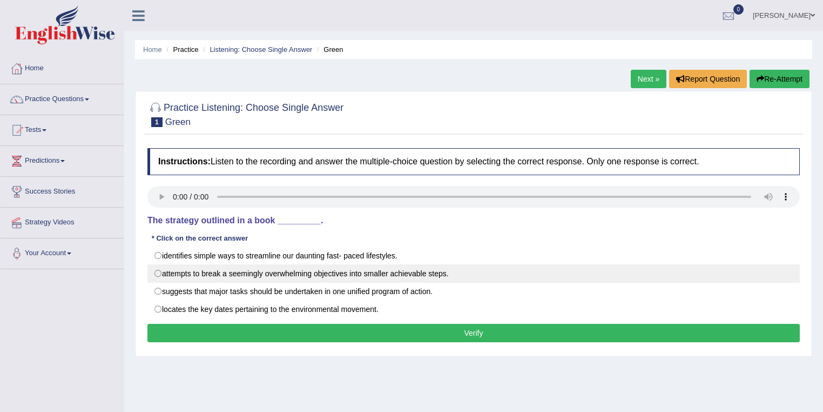
click at [158, 272] on label "attempts to break a seemingly overwhelming objectives into smaller achievable s…" at bounding box center [473, 273] width 653 height 18
radio input "true"
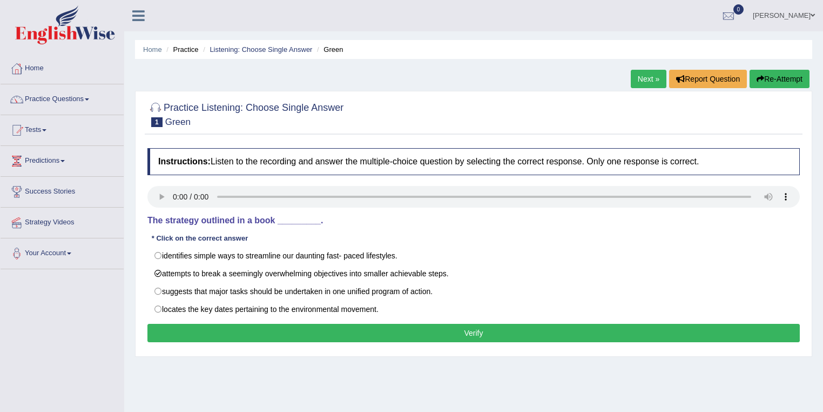
click at [230, 333] on button "Verify" at bounding box center [473, 333] width 653 height 18
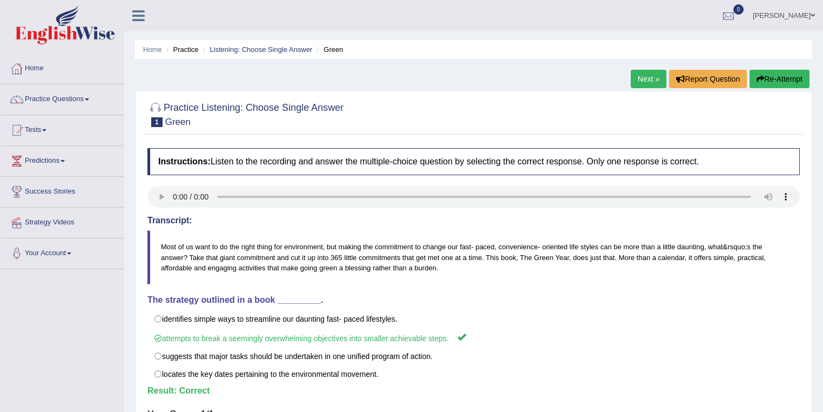
click at [640, 73] on link "Next »" at bounding box center [649, 79] width 36 height 18
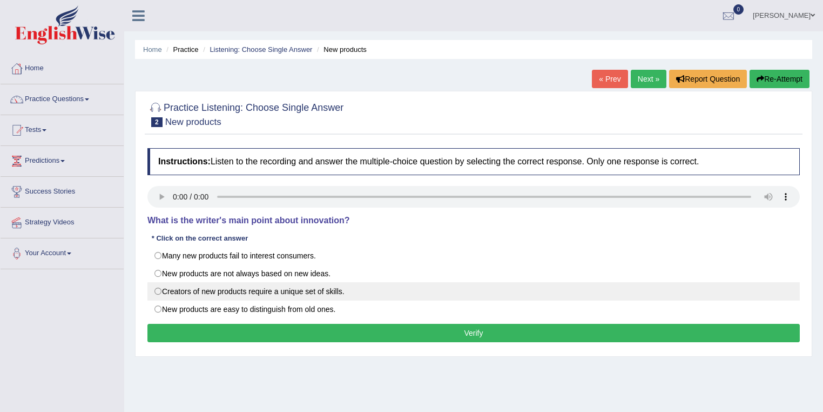
click at [163, 288] on label "Creators of new products require a unique set of skills." at bounding box center [473, 291] width 653 height 18
radio input "true"
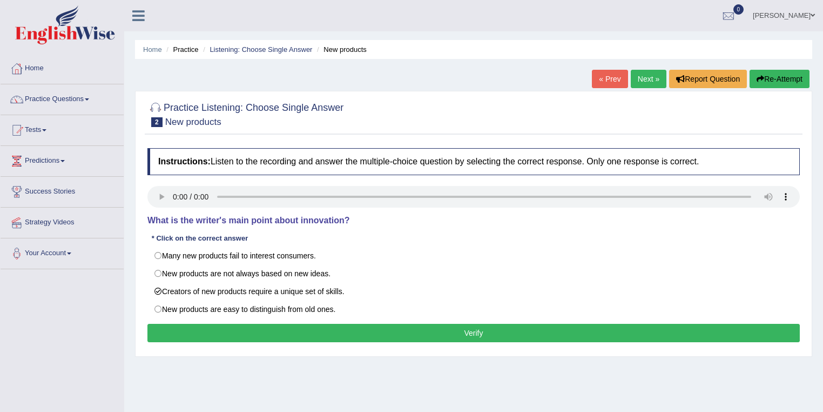
click at [177, 324] on button "Verify" at bounding box center [473, 333] width 653 height 18
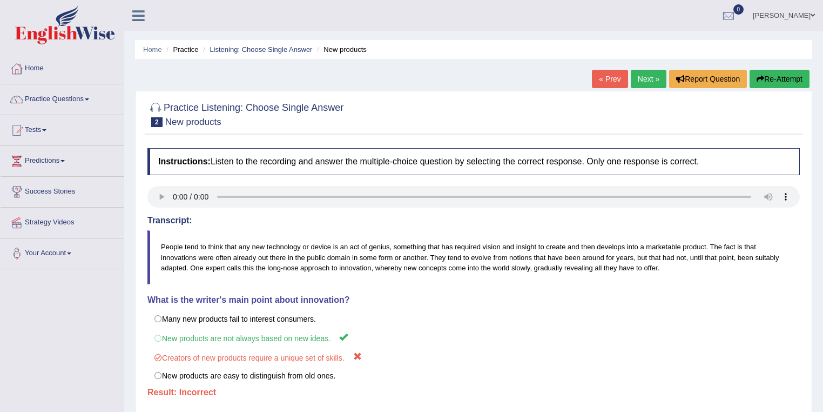
click at [633, 81] on link "Next »" at bounding box center [649, 79] width 36 height 18
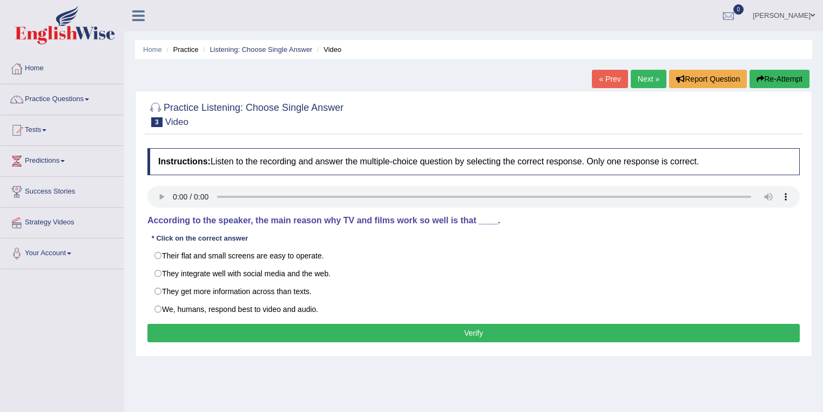
click at [277, 336] on button "Verify" at bounding box center [473, 333] width 653 height 18
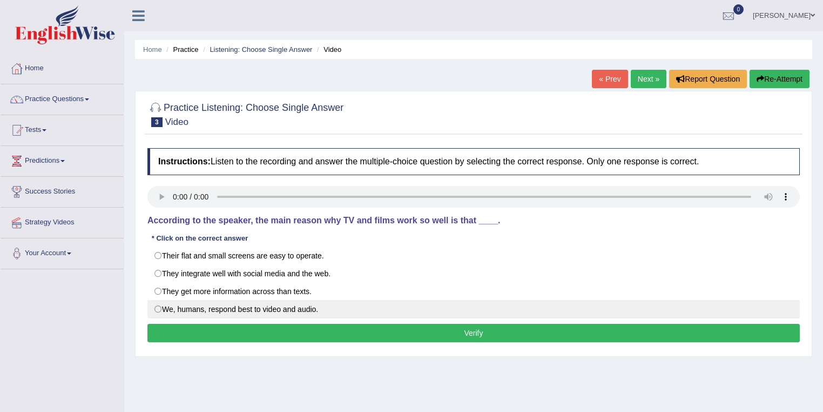
click at [160, 309] on label "We, humans, respond best to video and audio." at bounding box center [473, 309] width 653 height 18
radio input "true"
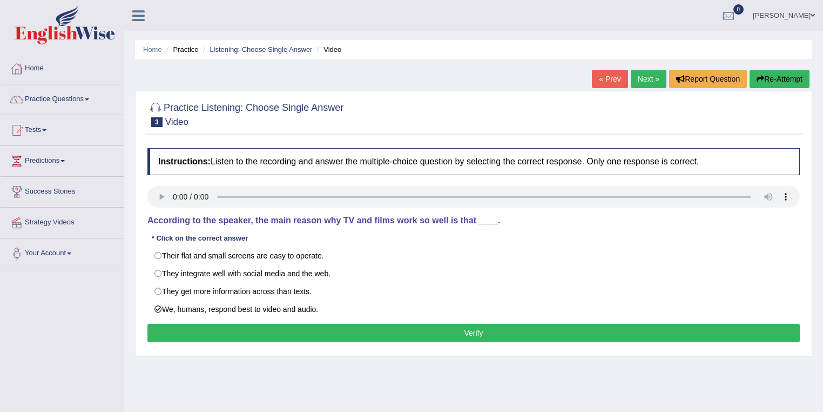
click at [169, 331] on button "Verify" at bounding box center [473, 333] width 653 height 18
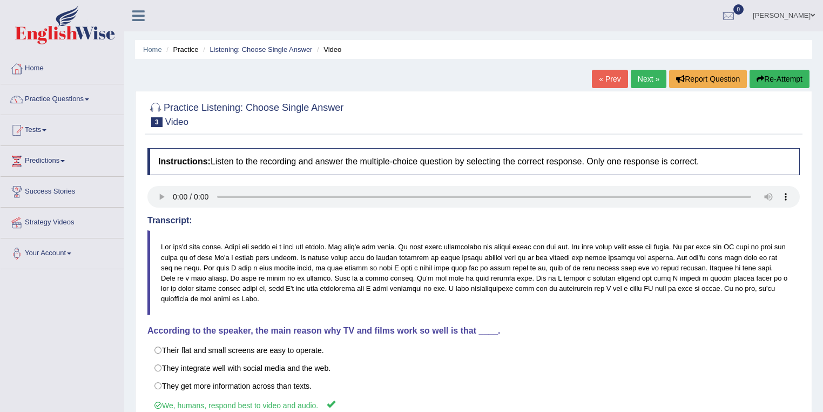
click at [646, 80] on link "Next »" at bounding box center [649, 79] width 36 height 18
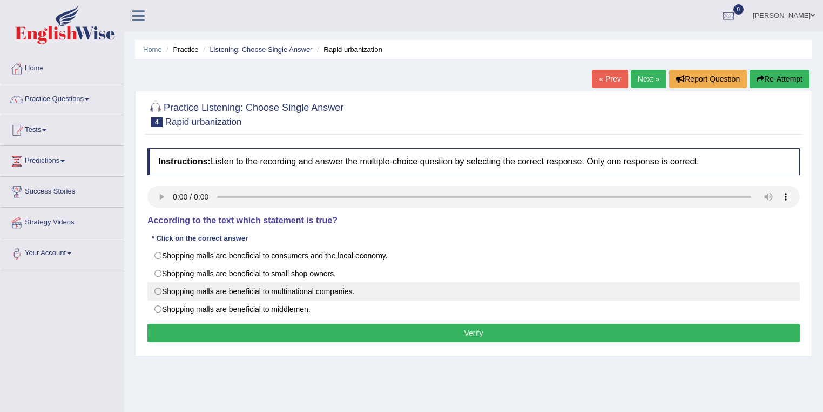
click at [156, 292] on label "Shopping malls are beneficial to multinational companies." at bounding box center [473, 291] width 653 height 18
radio input "true"
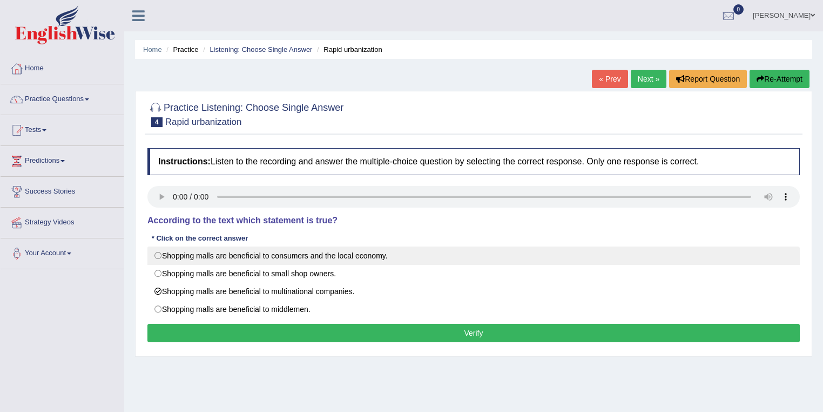
click at [154, 252] on label "Shopping malls are beneficial to consumers and the local economy." at bounding box center [473, 255] width 653 height 18
radio input "true"
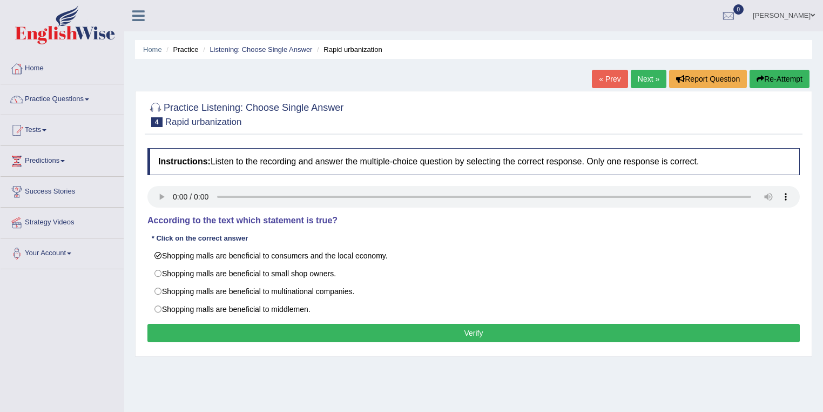
click at [227, 331] on button "Verify" at bounding box center [473, 333] width 653 height 18
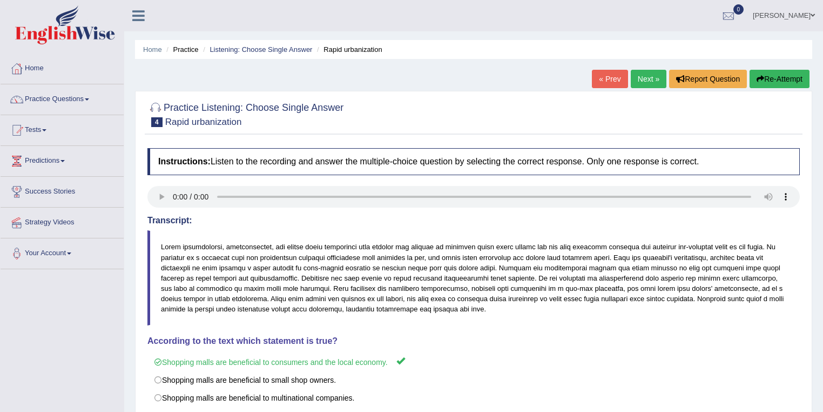
click at [640, 73] on link "Next »" at bounding box center [649, 79] width 36 height 18
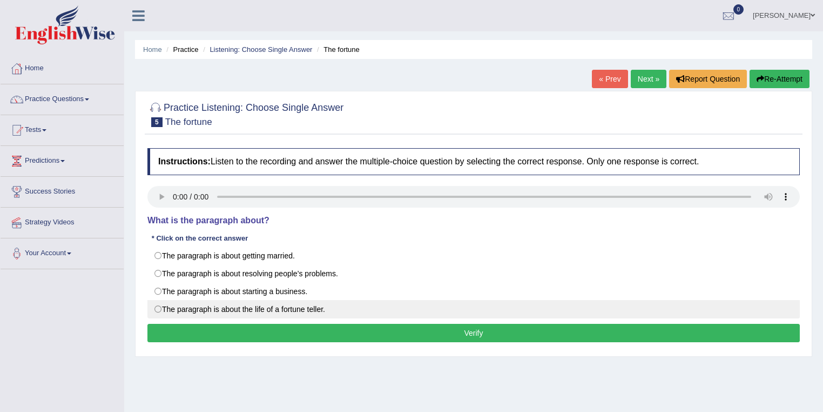
click at [158, 306] on label "The paragraph is about the life of a fortune teller." at bounding box center [473, 309] width 653 height 18
radio input "true"
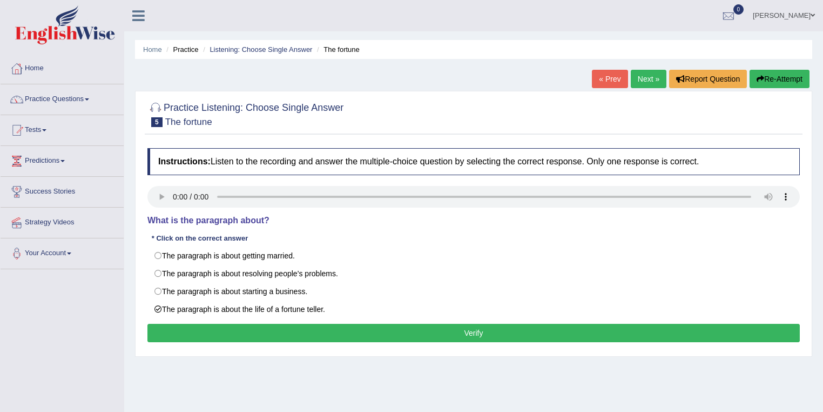
click at [171, 338] on button "Verify" at bounding box center [473, 333] width 653 height 18
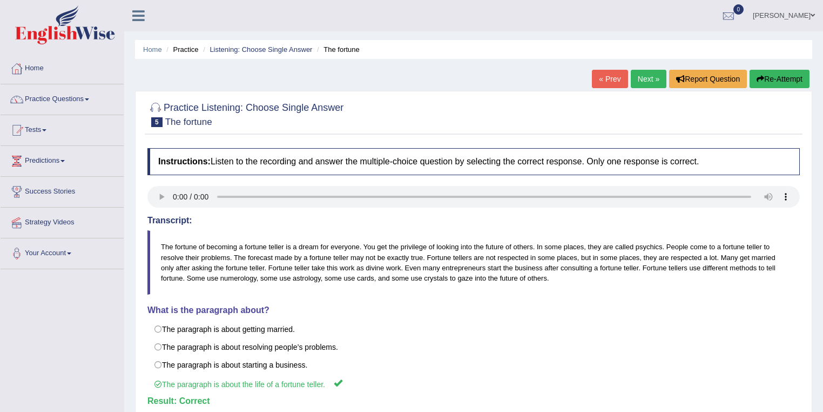
click at [651, 74] on link "Next »" at bounding box center [649, 79] width 36 height 18
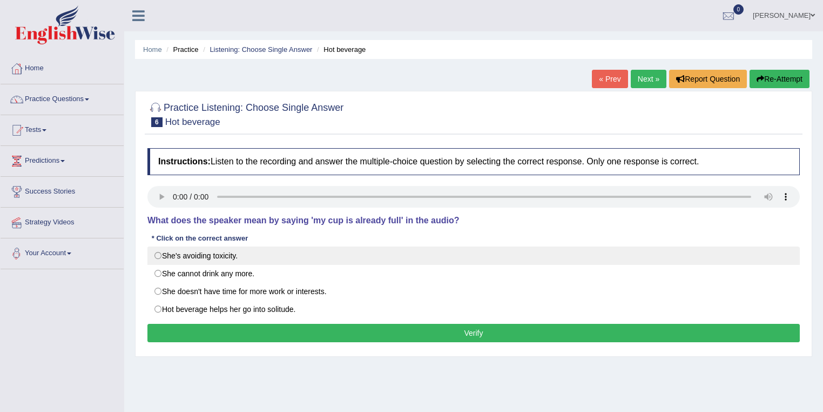
click at [159, 255] on label "She's avoiding toxicity." at bounding box center [473, 255] width 653 height 18
radio input "true"
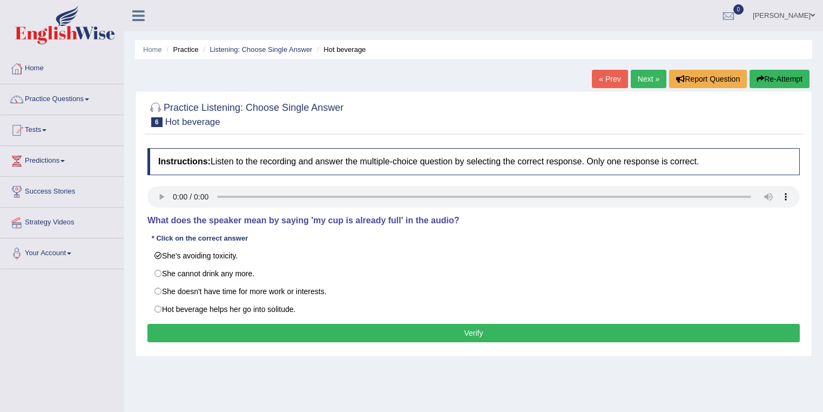
click at [243, 335] on button "Verify" at bounding box center [473, 333] width 653 height 18
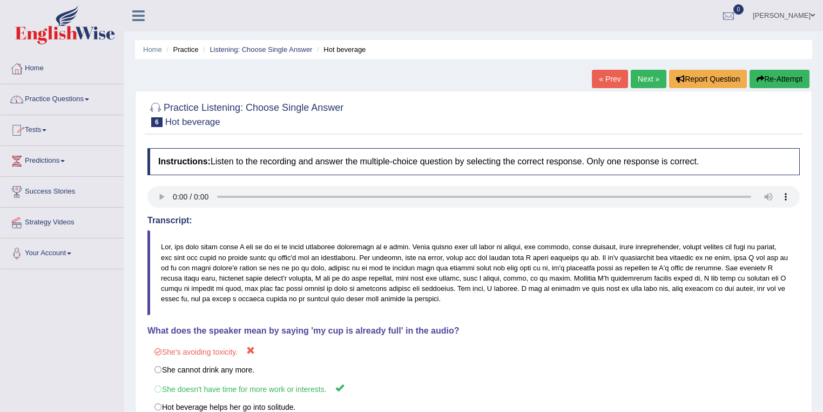
click at [89, 99] on span at bounding box center [87, 99] width 4 height 2
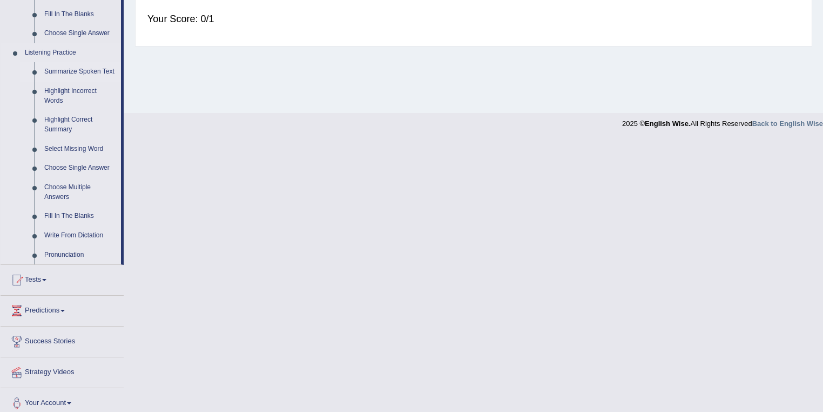
scroll to position [434, 0]
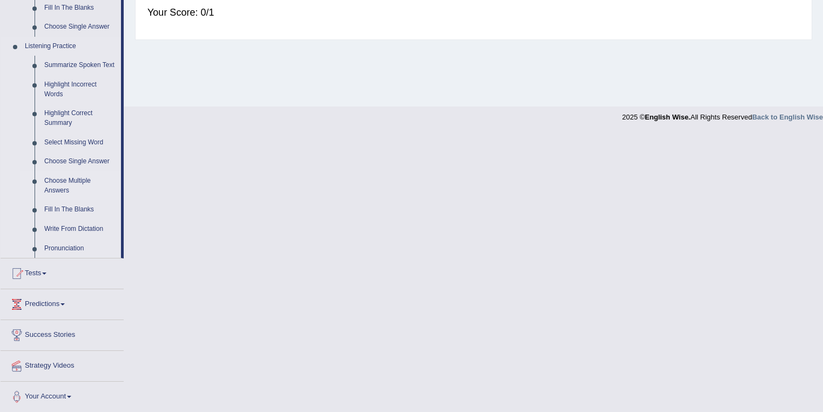
click at [56, 180] on link "Choose Multiple Answers" at bounding box center [80, 185] width 82 height 29
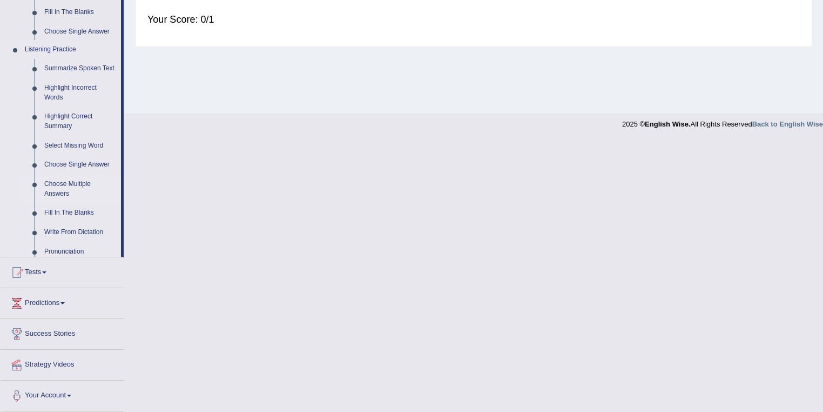
scroll to position [156, 0]
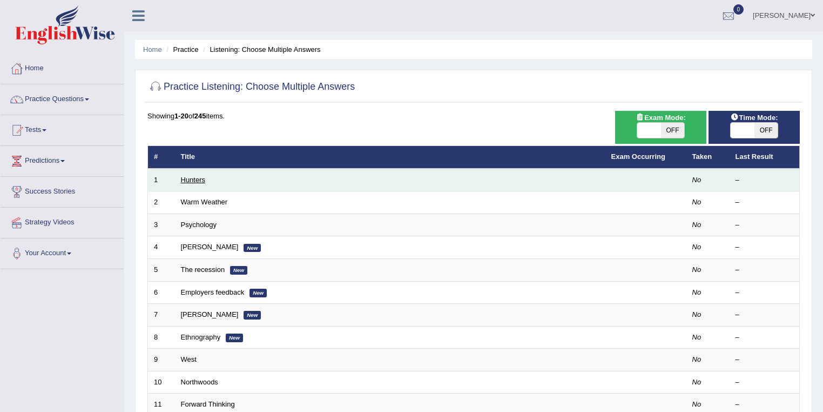
click at [198, 182] on link "Hunters" at bounding box center [193, 180] width 25 height 8
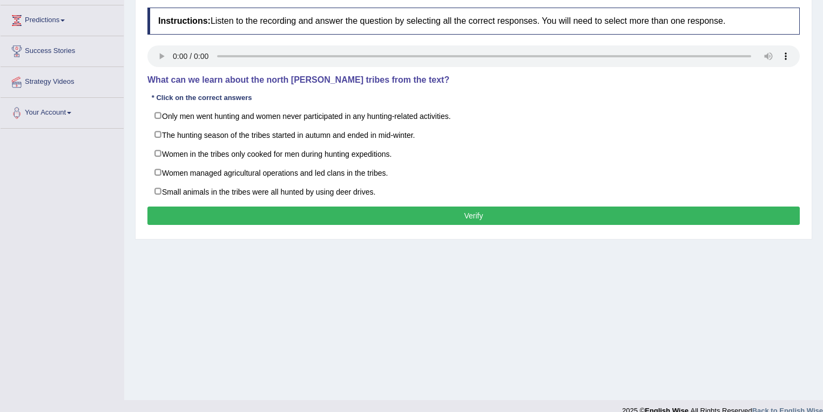
scroll to position [156, 0]
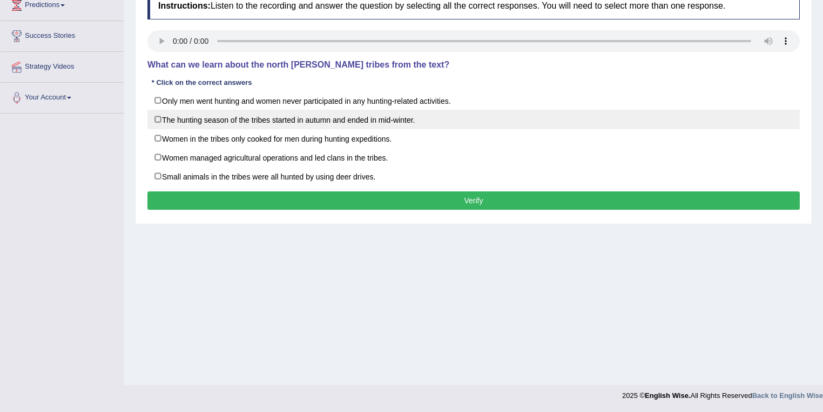
click at [157, 121] on label "The hunting season of the tribes started in autumn and ended in mid-winter." at bounding box center [473, 119] width 653 height 19
checkbox input "true"
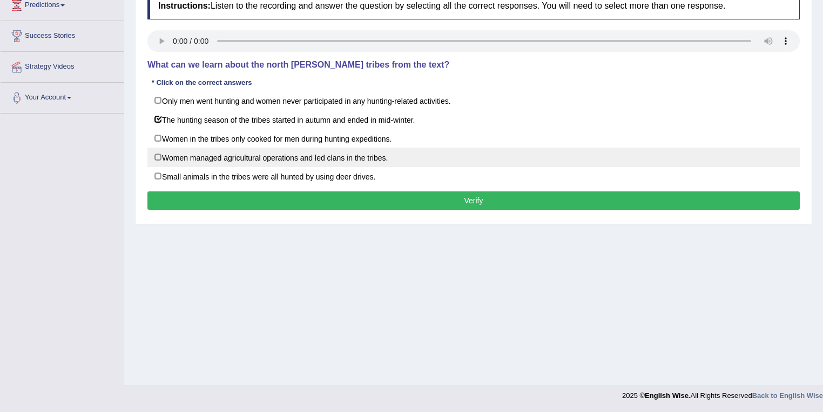
click at [156, 156] on label "Women managed agricultural operations and led clans in the tribes." at bounding box center [473, 156] width 653 height 19
checkbox input "true"
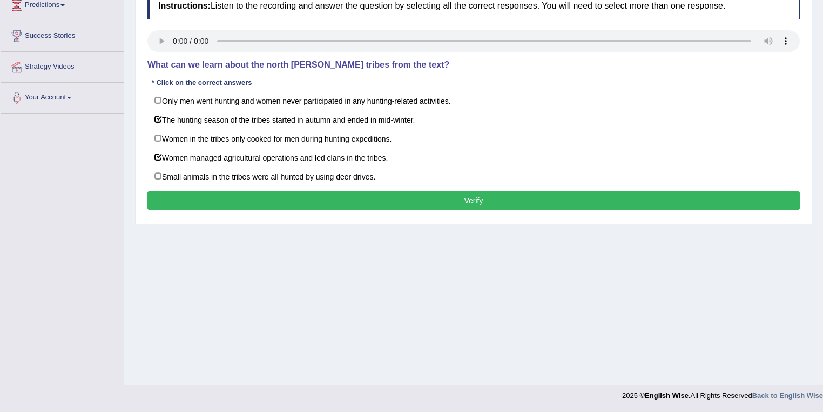
click at [162, 199] on button "Verify" at bounding box center [473, 200] width 653 height 18
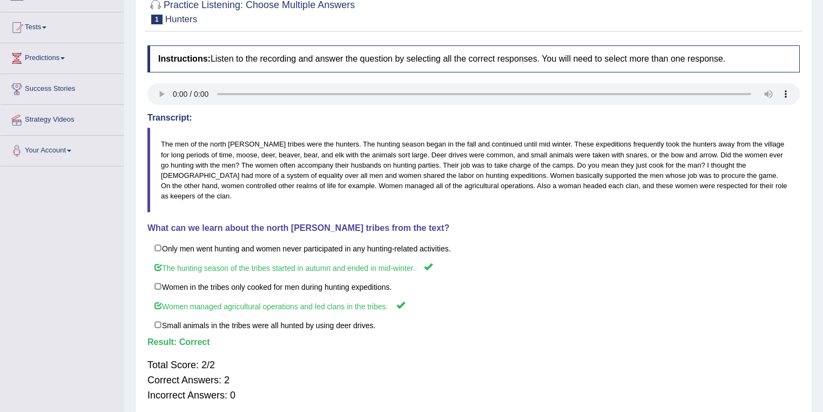
scroll to position [26, 0]
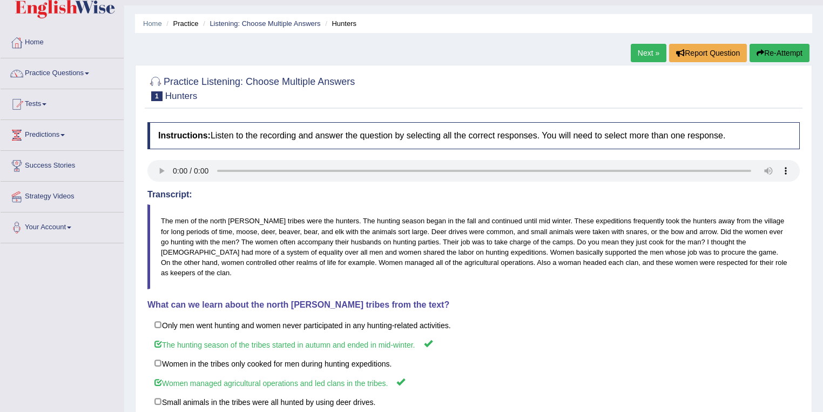
click at [648, 50] on link "Next »" at bounding box center [649, 53] width 36 height 18
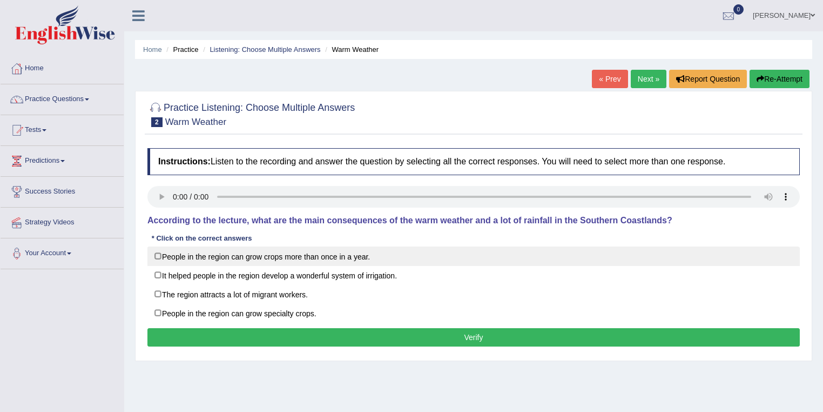
click at [156, 257] on label "People in the region can grow crops more than once in a year." at bounding box center [473, 255] width 653 height 19
checkbox input "true"
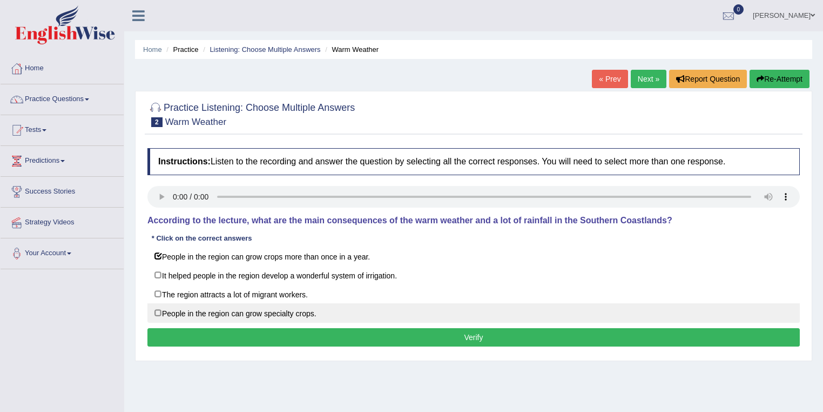
click at [156, 311] on label "People in the region can grow specialty crops." at bounding box center [473, 312] width 653 height 19
checkbox input "true"
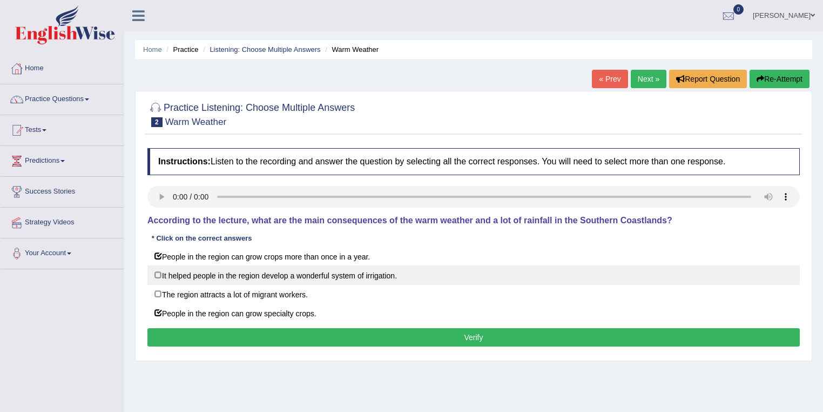
click at [158, 273] on label "It helped people in the region develop a wonderful system of irrigation." at bounding box center [473, 274] width 653 height 19
checkbox input "true"
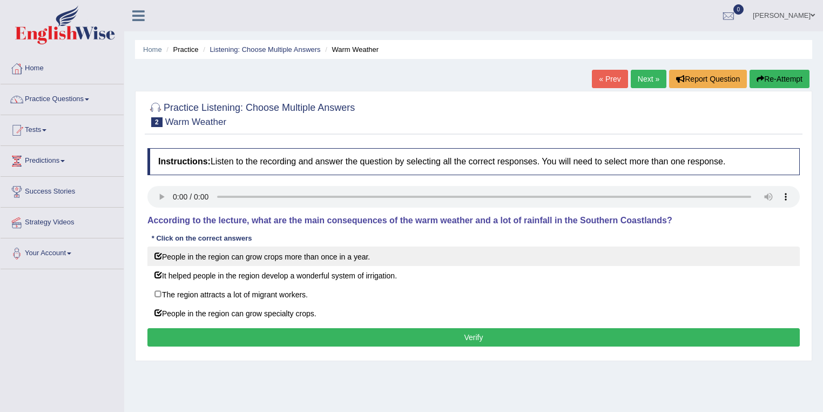
click at [158, 254] on label "People in the region can grow crops more than once in a year." at bounding box center [473, 255] width 653 height 19
checkbox input "false"
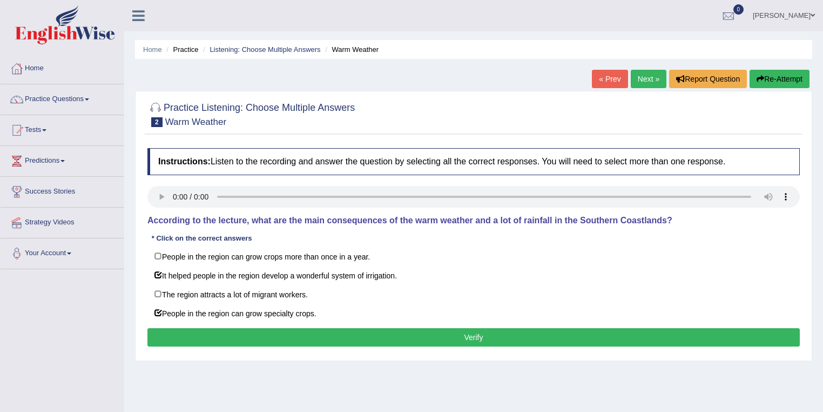
click at [201, 333] on button "Verify" at bounding box center [473, 337] width 653 height 18
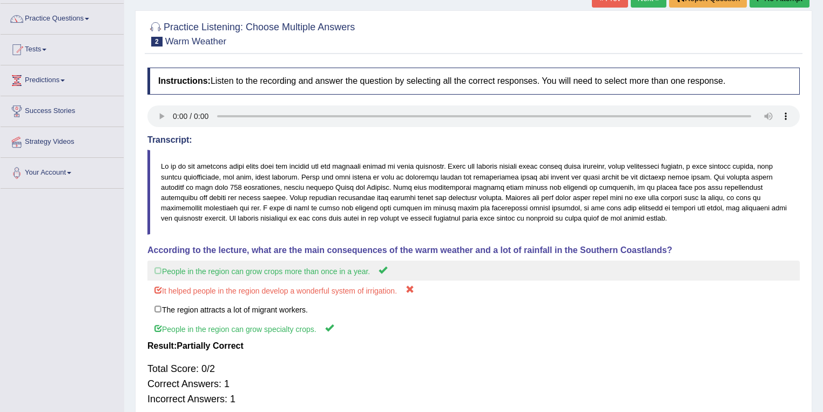
scroll to position [43, 0]
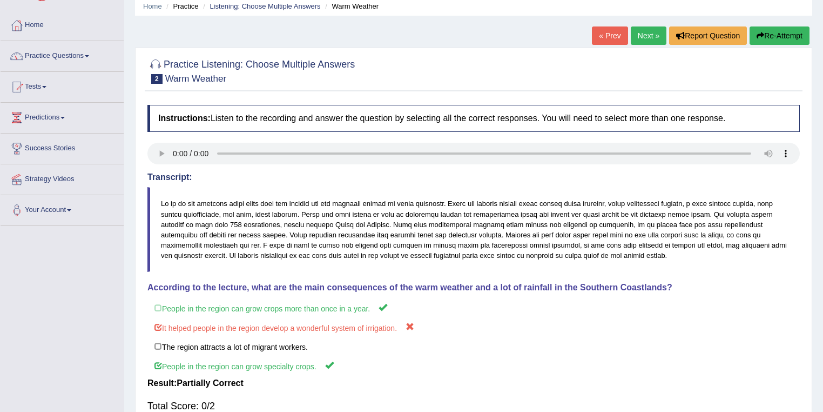
click at [645, 31] on link "Next »" at bounding box center [649, 35] width 36 height 18
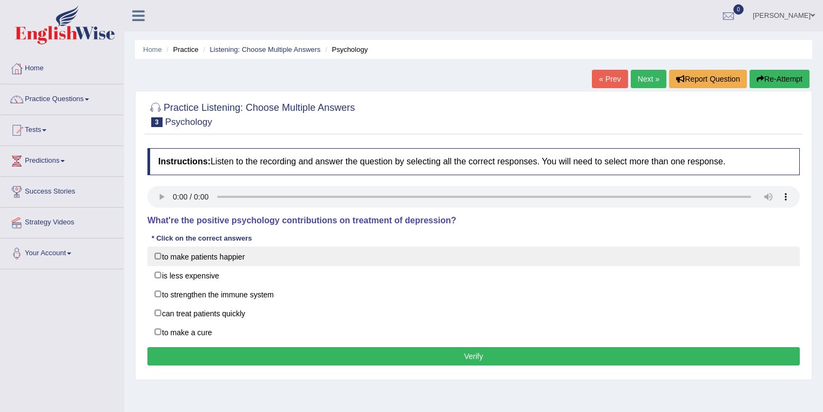
click at [155, 253] on label "to make patients happier" at bounding box center [473, 255] width 653 height 19
checkbox input "true"
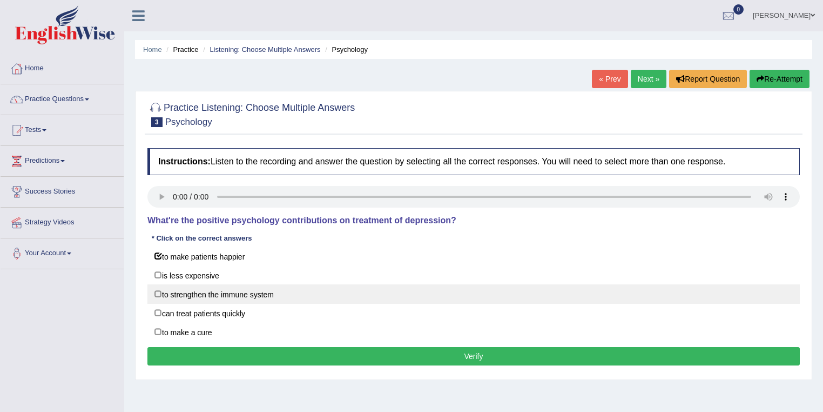
click at [160, 290] on label "to strengthen the immune system" at bounding box center [473, 293] width 653 height 19
checkbox input "true"
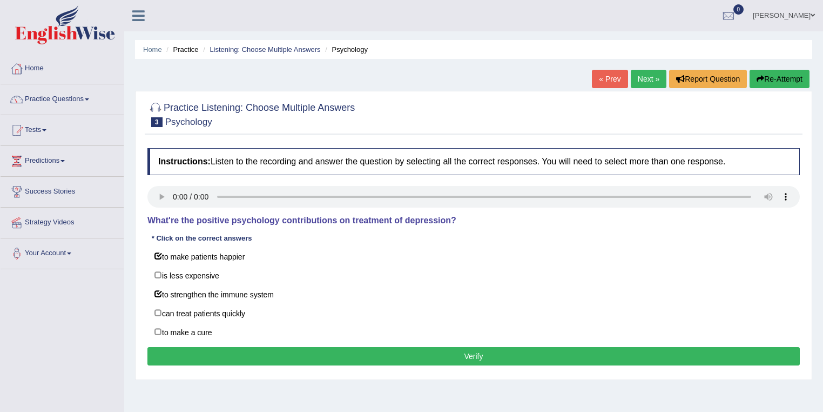
click at [210, 354] on button "Verify" at bounding box center [473, 356] width 653 height 18
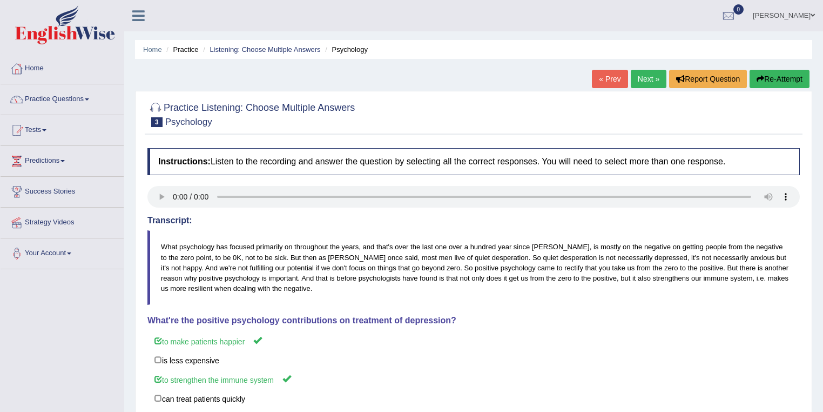
click at [647, 79] on link "Next »" at bounding box center [649, 79] width 36 height 18
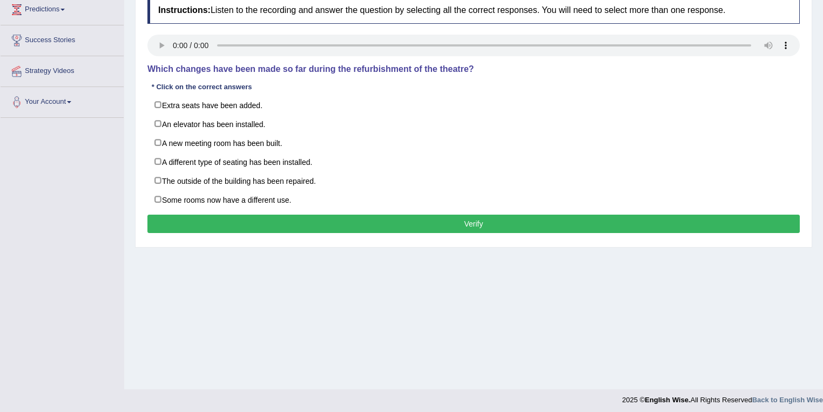
scroll to position [156, 0]
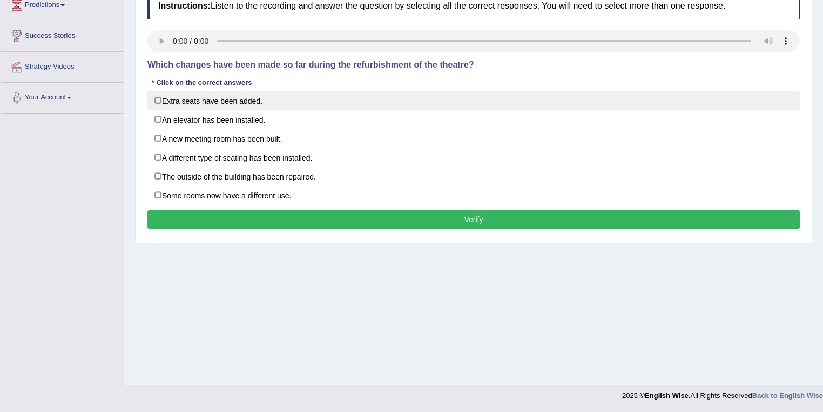
click at [158, 98] on label "Extra seats have been added." at bounding box center [473, 100] width 653 height 19
checkbox input "true"
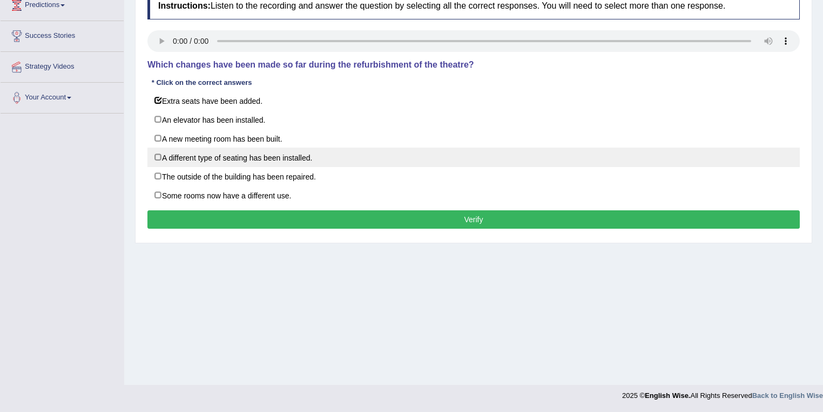
click at [157, 156] on label "A different type of seating has been installed." at bounding box center [473, 156] width 653 height 19
checkbox input "true"
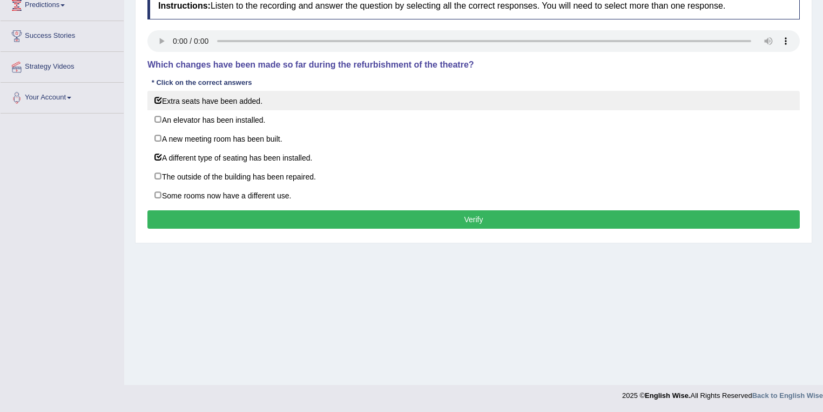
click at [162, 104] on label "Extra seats have been added." at bounding box center [473, 100] width 653 height 19
checkbox input "false"
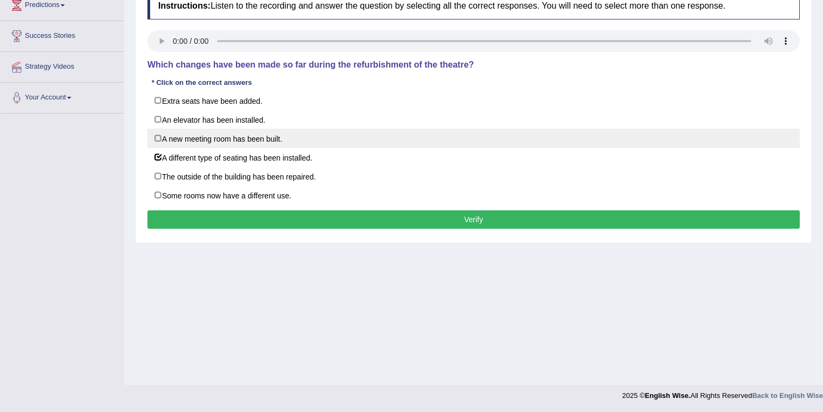
click at [156, 138] on label "A new meeting room has been built." at bounding box center [473, 138] width 653 height 19
checkbox input "true"
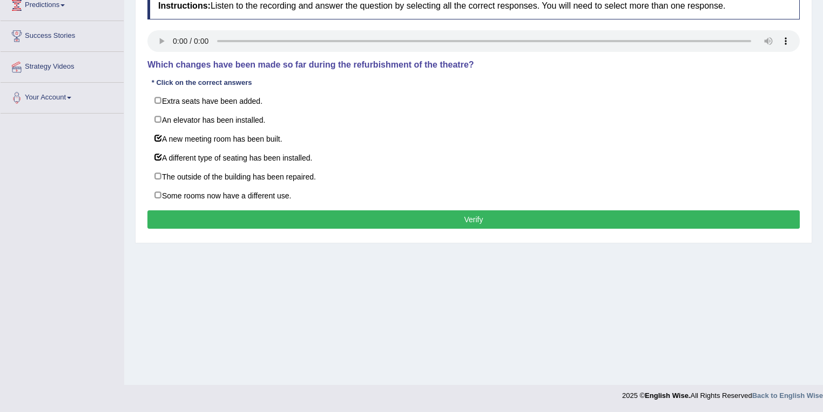
click at [229, 211] on button "Verify" at bounding box center [473, 219] width 653 height 18
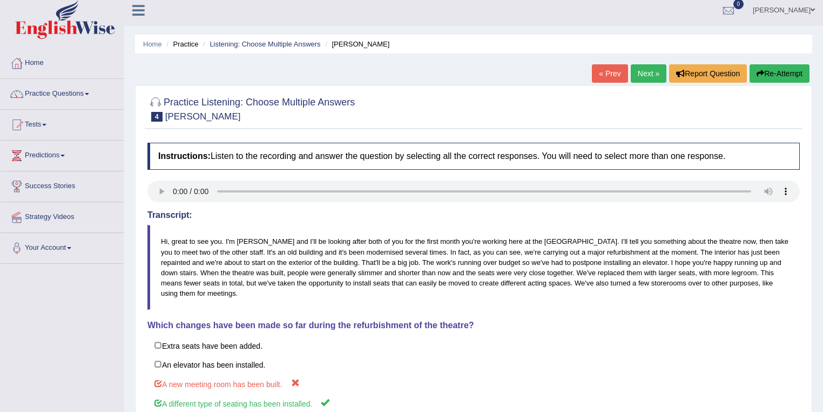
scroll to position [0, 0]
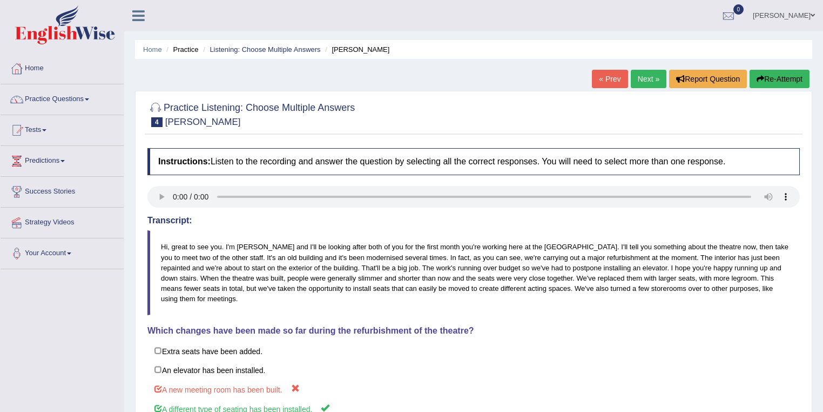
click at [638, 76] on link "Next »" at bounding box center [649, 79] width 36 height 18
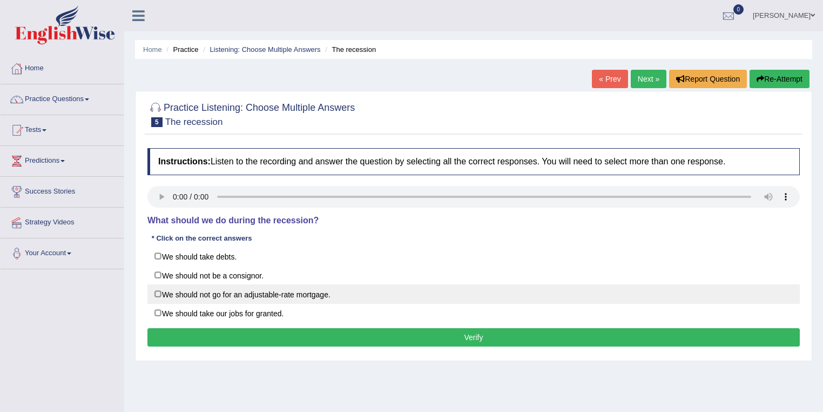
click at [157, 290] on label "We should not go for an adjustable-rate mortgage." at bounding box center [473, 293] width 653 height 19
checkbox input "true"
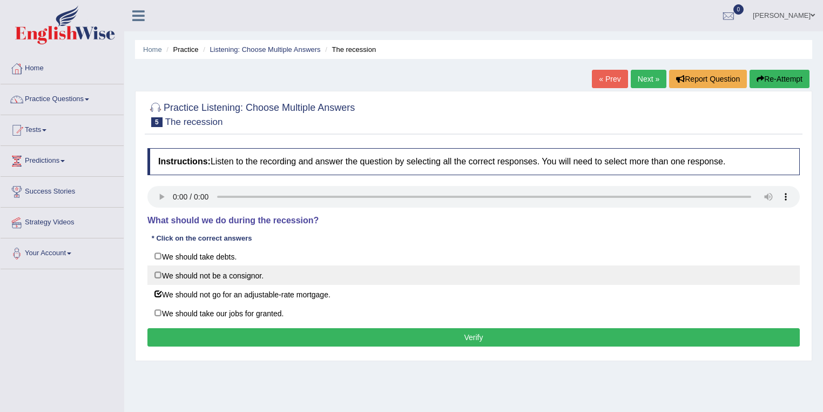
click at [158, 274] on label "We should not be a consignor." at bounding box center [473, 274] width 653 height 19
checkbox input "true"
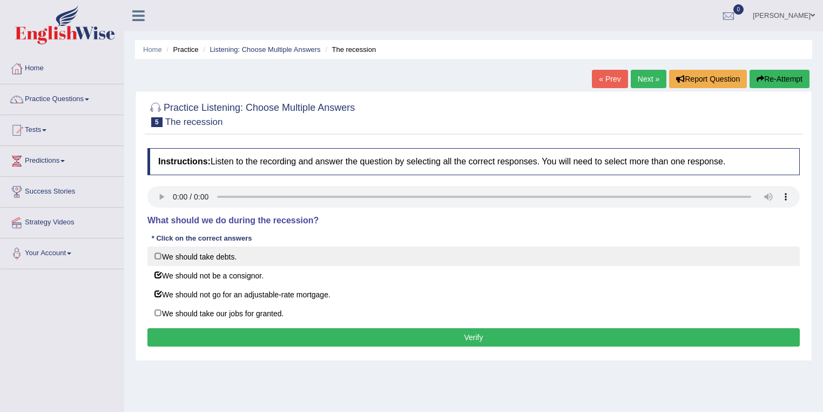
click at [155, 256] on label "We should take debts." at bounding box center [473, 255] width 653 height 19
click at [156, 254] on label "We should take debts." at bounding box center [473, 255] width 653 height 19
checkbox input "false"
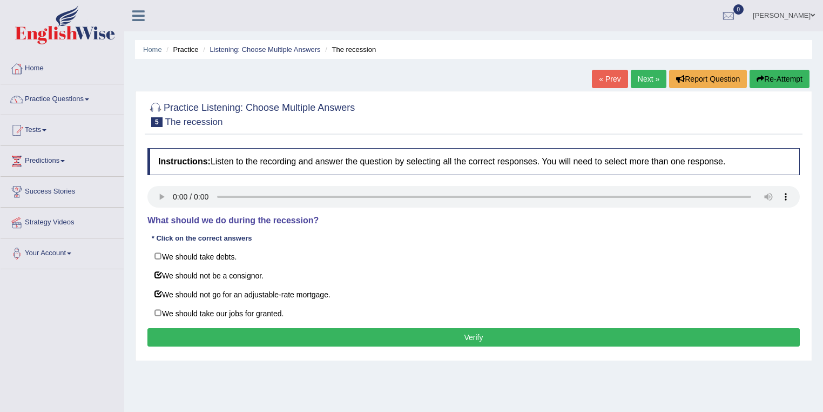
drag, startPoint x: 217, startPoint y: 338, endPoint x: 236, endPoint y: 346, distance: 21.3
click at [236, 346] on div "Instructions: Listen to the recording and answer the question by selecting all …" at bounding box center [474, 249] width 658 height 212
click at [238, 341] on button "Verify" at bounding box center [473, 337] width 653 height 18
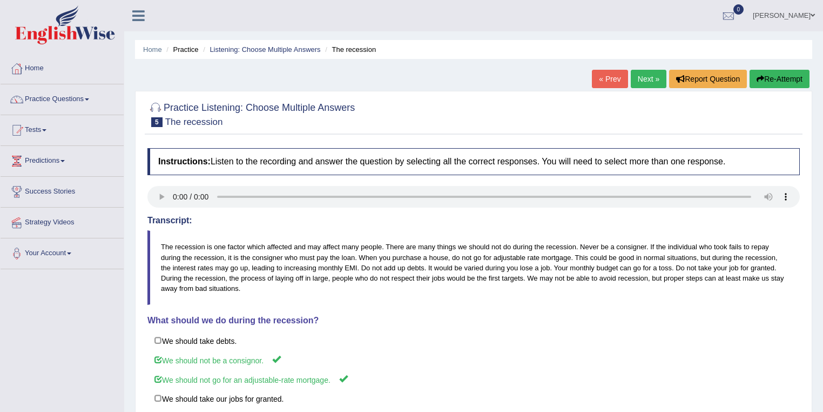
click at [633, 76] on link "Next »" at bounding box center [649, 79] width 36 height 18
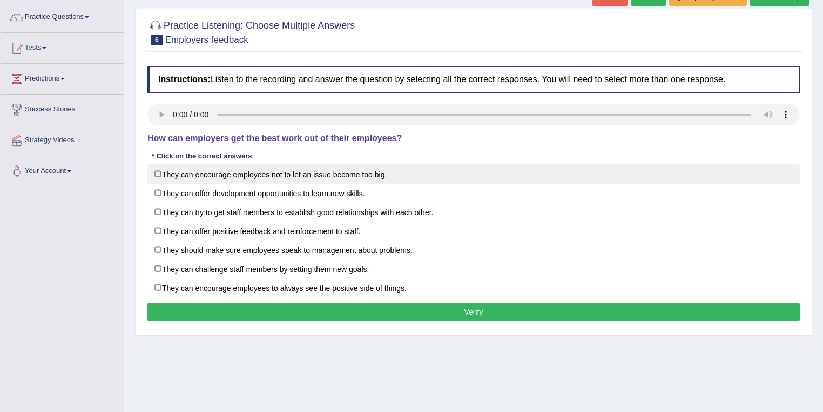
scroll to position [86, 0]
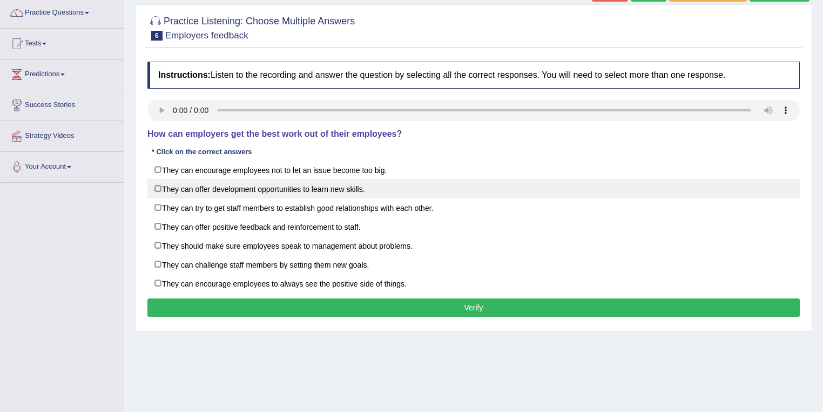
click at [160, 190] on label "They can offer development opportunities to learn new skills." at bounding box center [473, 188] width 653 height 19
checkbox input "true"
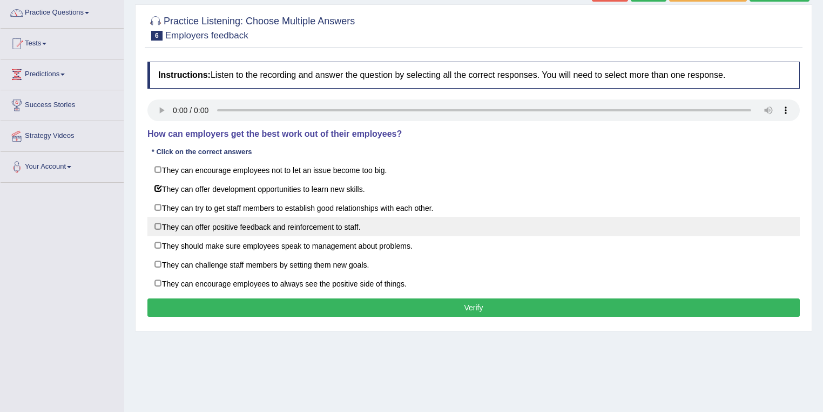
click at [159, 223] on label "They can offer positive feedback and reinforcement to staff." at bounding box center [473, 226] width 653 height 19
checkbox input "true"
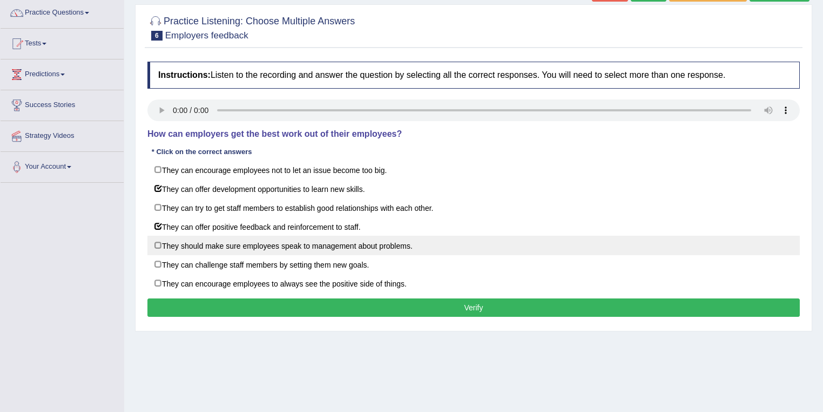
click at [155, 243] on label "They should make sure employees speak to management about problems." at bounding box center [473, 245] width 653 height 19
checkbox input "true"
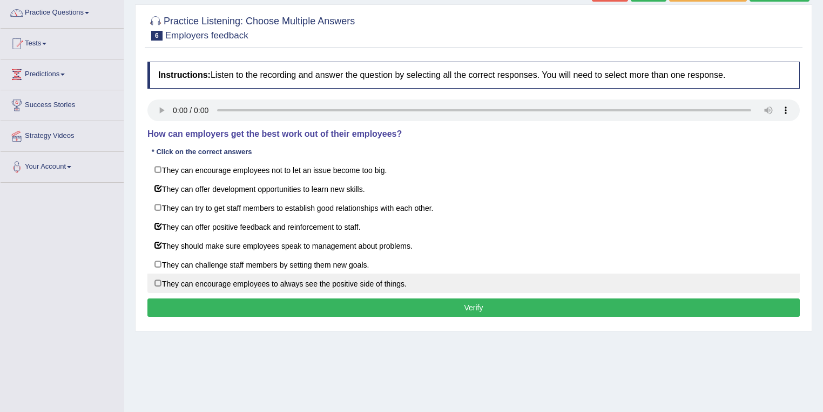
click at [155, 278] on label "They can encourage employees to always see the positive side of things." at bounding box center [473, 282] width 653 height 19
click at [156, 281] on label "They can encourage employees to always see the positive side of things." at bounding box center [473, 282] width 653 height 19
checkbox input "false"
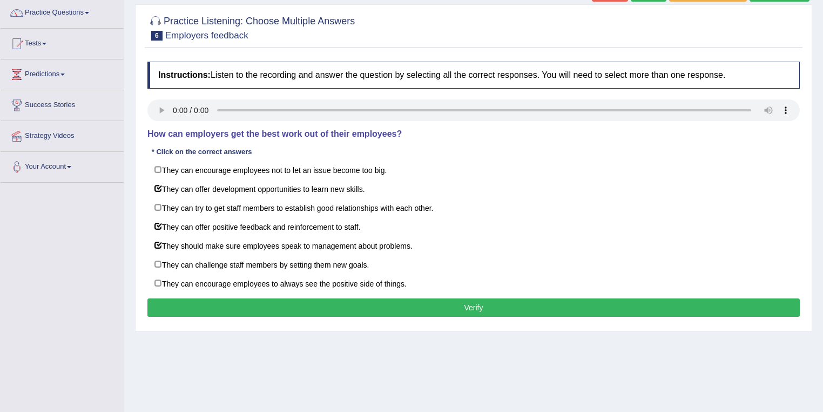
click at [334, 306] on button "Verify" at bounding box center [473, 307] width 653 height 18
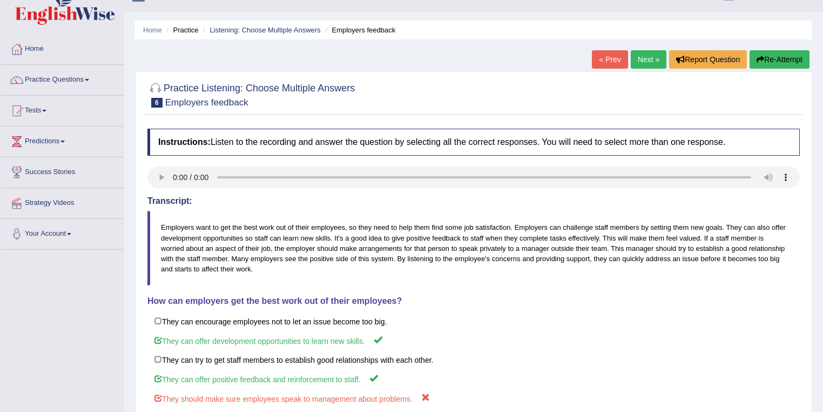
scroll to position [0, 0]
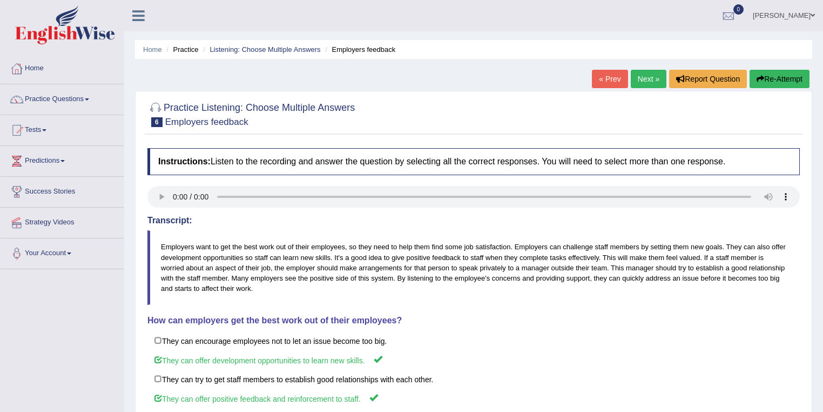
click at [642, 72] on link "Next »" at bounding box center [649, 79] width 36 height 18
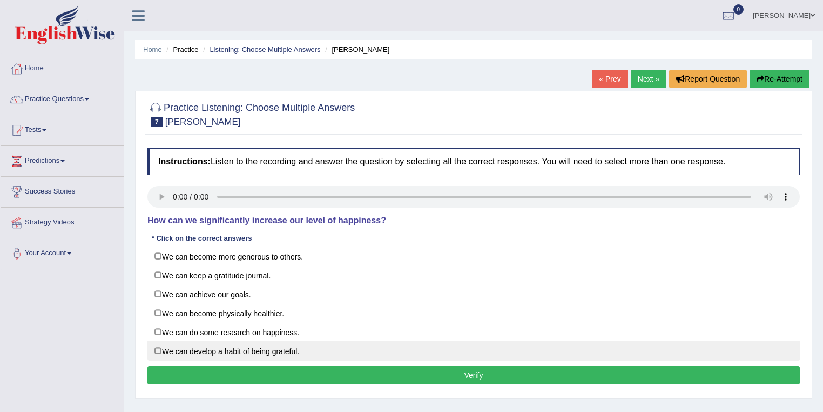
click at [156, 350] on label "We can develop a habit of being grateful." at bounding box center [473, 350] width 653 height 19
checkbox input "true"
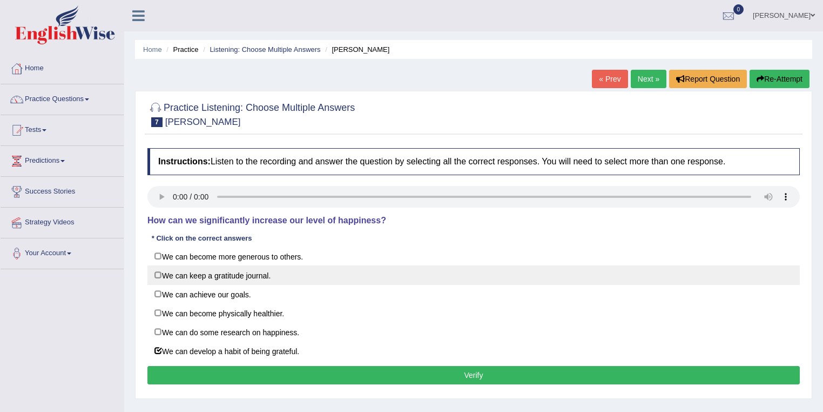
click at [156, 276] on label "We can keep a gratitude journal." at bounding box center [473, 274] width 653 height 19
checkbox input "true"
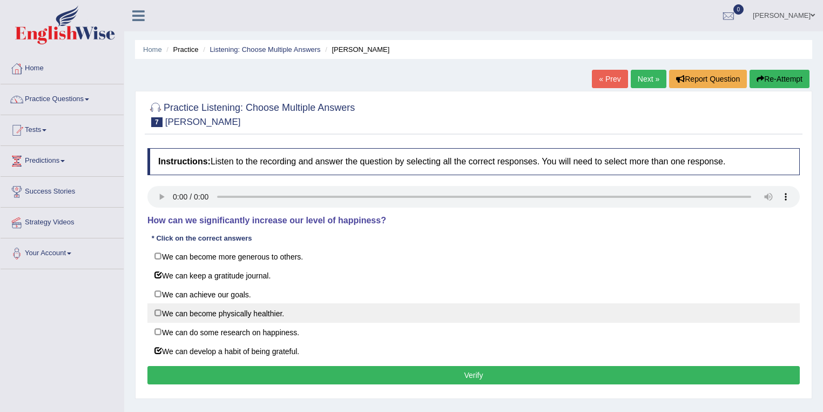
click at [157, 313] on label "We can become physically healthier." at bounding box center [473, 312] width 653 height 19
checkbox input "true"
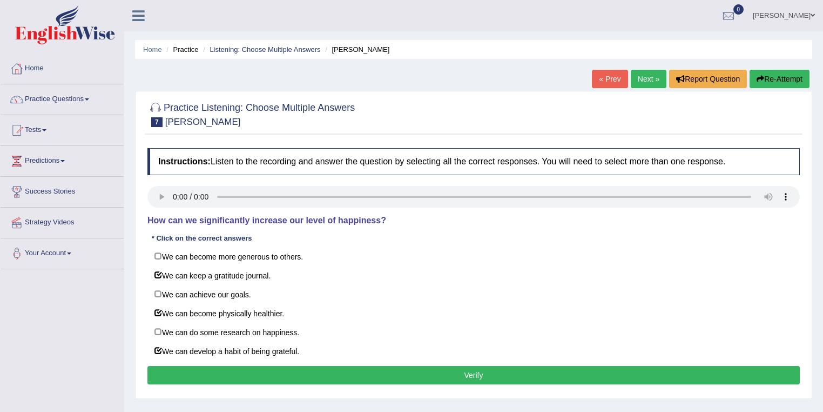
click at [223, 378] on button "Verify" at bounding box center [473, 375] width 653 height 18
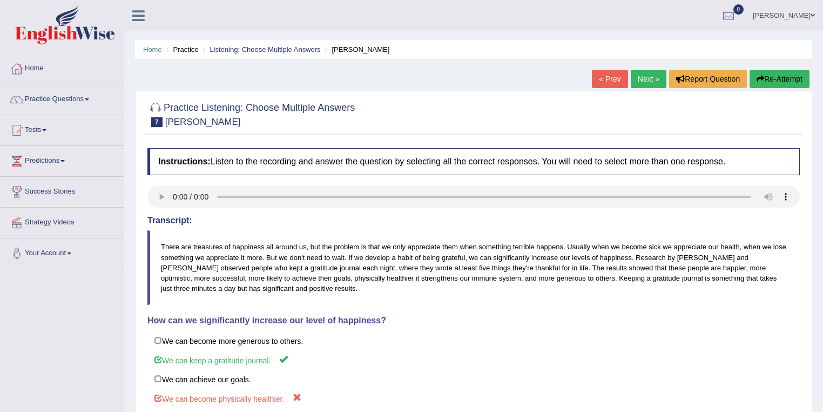
click at [637, 86] on link "Next »" at bounding box center [649, 79] width 36 height 18
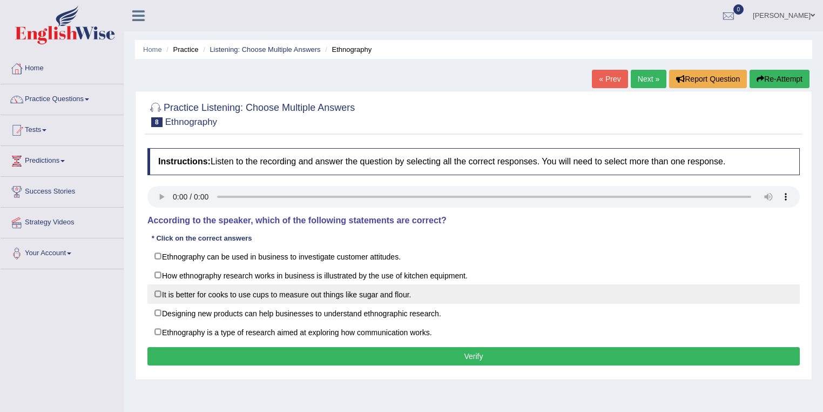
click at [155, 294] on label "It is better for cooks to use cups to measure out things like sugar and flour." at bounding box center [473, 293] width 653 height 19
checkbox input "true"
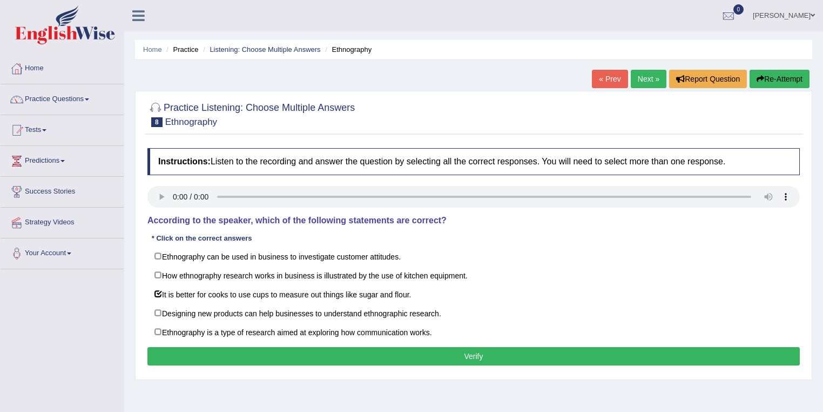
click at [175, 352] on button "Verify" at bounding box center [473, 356] width 653 height 18
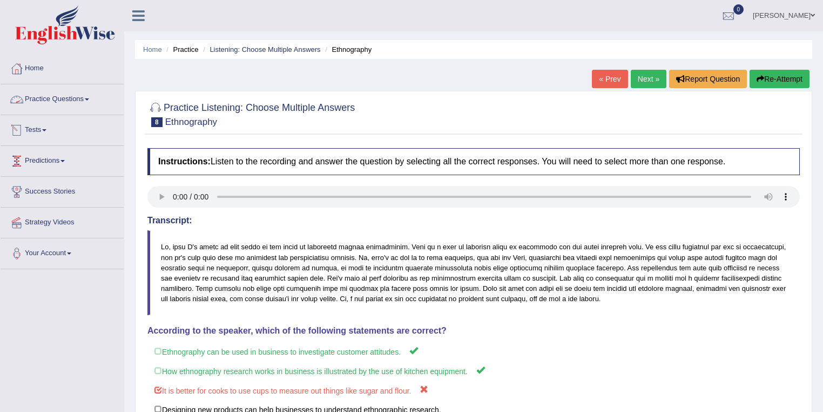
click at [86, 103] on link "Practice Questions" at bounding box center [62, 97] width 123 height 27
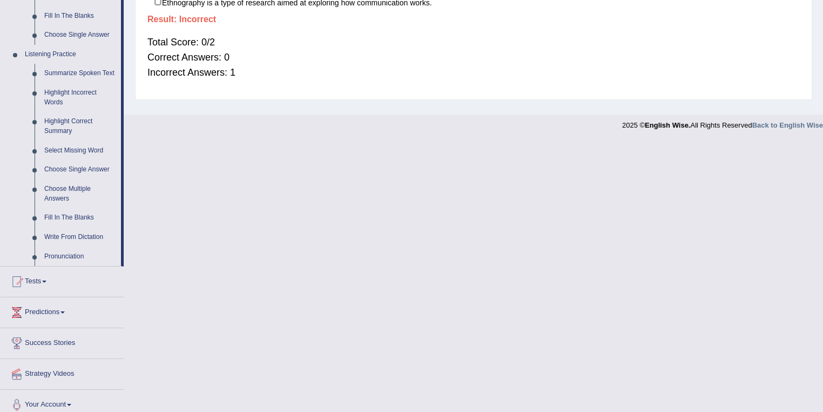
scroll to position [434, 0]
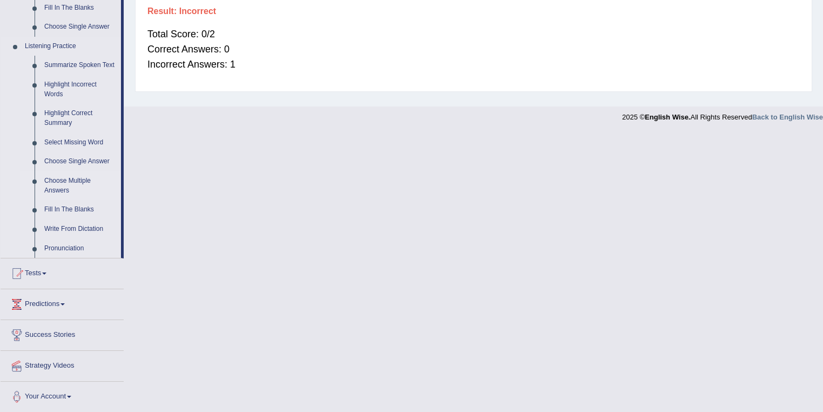
click at [76, 181] on link "Choose Multiple Answers" at bounding box center [80, 185] width 82 height 29
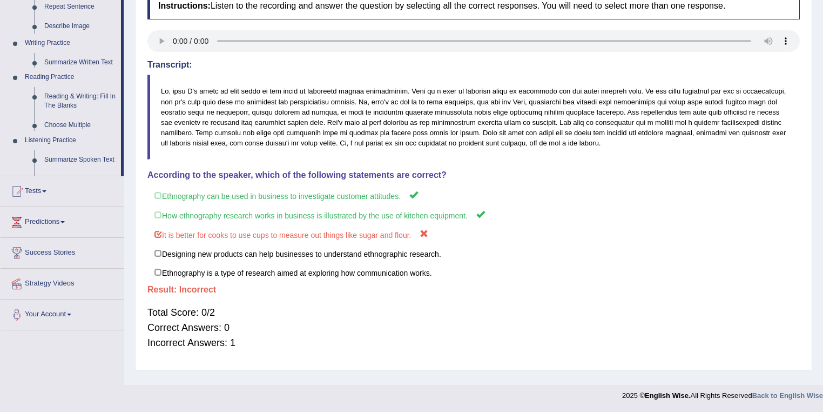
scroll to position [156, 0]
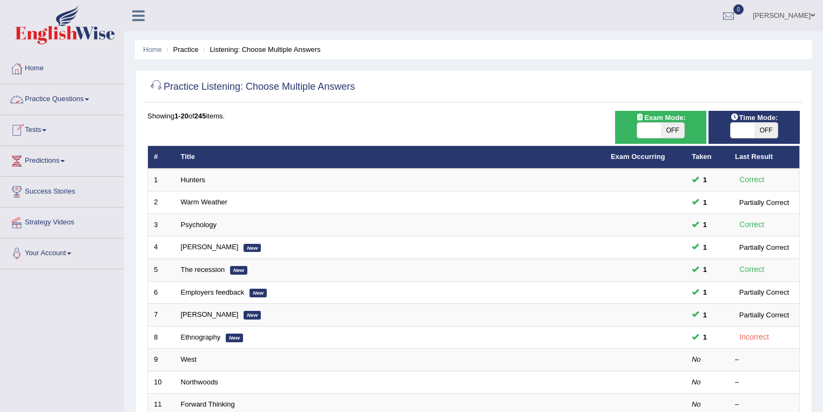
click at [88, 100] on link "Practice Questions" at bounding box center [62, 97] width 123 height 27
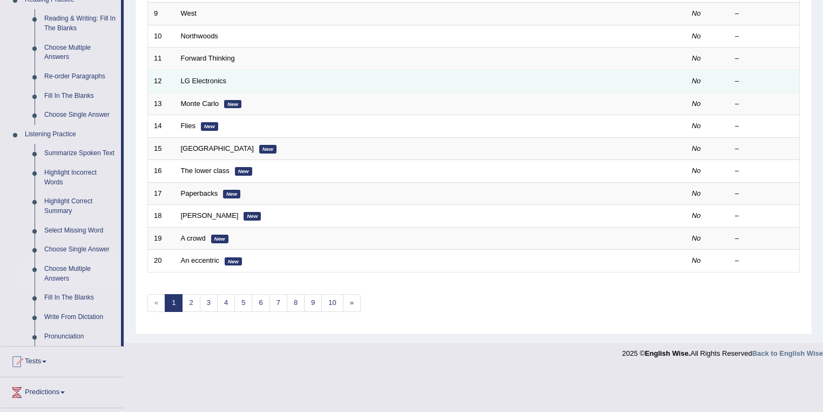
scroll to position [303, 0]
